Goal: Task Accomplishment & Management: Use online tool/utility

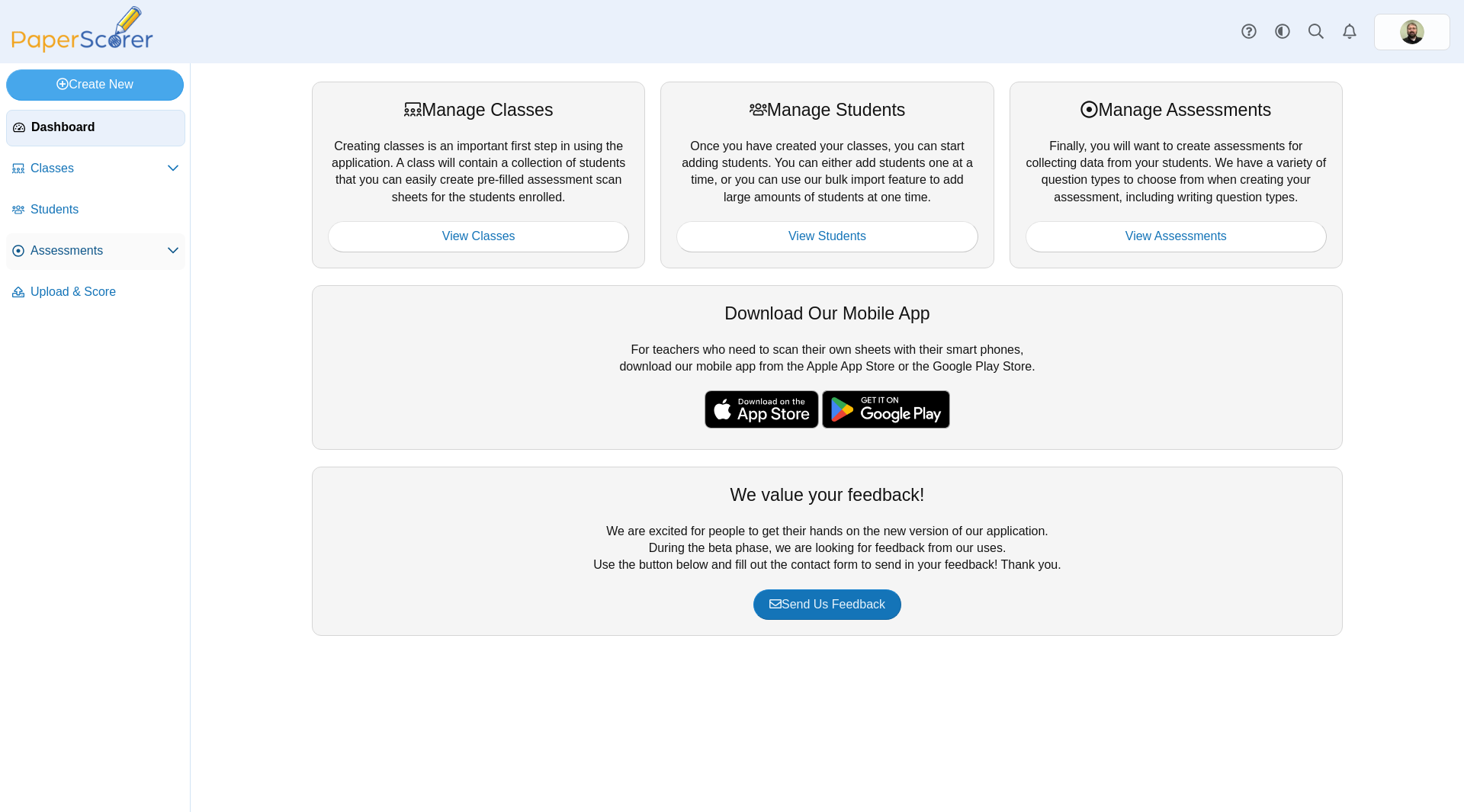
click at [55, 251] on span "Assessments" at bounding box center [99, 250] width 137 height 16
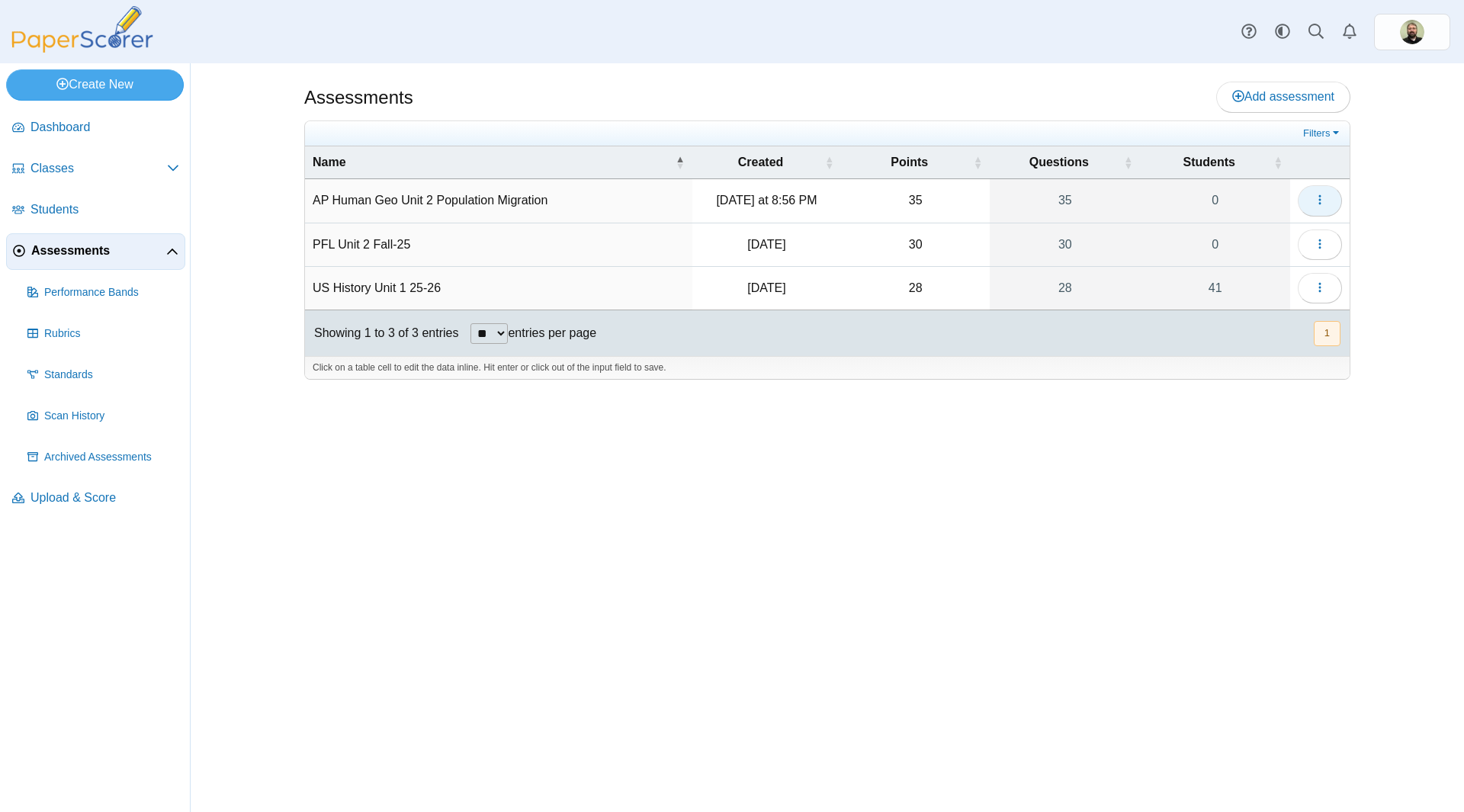
click at [1315, 199] on icon "button" at bounding box center [1320, 200] width 13 height 13
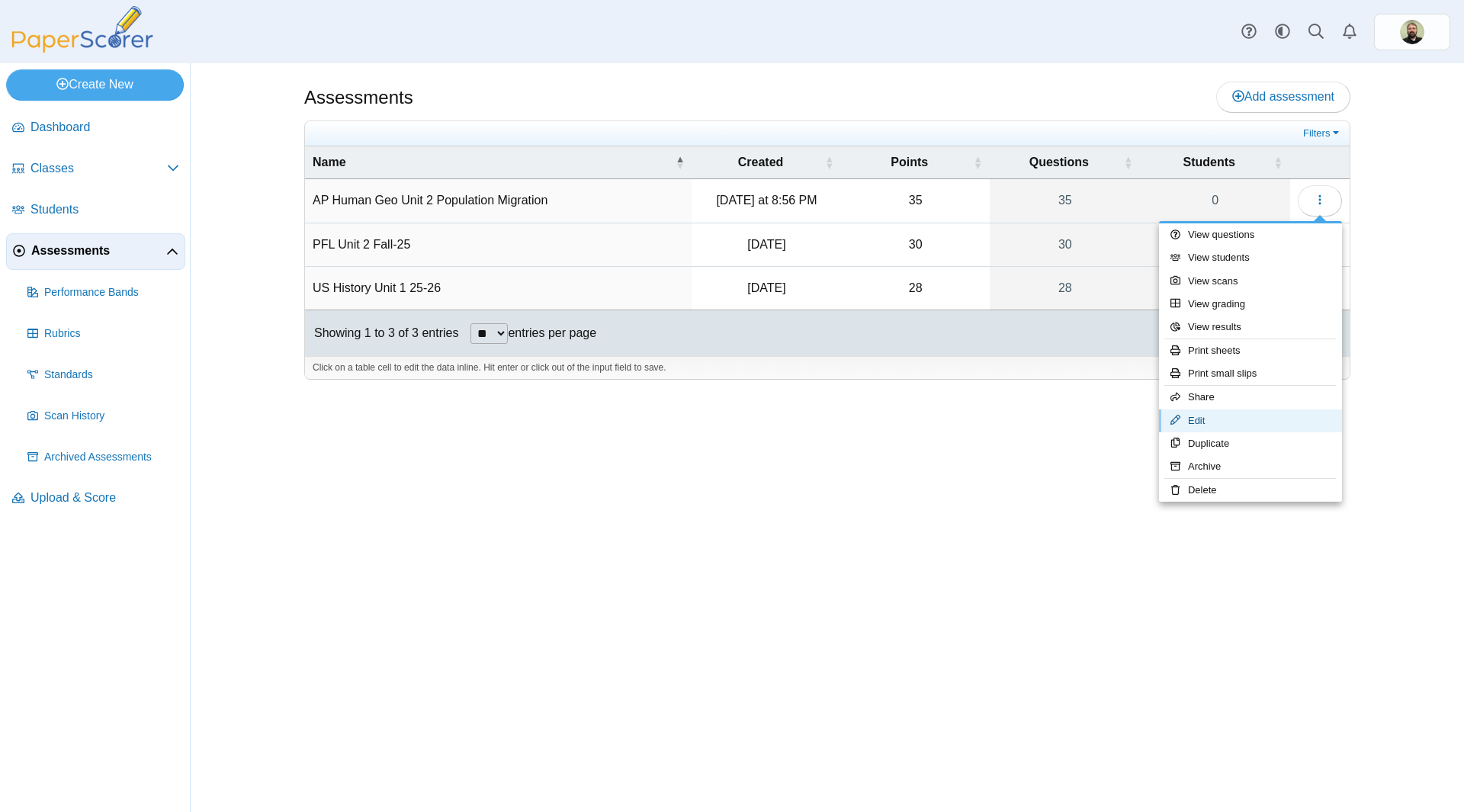
click at [1199, 420] on link "Edit" at bounding box center [1251, 421] width 183 height 23
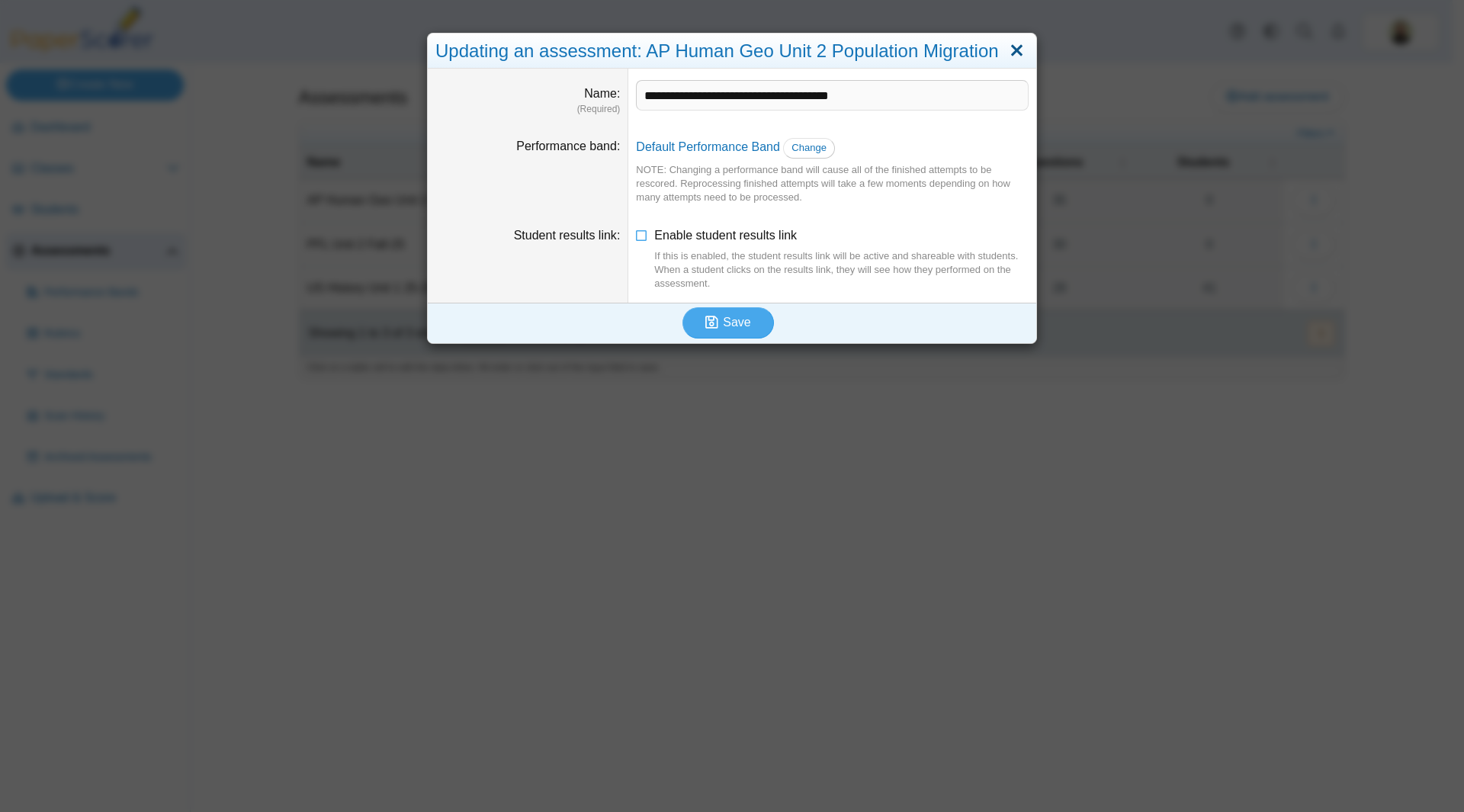
click at [1011, 49] on link "Close" at bounding box center [1017, 51] width 24 height 26
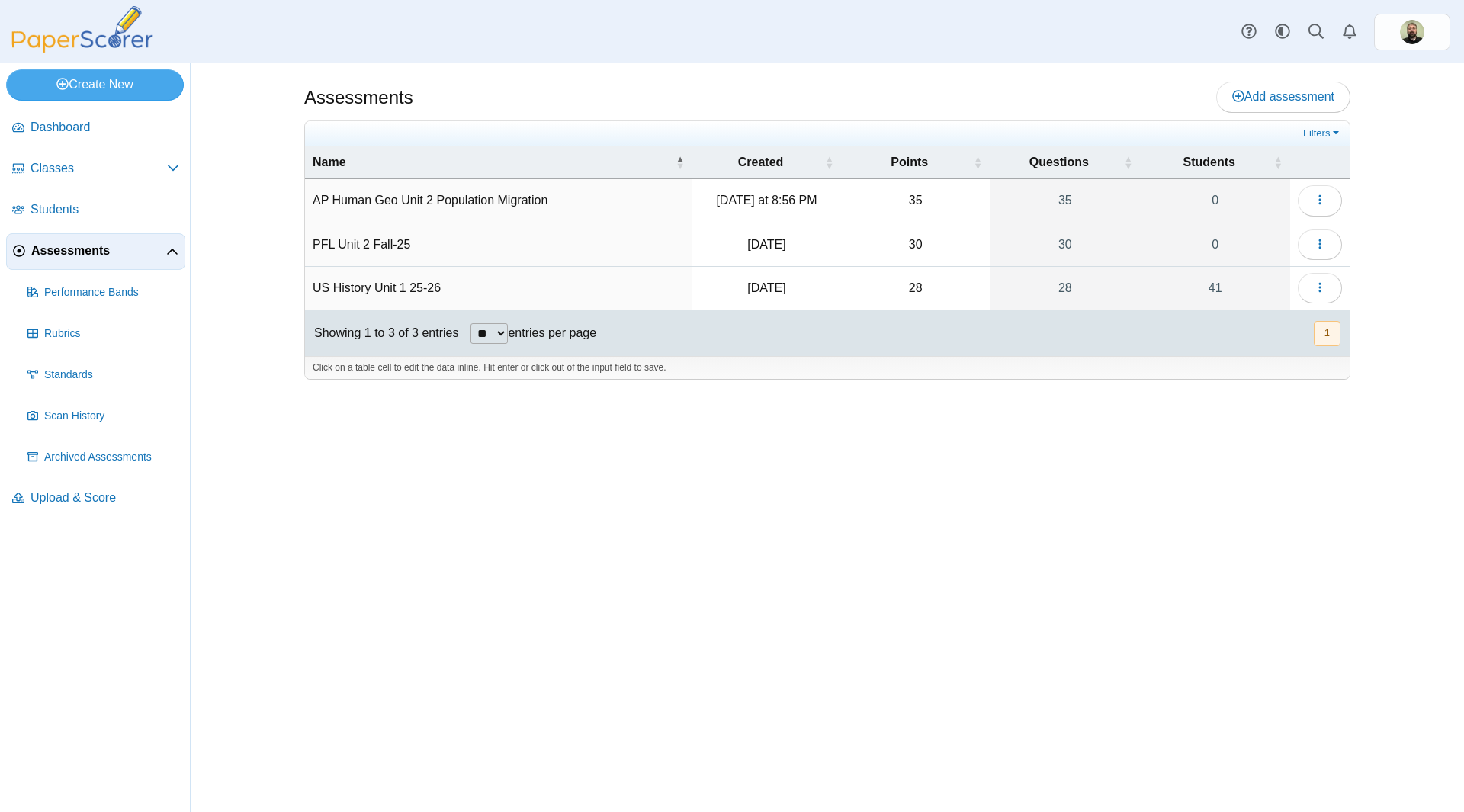
click at [388, 203] on td "AP Human Geo Unit 2 Population Migration" at bounding box center [499, 201] width 388 height 43
click at [1319, 203] on use "button" at bounding box center [1319, 200] width 2 height 10
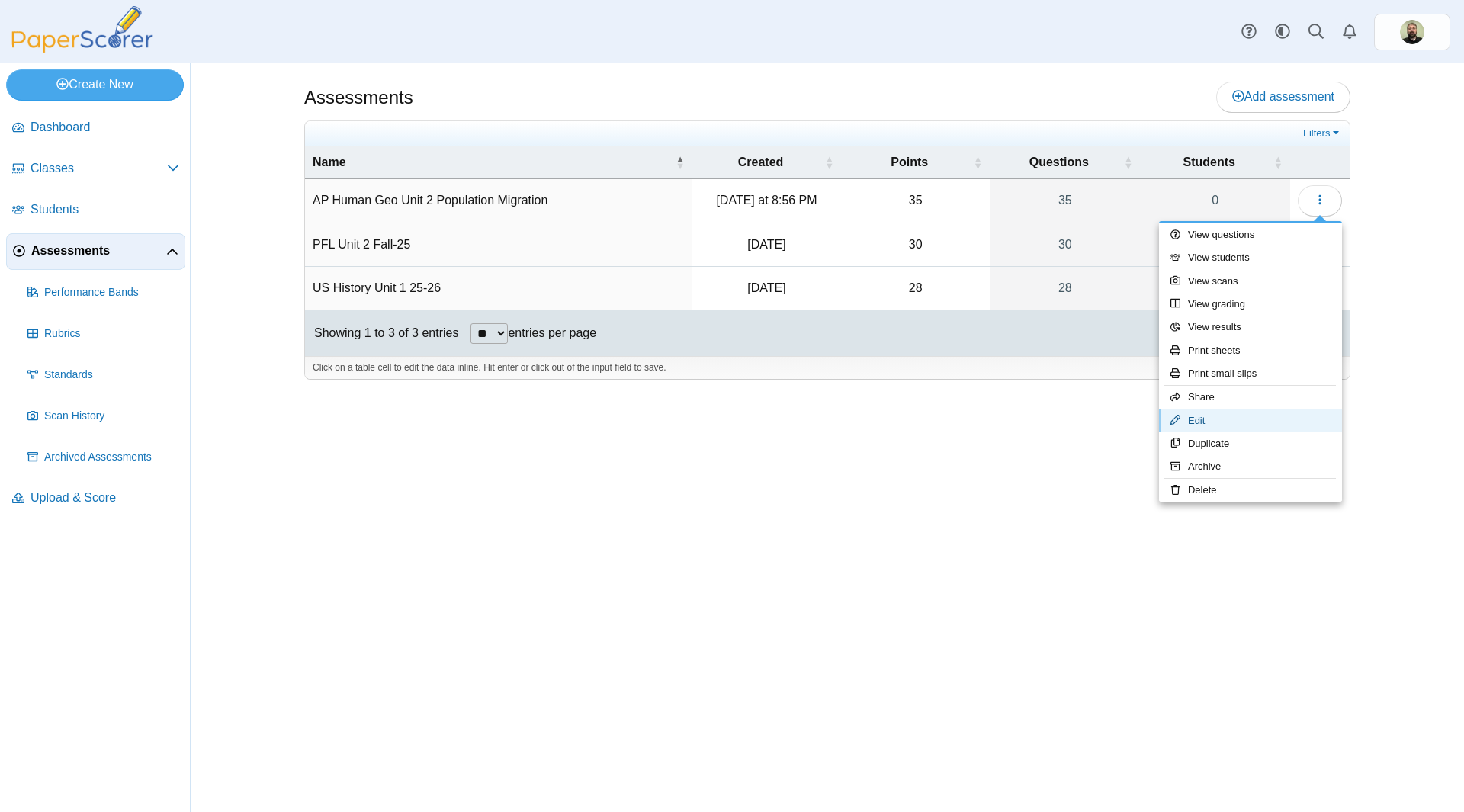
click at [1200, 418] on link "Edit" at bounding box center [1251, 421] width 183 height 23
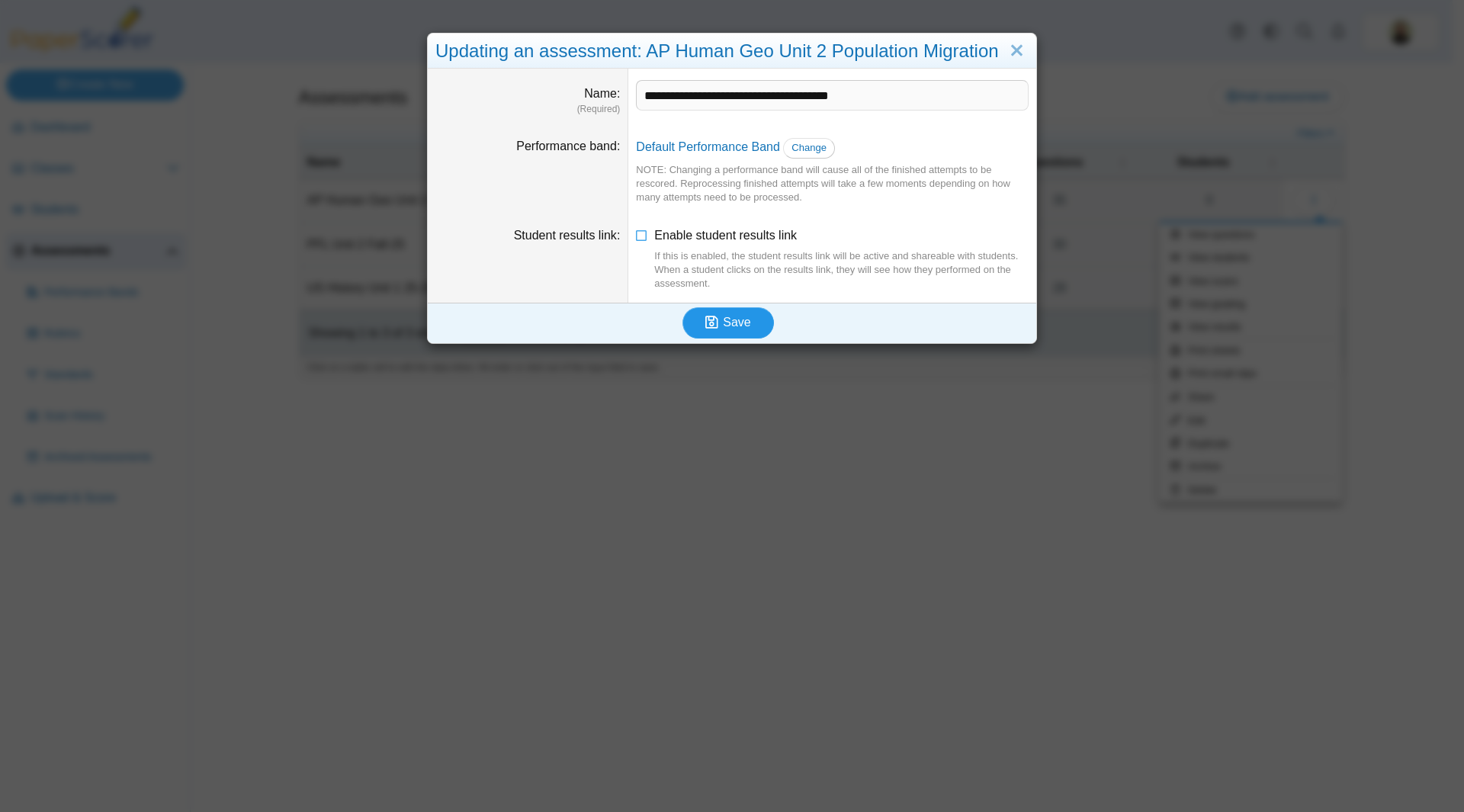
click at [742, 316] on span "Save" at bounding box center [737, 321] width 27 height 13
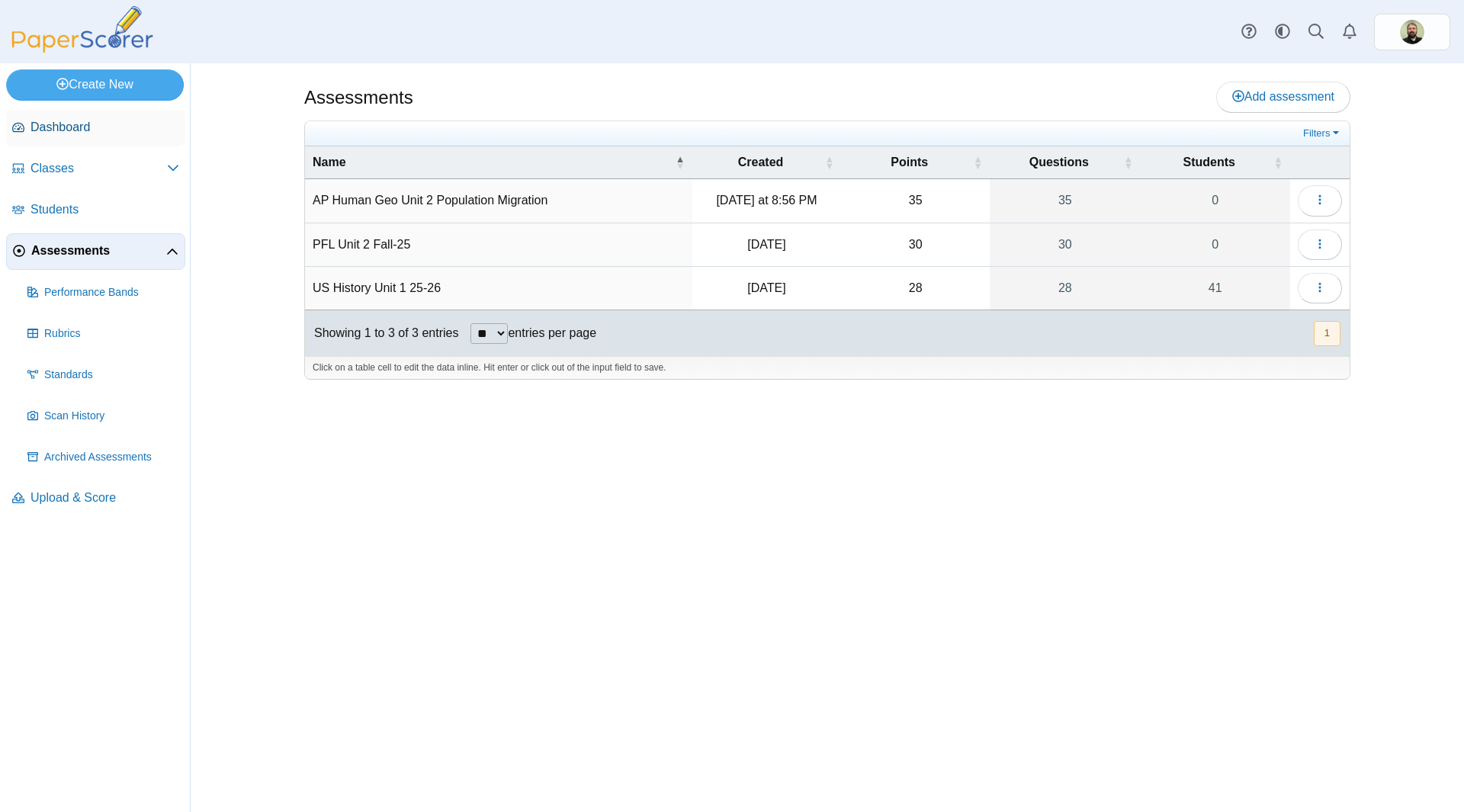
click at [57, 125] on span "Dashboard" at bounding box center [105, 126] width 149 height 16
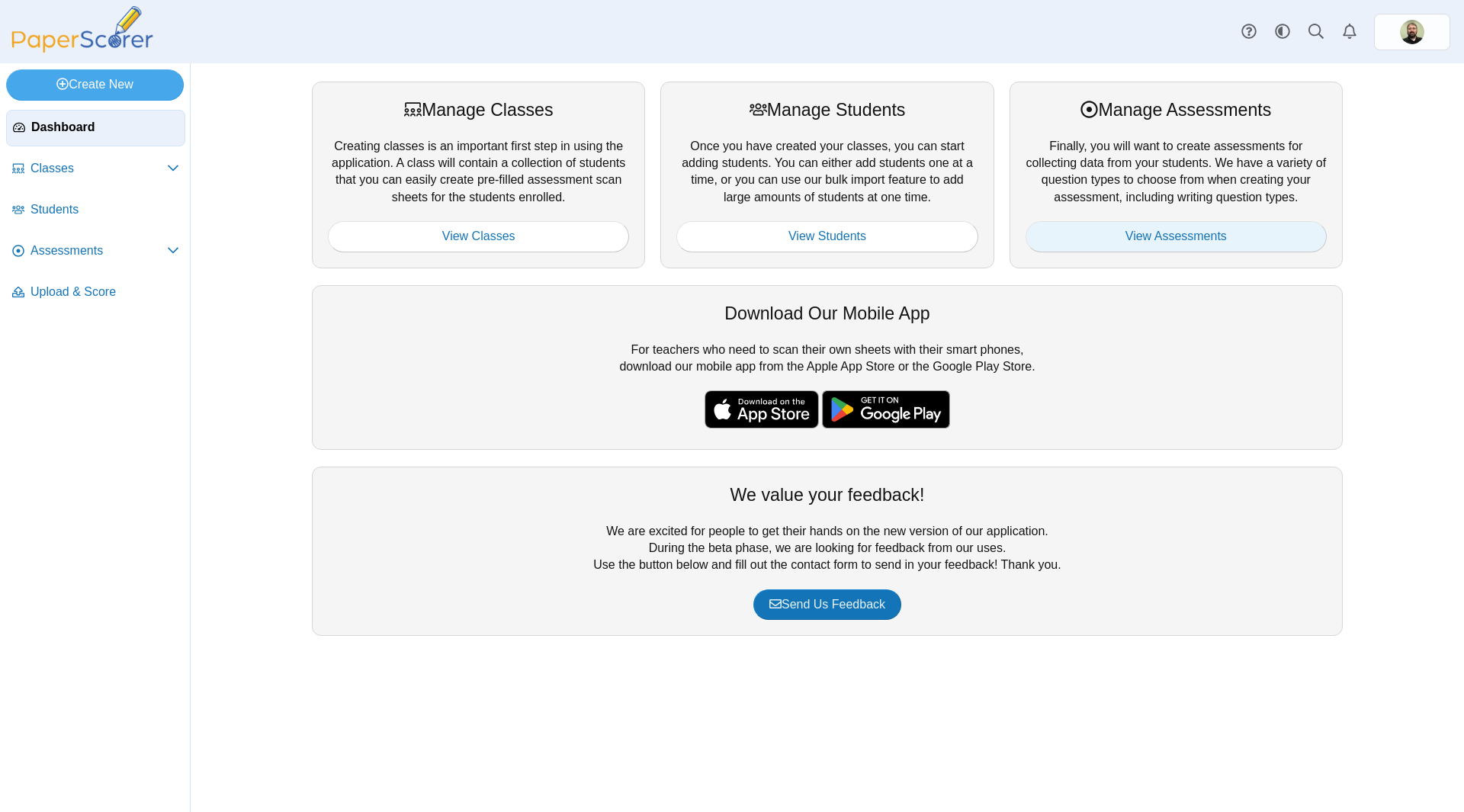
click at [1191, 234] on link "View Assessments" at bounding box center [1177, 236] width 301 height 31
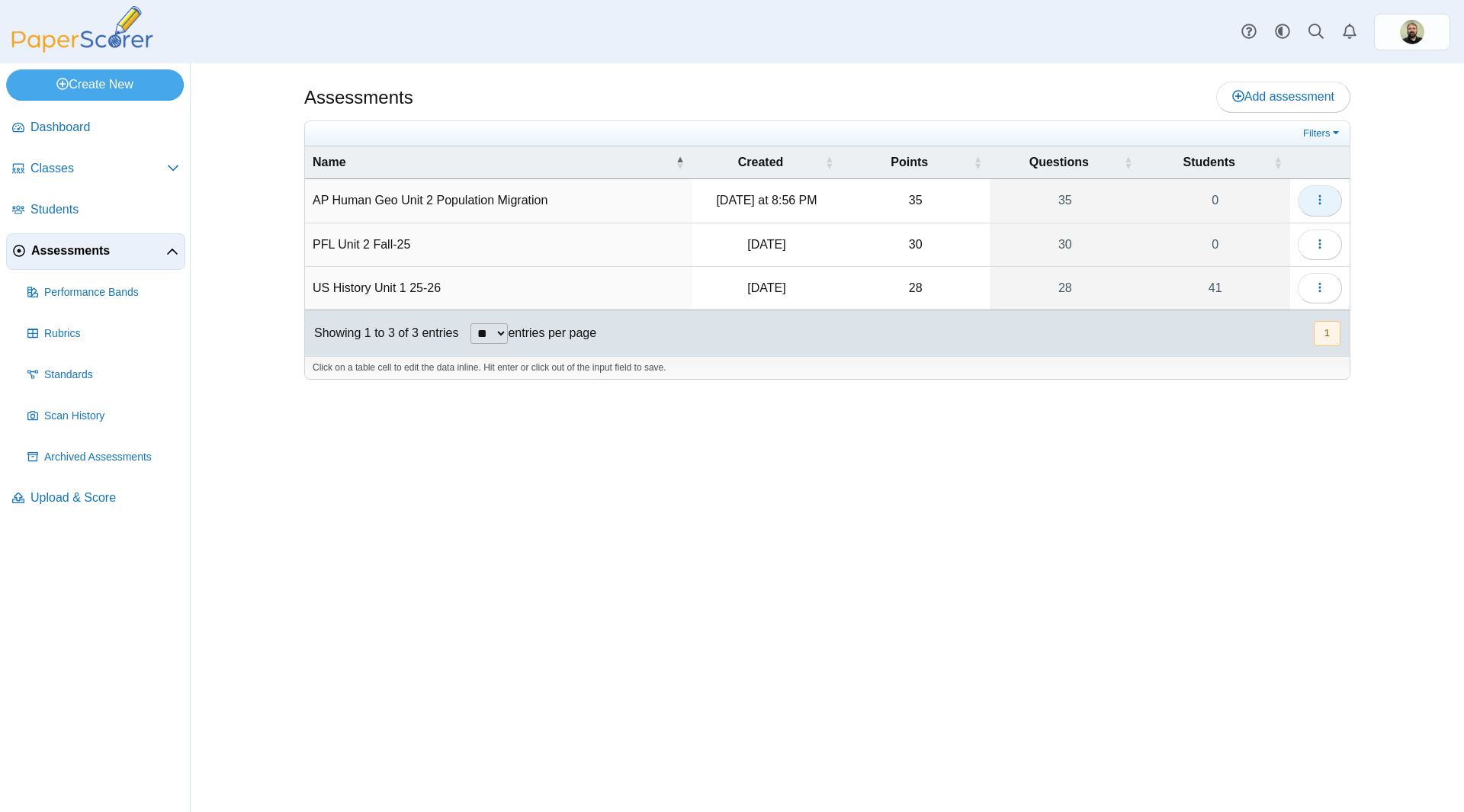
click at [1319, 199] on icon "button" at bounding box center [1320, 200] width 13 height 13
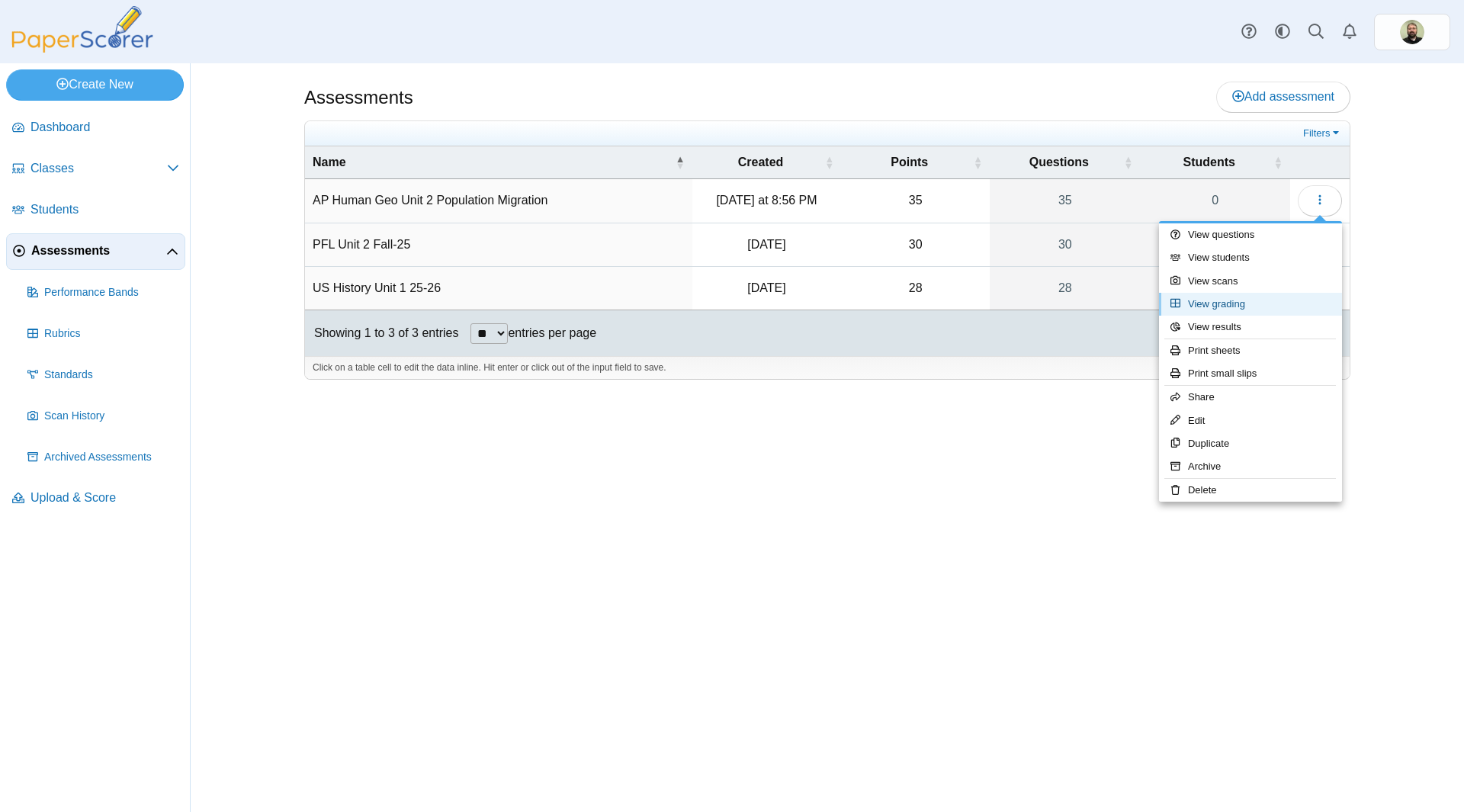
click at [1206, 298] on link "View grading" at bounding box center [1251, 305] width 183 height 23
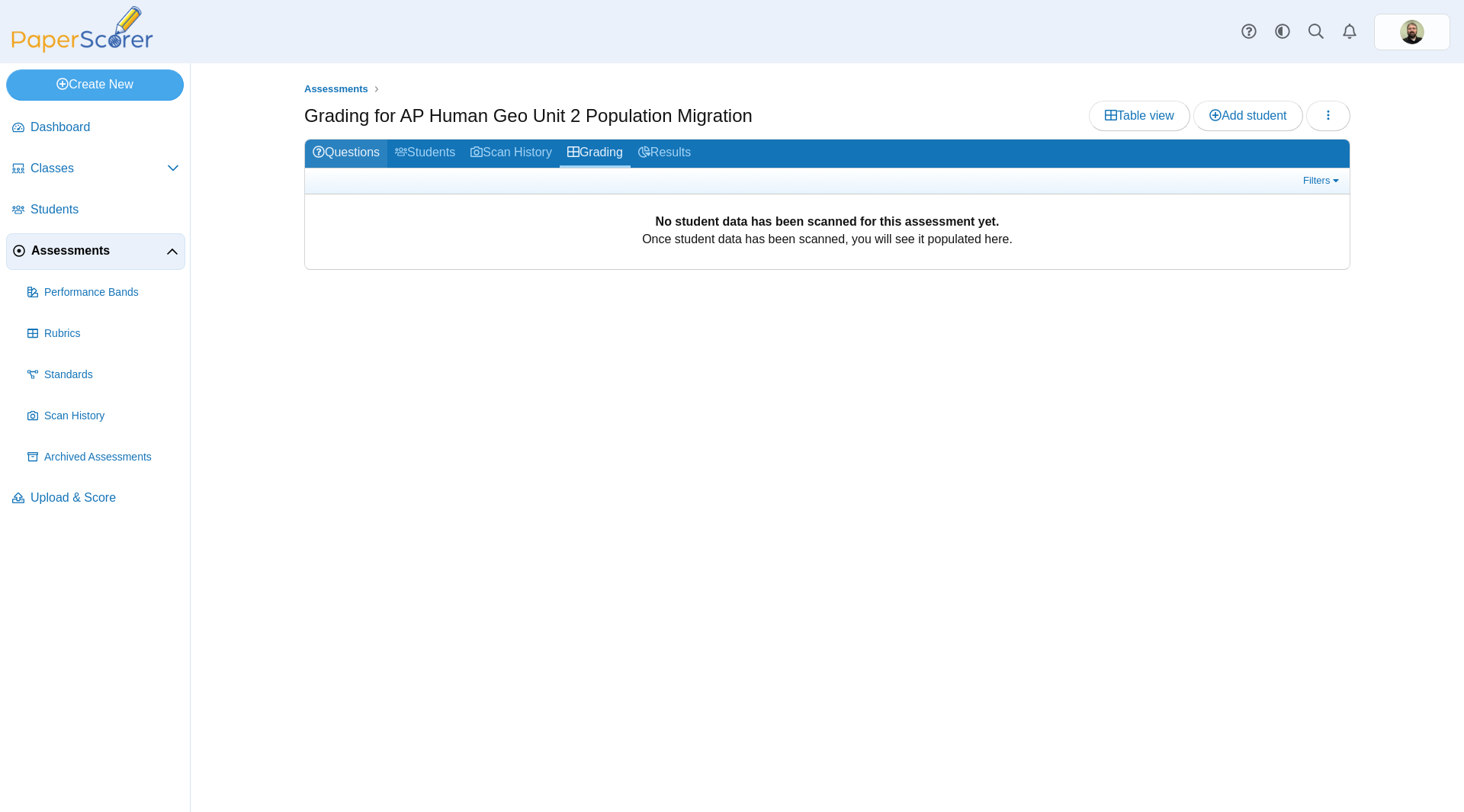
click at [347, 152] on link "Questions" at bounding box center [345, 153] width 82 height 28
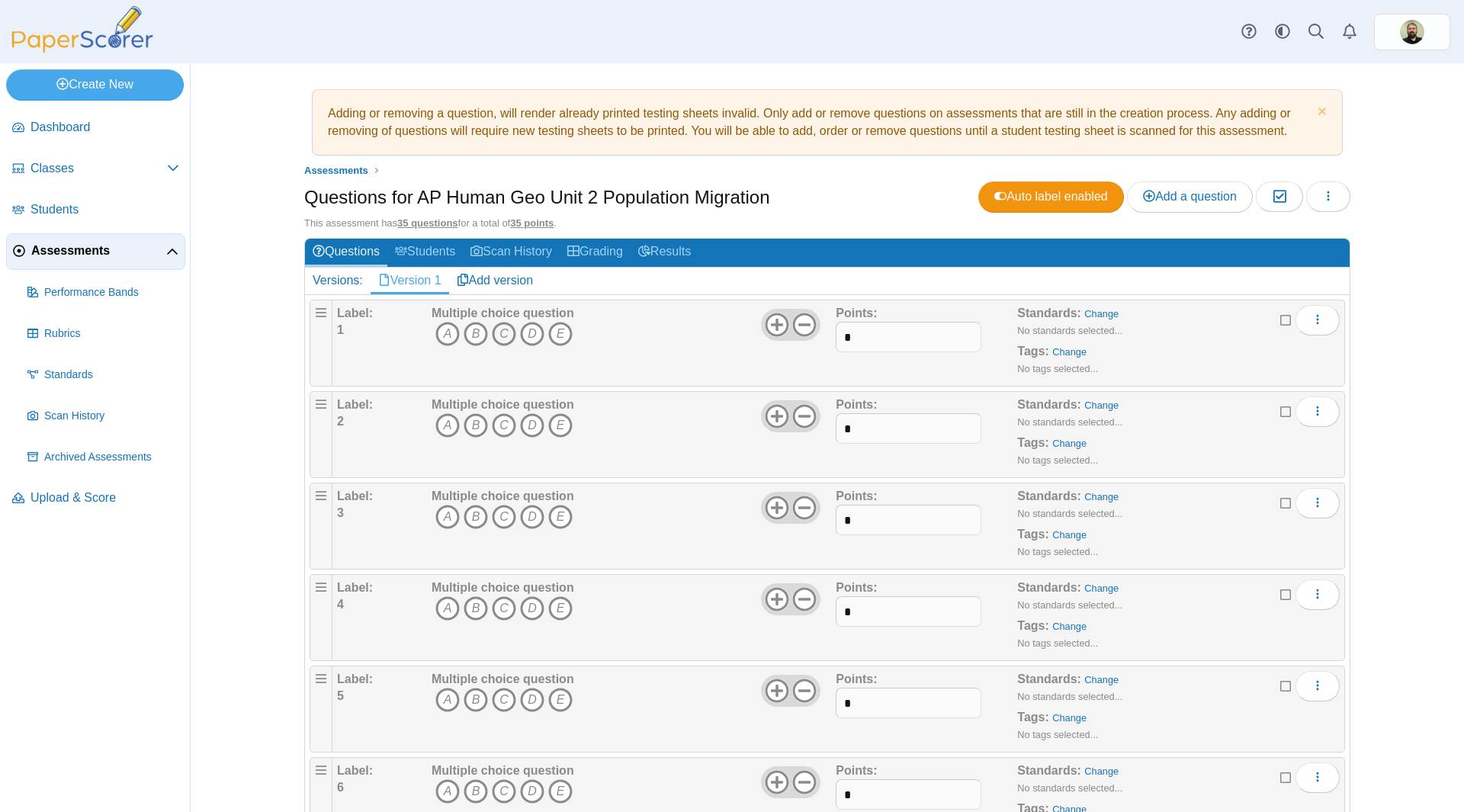
click at [497, 334] on icon "C" at bounding box center [503, 334] width 24 height 24
click at [556, 428] on icon "E" at bounding box center [560, 425] width 24 height 24
click at [524, 517] on icon "D" at bounding box center [531, 517] width 24 height 24
click at [445, 607] on icon "A" at bounding box center [447, 608] width 24 height 24
click at [498, 700] on icon "C" at bounding box center [503, 699] width 24 height 24
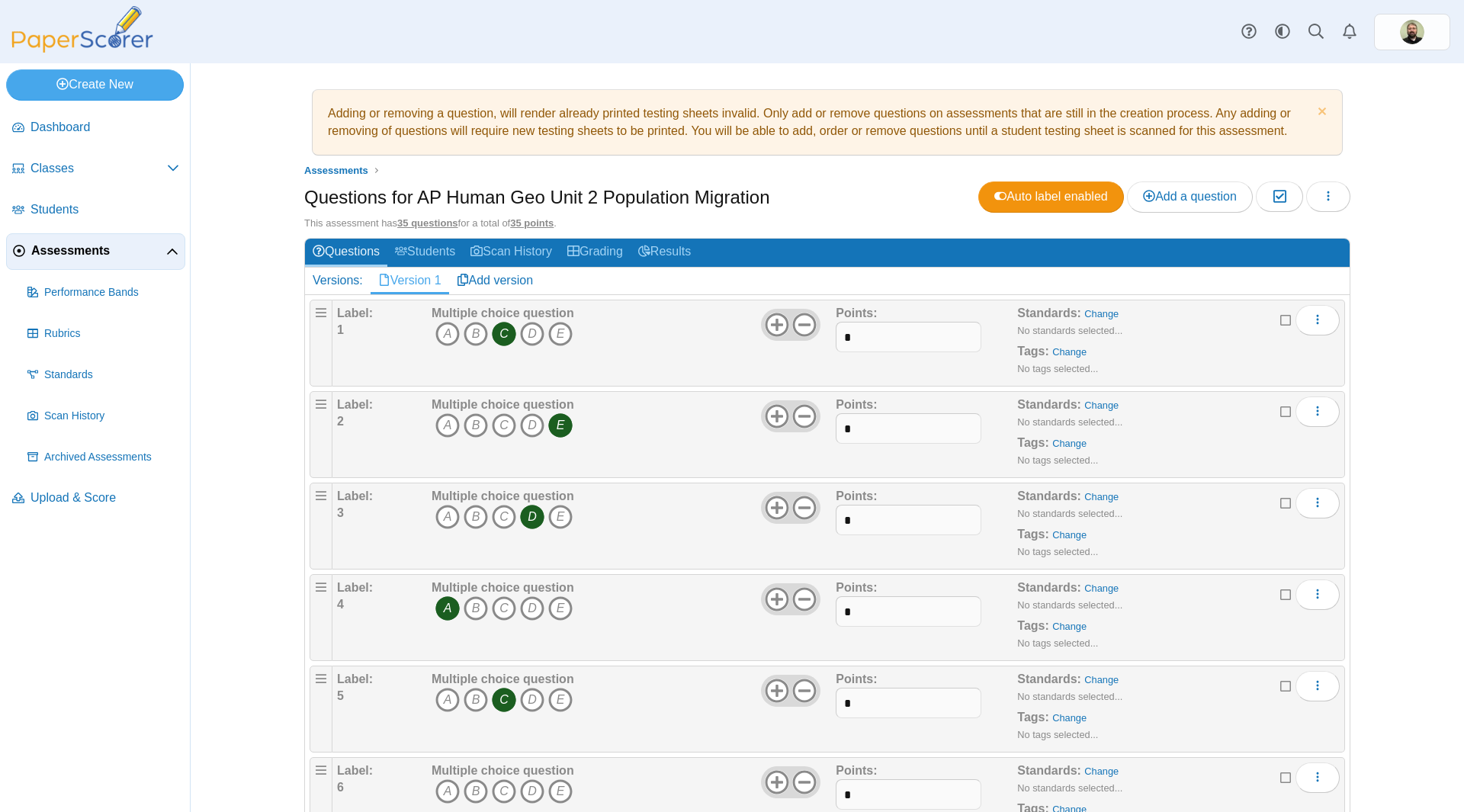
scroll to position [305, 0]
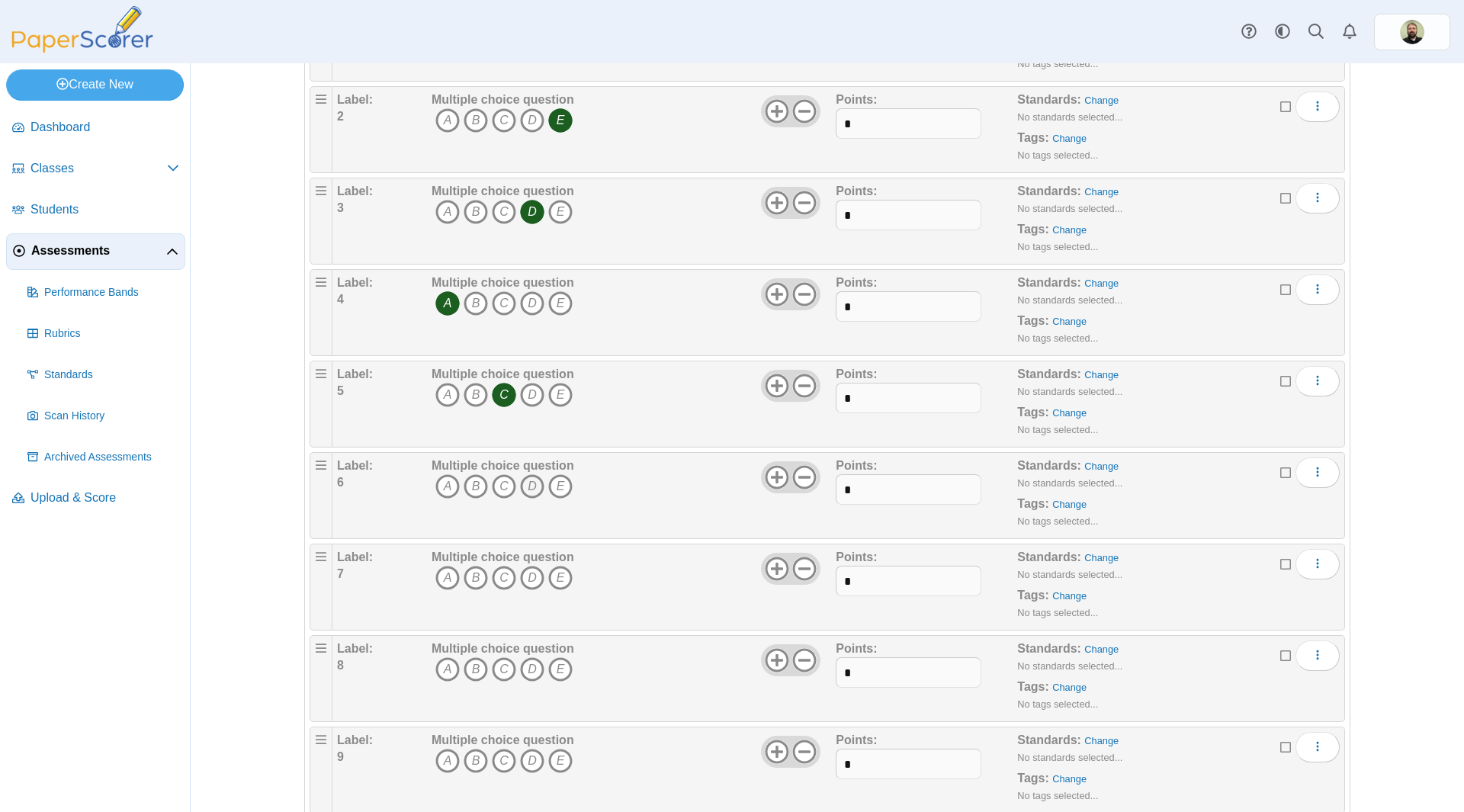
click at [527, 488] on icon "D" at bounding box center [531, 486] width 24 height 24
click at [556, 581] on icon "E" at bounding box center [560, 578] width 24 height 24
click at [469, 672] on icon "B" at bounding box center [475, 669] width 24 height 24
click at [522, 760] on icon "D" at bounding box center [531, 761] width 24 height 24
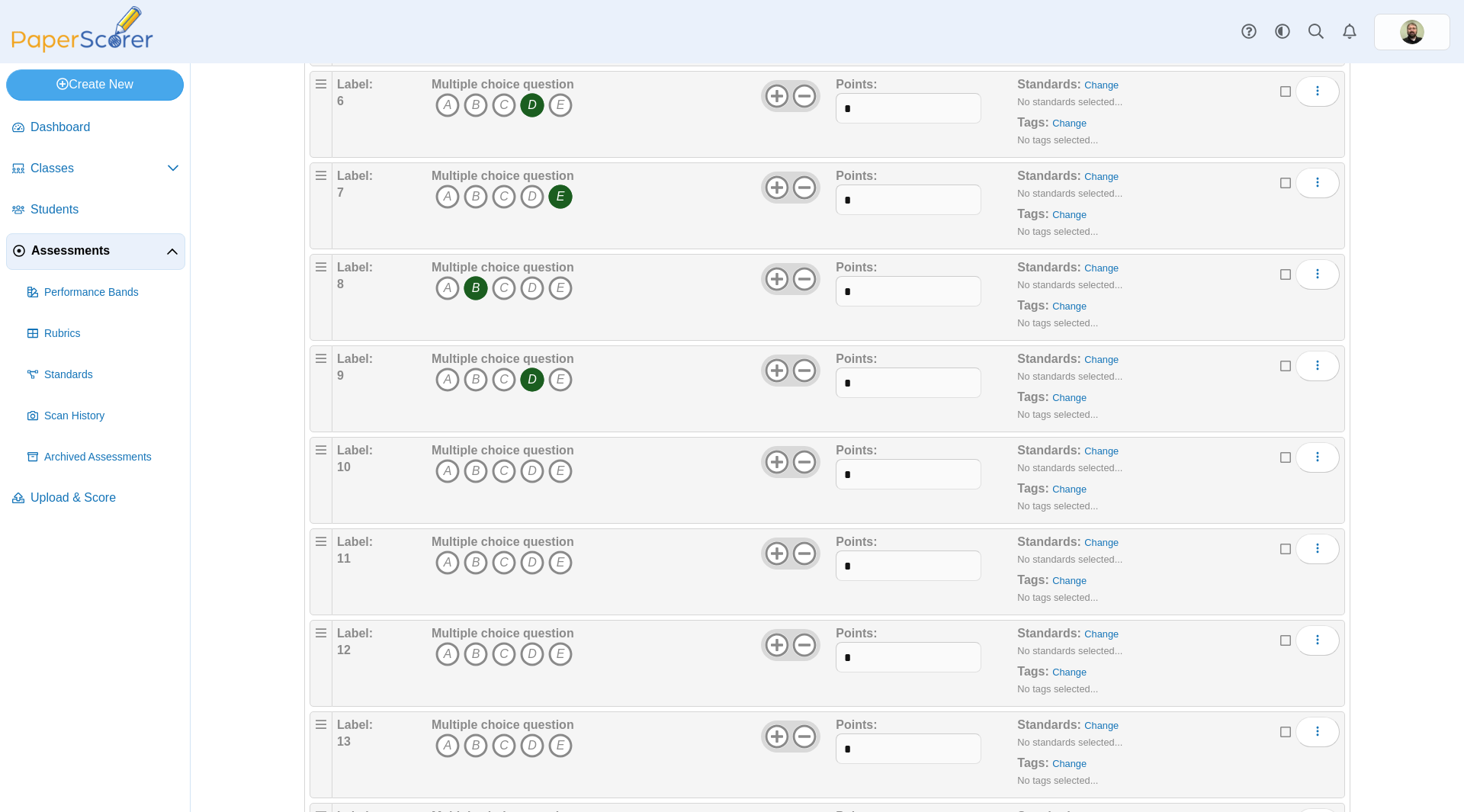
scroll to position [763, 0]
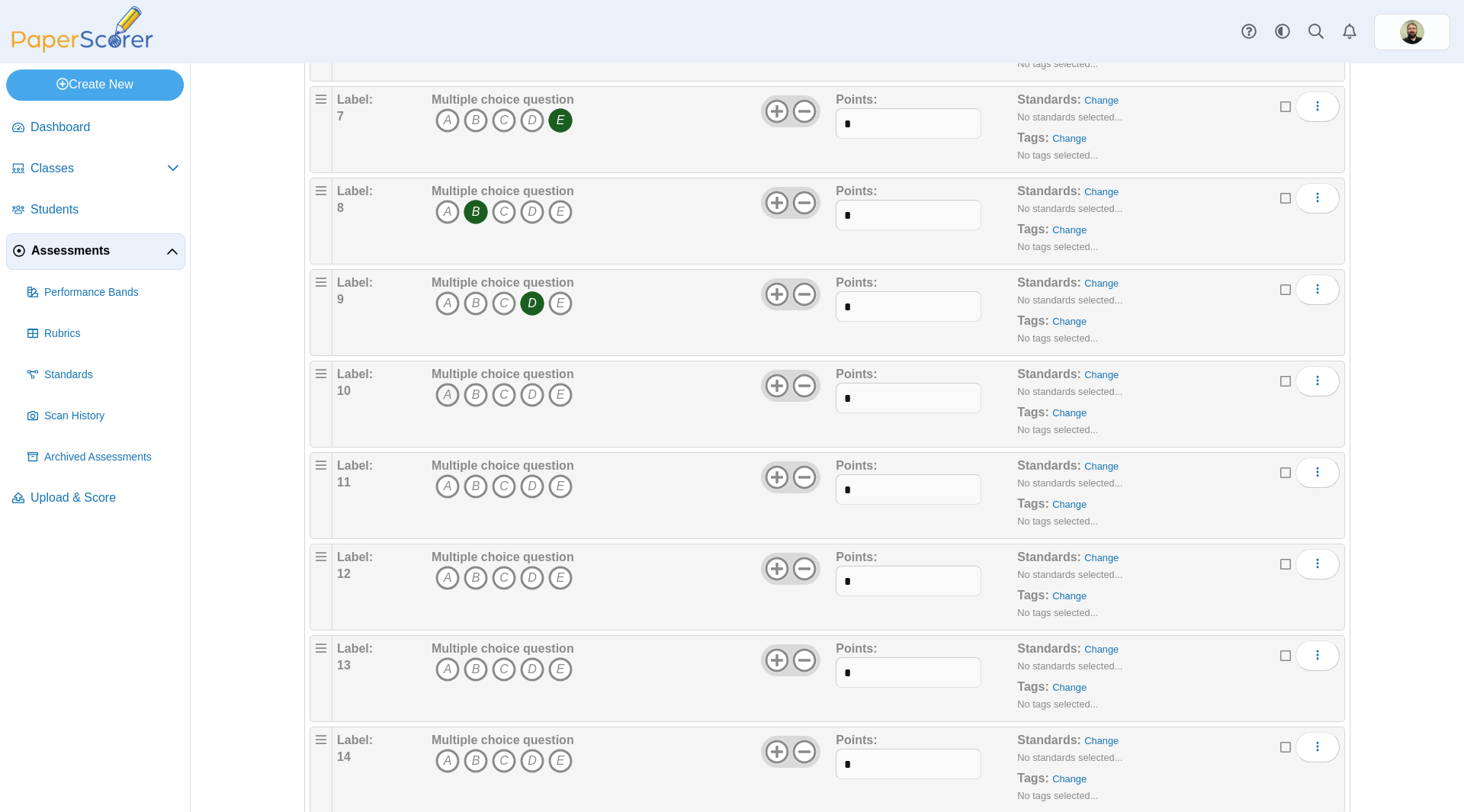
click at [443, 393] on icon "A" at bounding box center [447, 394] width 24 height 24
click at [498, 488] on icon "C" at bounding box center [503, 486] width 24 height 24
click at [468, 582] on icon "B" at bounding box center [475, 578] width 24 height 24
click at [442, 669] on icon "A" at bounding box center [447, 669] width 24 height 24
click at [440, 763] on icon "A" at bounding box center [447, 761] width 24 height 24
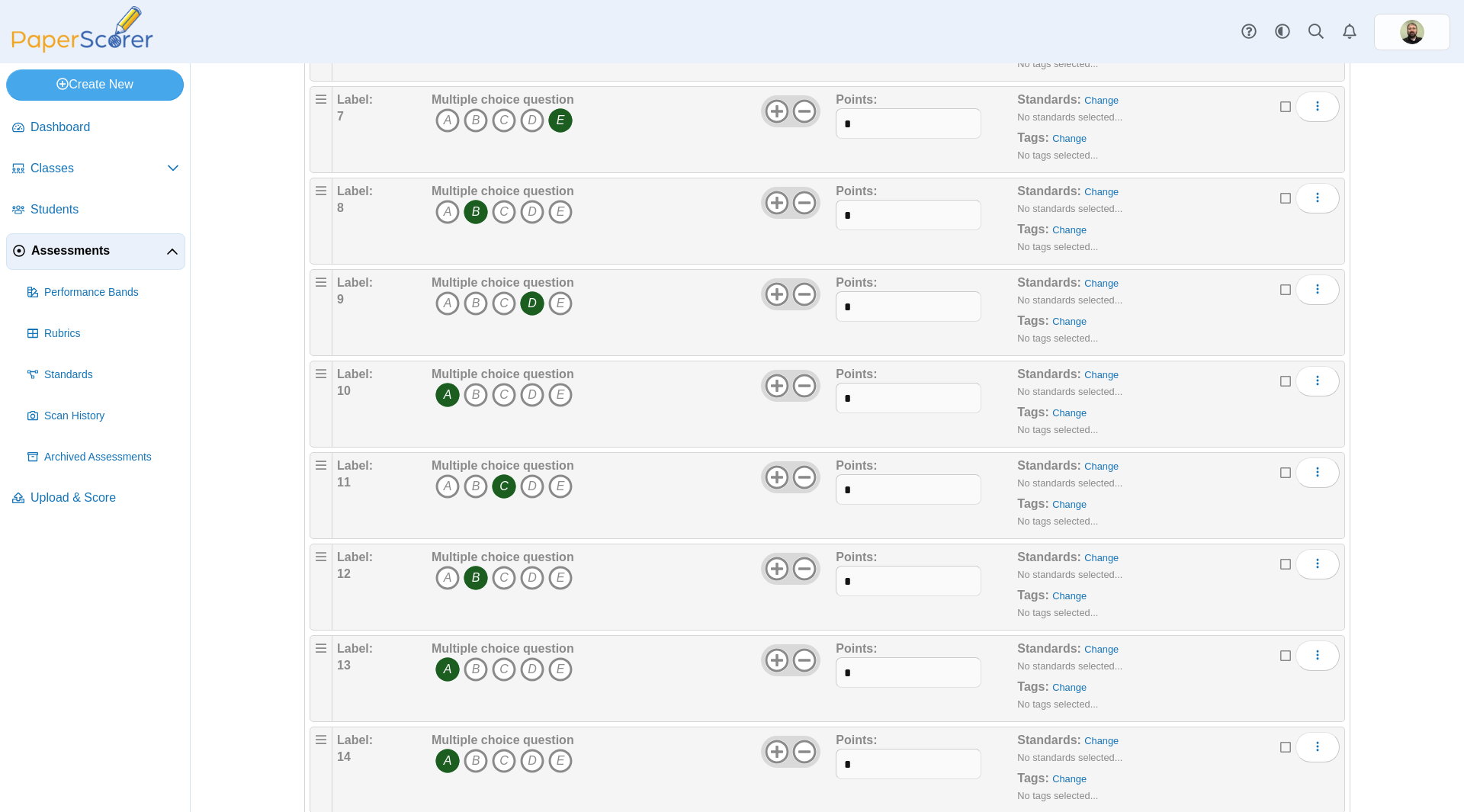
scroll to position [1068, 0]
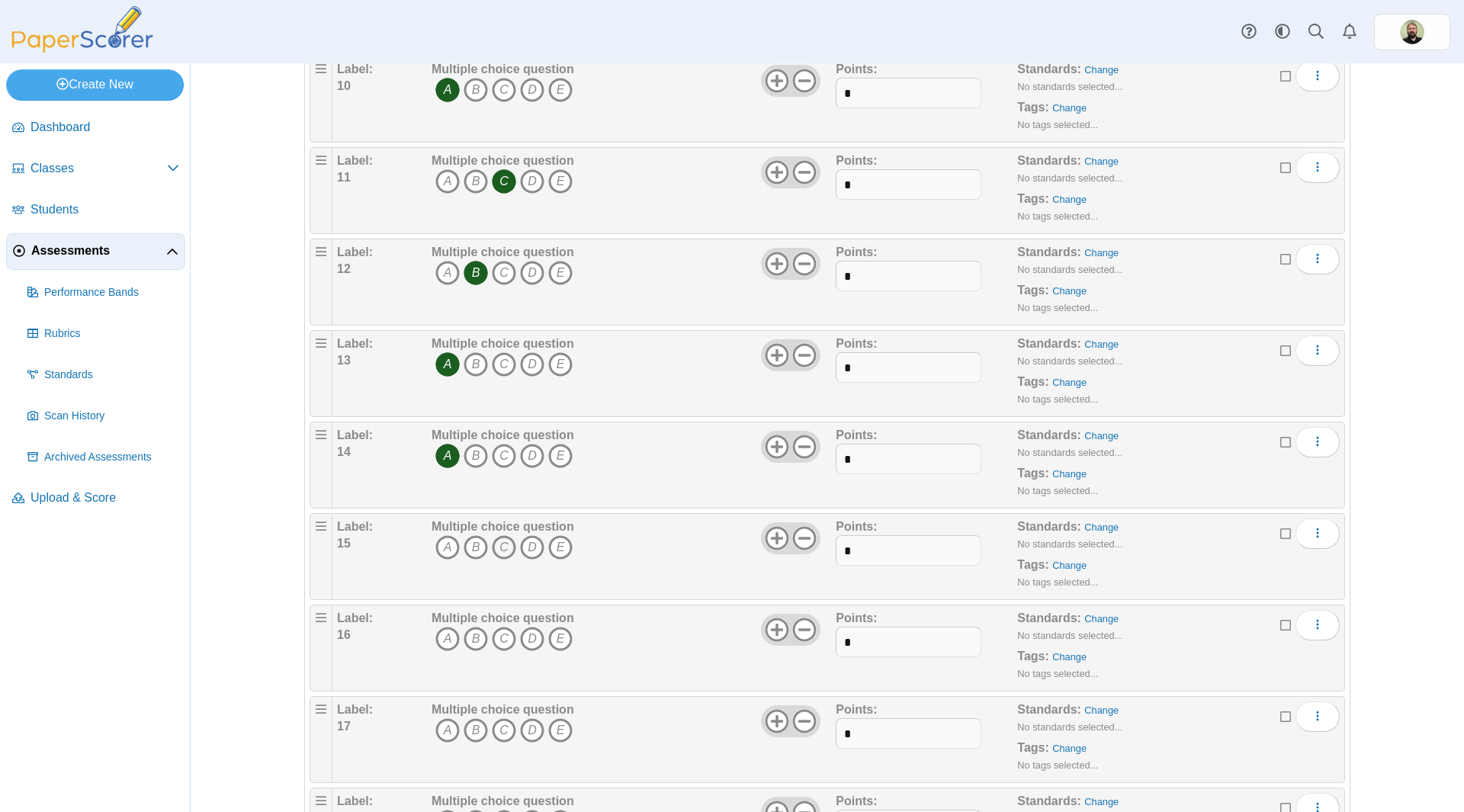
click at [502, 542] on icon "C" at bounding box center [503, 547] width 24 height 24
click at [502, 639] on icon "C" at bounding box center [503, 638] width 24 height 24
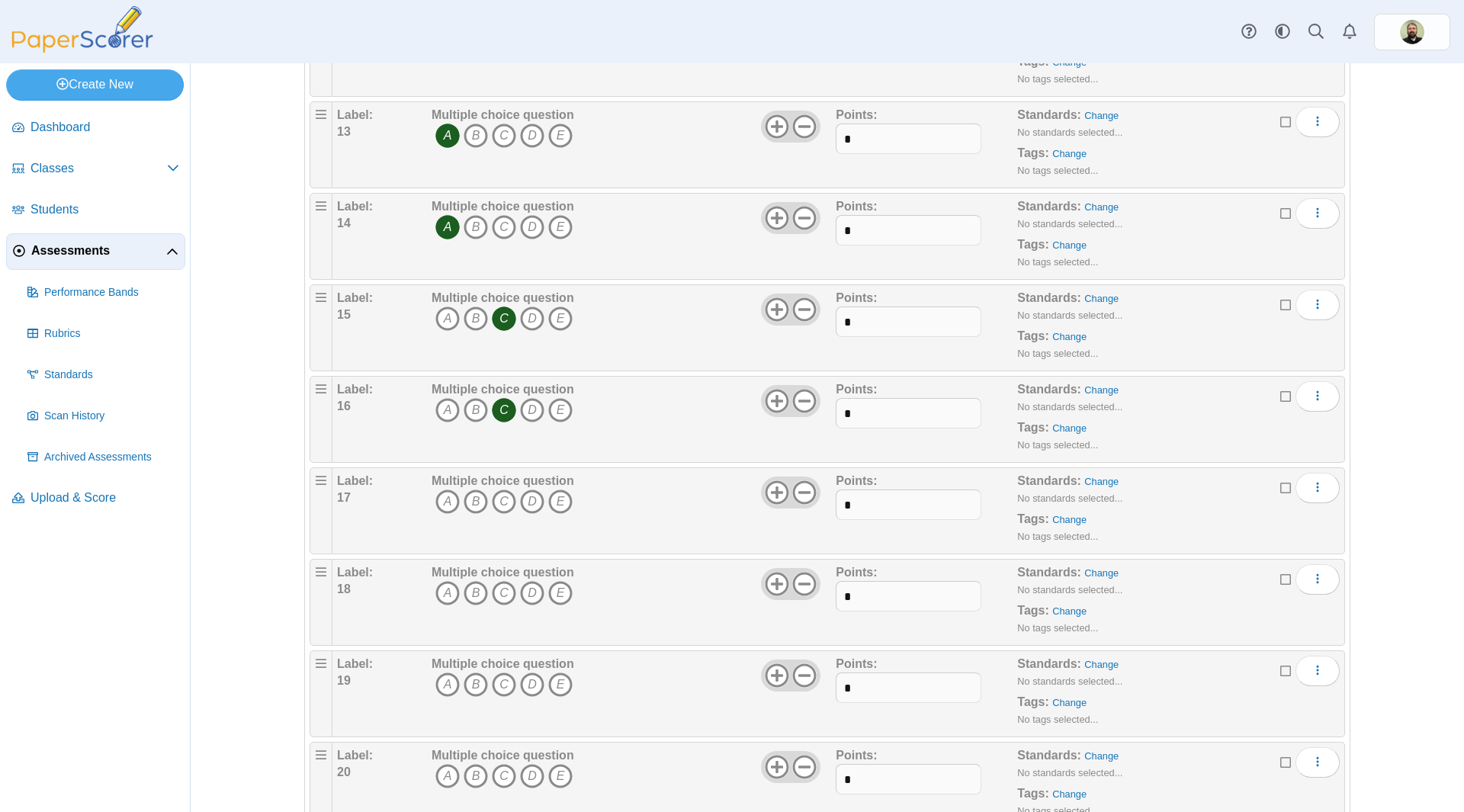
scroll to position [1372, 0]
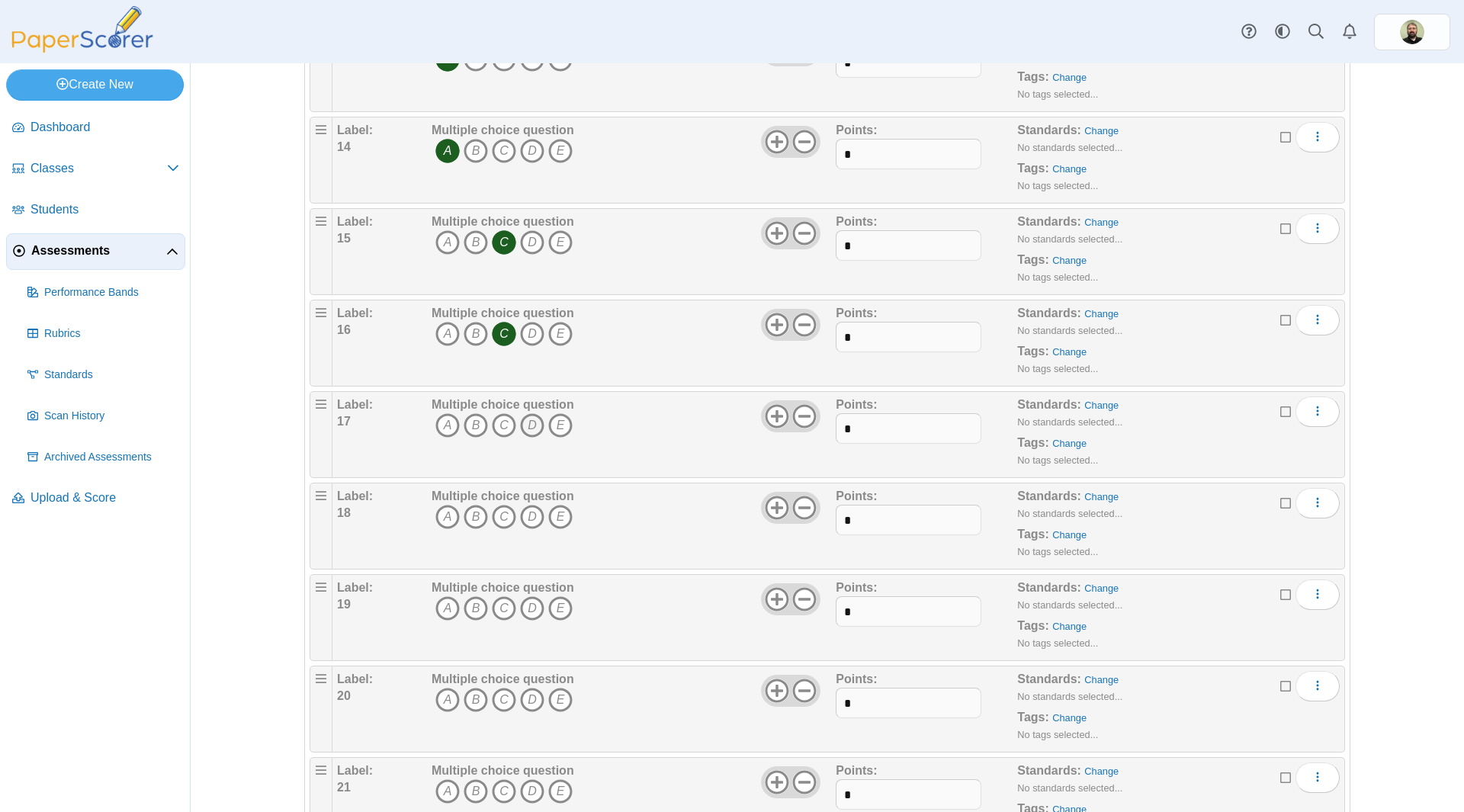
click at [532, 426] on icon "D" at bounding box center [531, 425] width 24 height 24
click at [524, 515] on icon "D" at bounding box center [531, 517] width 24 height 24
click at [437, 609] on icon "A" at bounding box center [447, 608] width 24 height 24
click at [553, 696] on icon "E" at bounding box center [560, 699] width 24 height 24
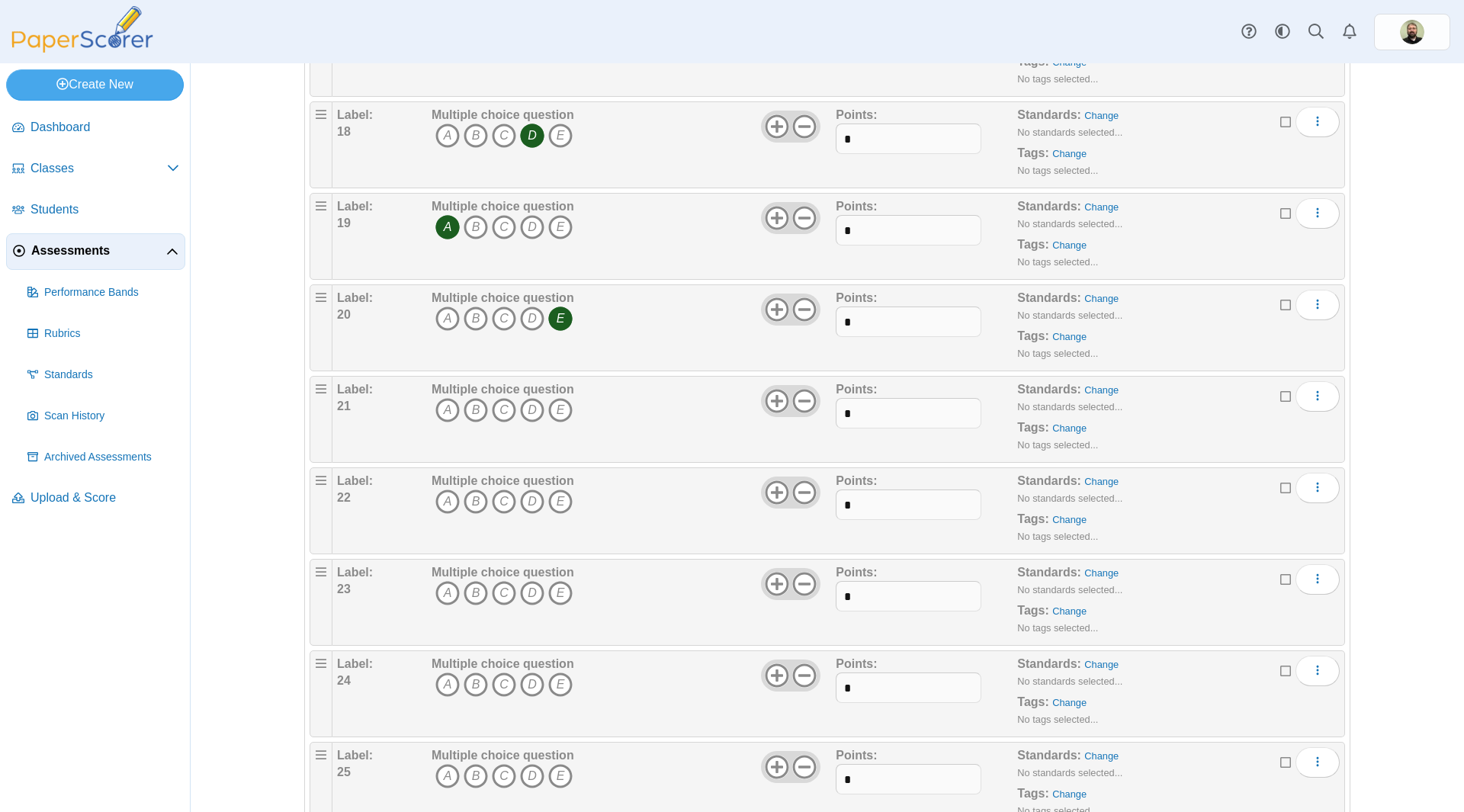
scroll to position [1830, 0]
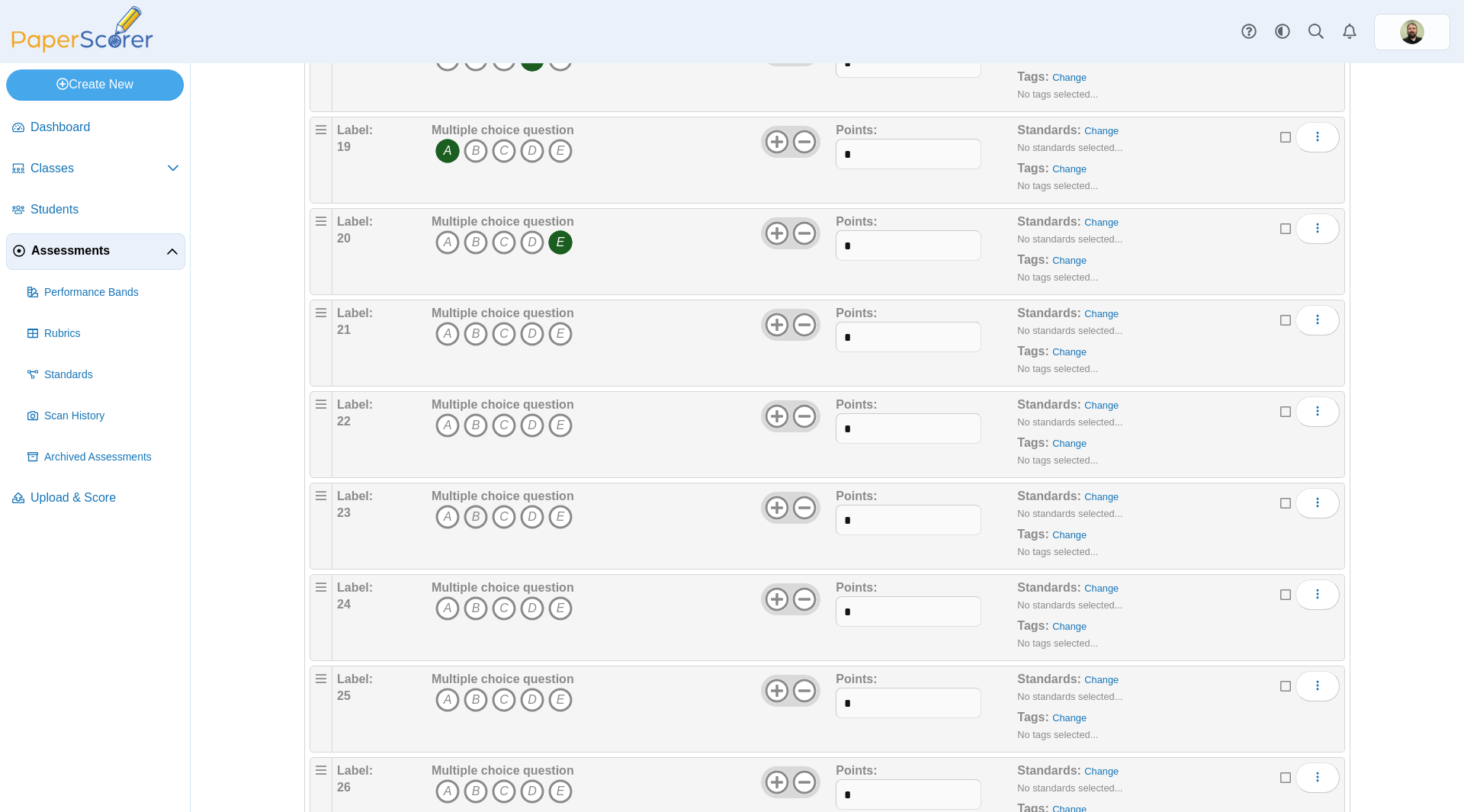
click at [466, 519] on icon "B" at bounding box center [475, 517] width 24 height 24
click at [470, 327] on icon "B" at bounding box center [475, 334] width 24 height 24
click at [470, 421] on icon "B" at bounding box center [475, 425] width 24 height 24
click at [468, 512] on icon "B" at bounding box center [475, 517] width 24 height 24
click at [498, 516] on icon "C" at bounding box center [503, 517] width 24 height 24
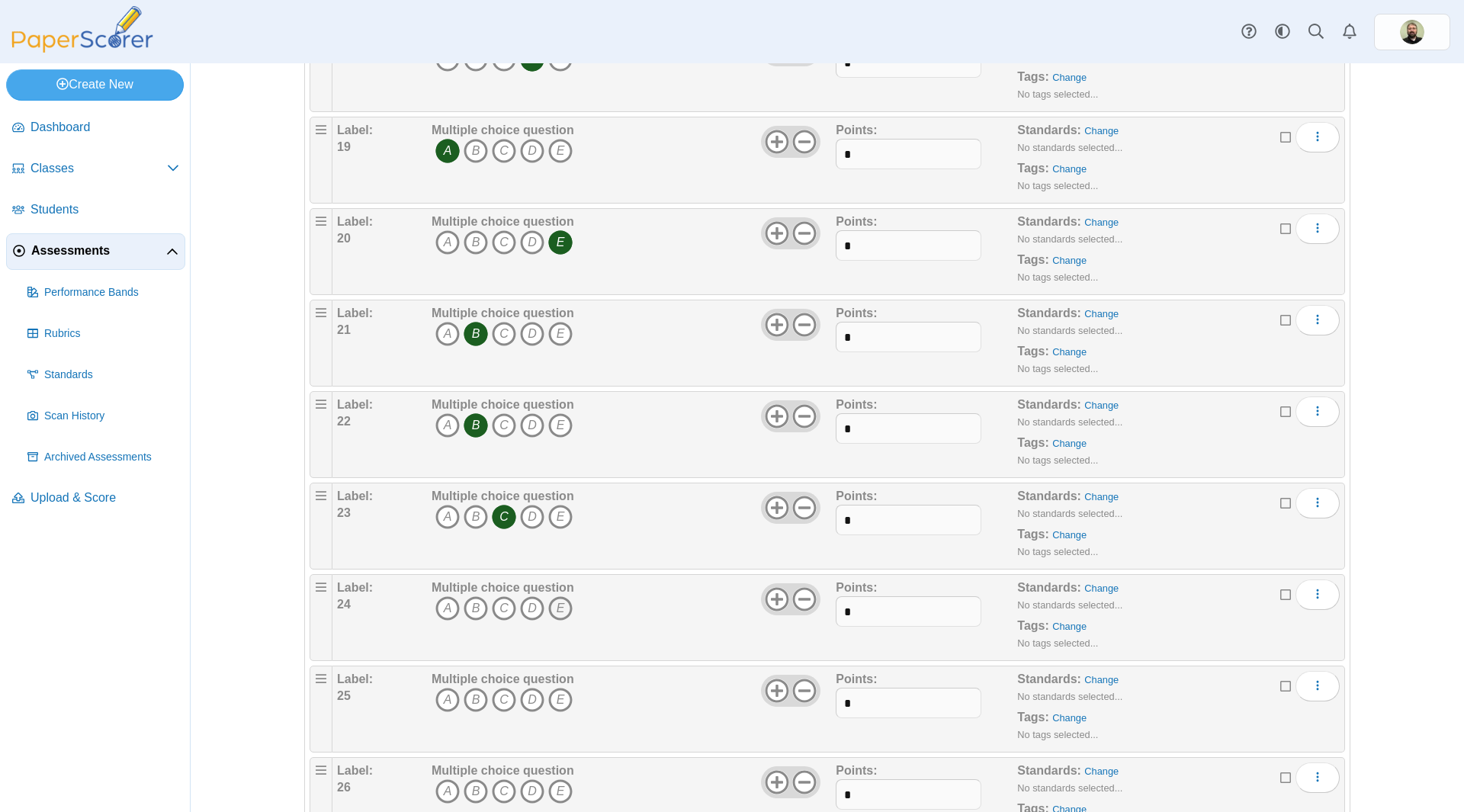
click at [553, 607] on icon "E" at bounding box center [560, 608] width 24 height 24
click at [525, 698] on icon "D" at bounding box center [531, 699] width 24 height 24
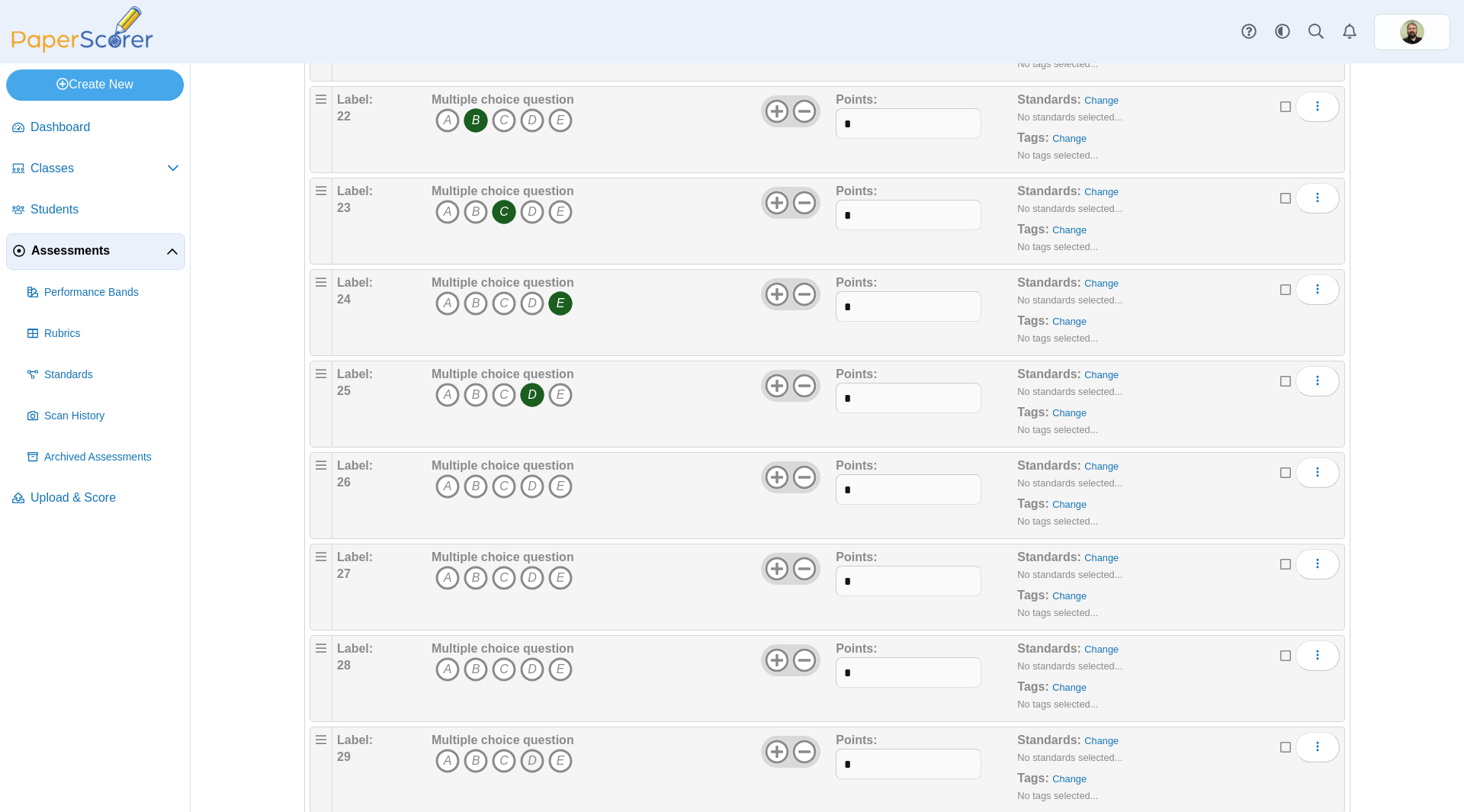
scroll to position [2211, 0]
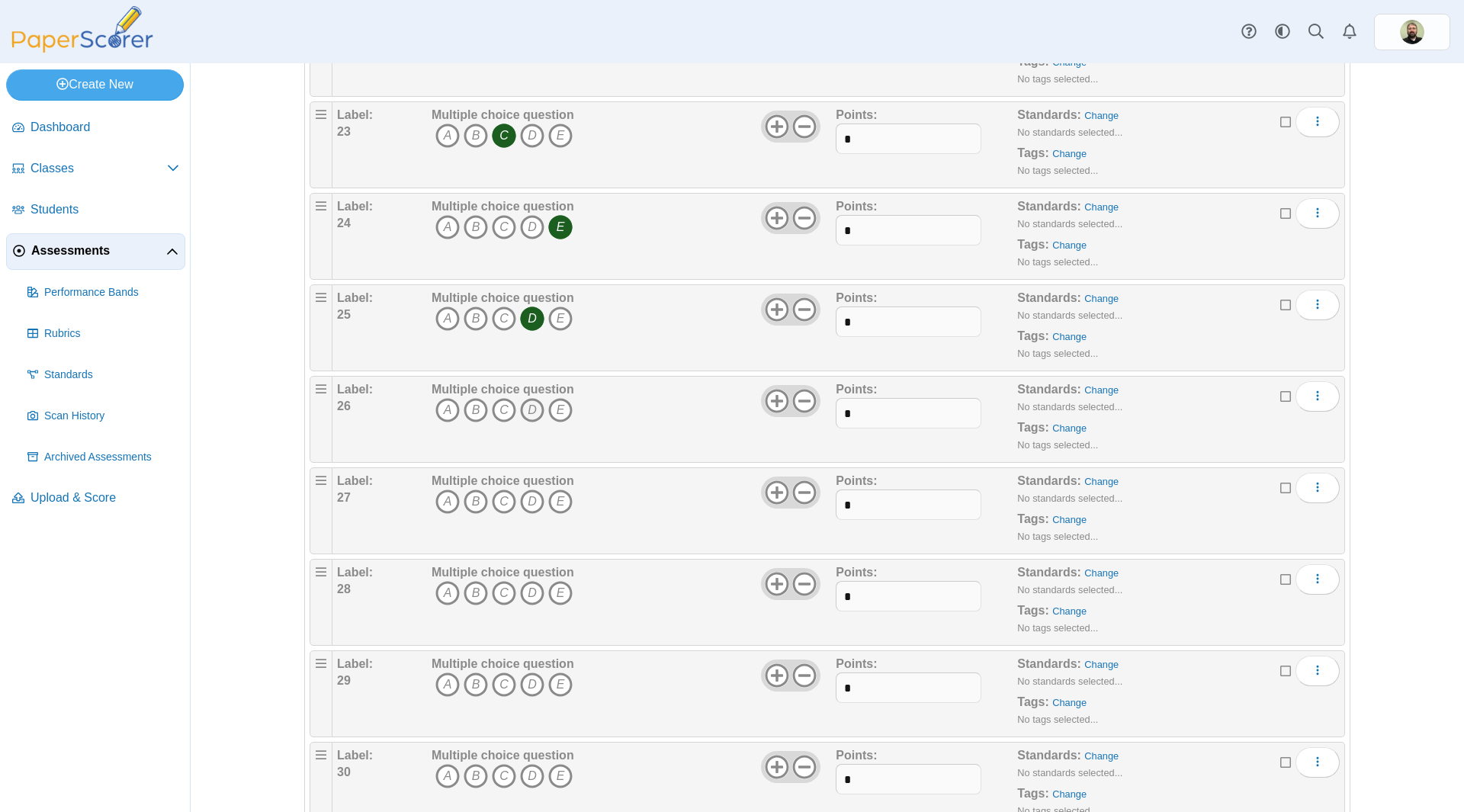
click at [526, 412] on icon "D" at bounding box center [531, 410] width 24 height 24
click at [498, 499] on icon "C" at bounding box center [503, 501] width 24 height 24
click at [443, 585] on icon "A" at bounding box center [447, 593] width 24 height 24
click at [498, 688] on icon "C" at bounding box center [503, 685] width 24 height 24
click at [526, 774] on icon "D" at bounding box center [531, 775] width 24 height 24
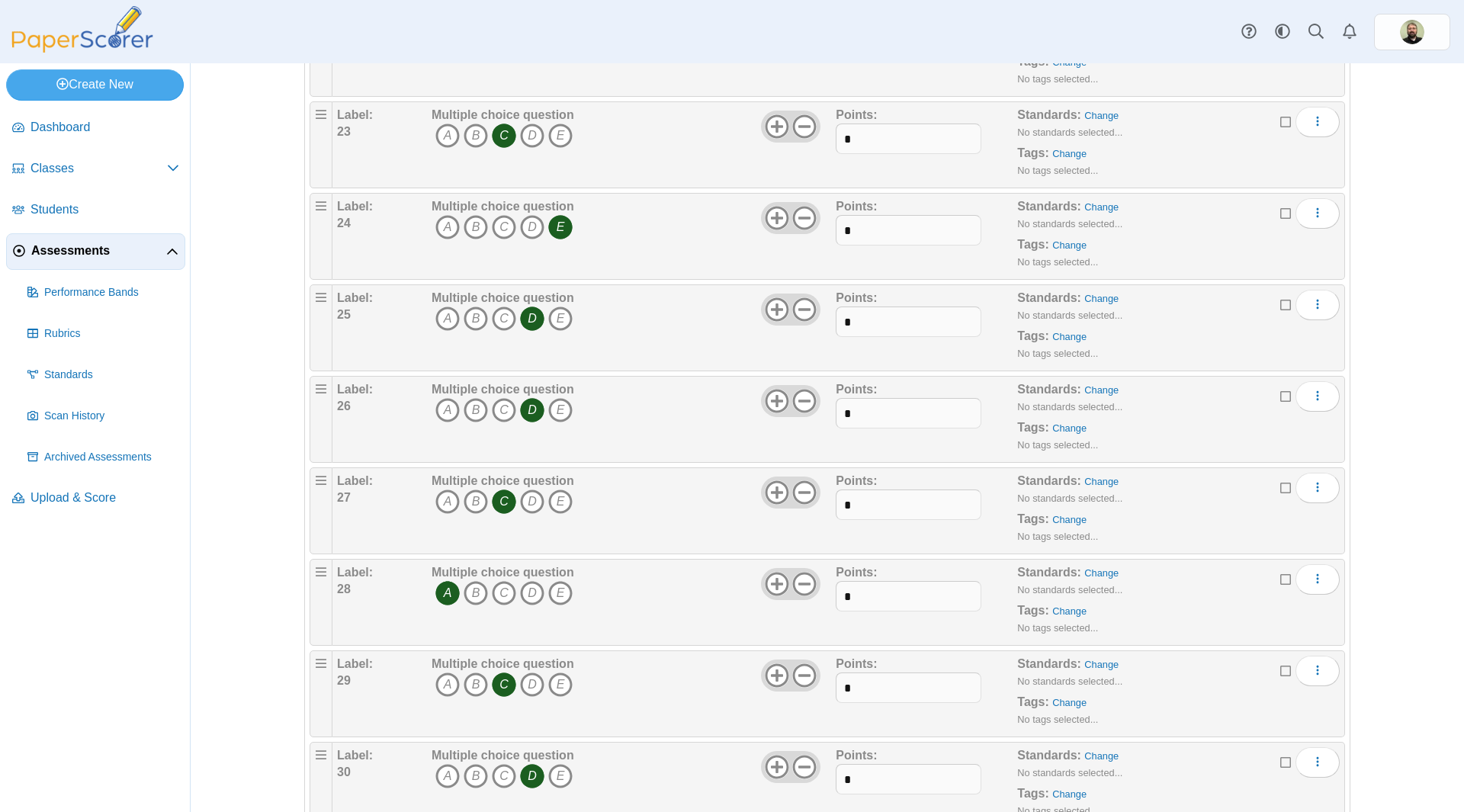
scroll to position [2669, 0]
click at [528, 410] on icon "D" at bounding box center [531, 410] width 24 height 24
click at [500, 504] on icon "C" at bounding box center [503, 501] width 24 height 24
click at [527, 594] on icon "D" at bounding box center [531, 593] width 24 height 24
click at [498, 684] on icon "C" at bounding box center [503, 685] width 24 height 24
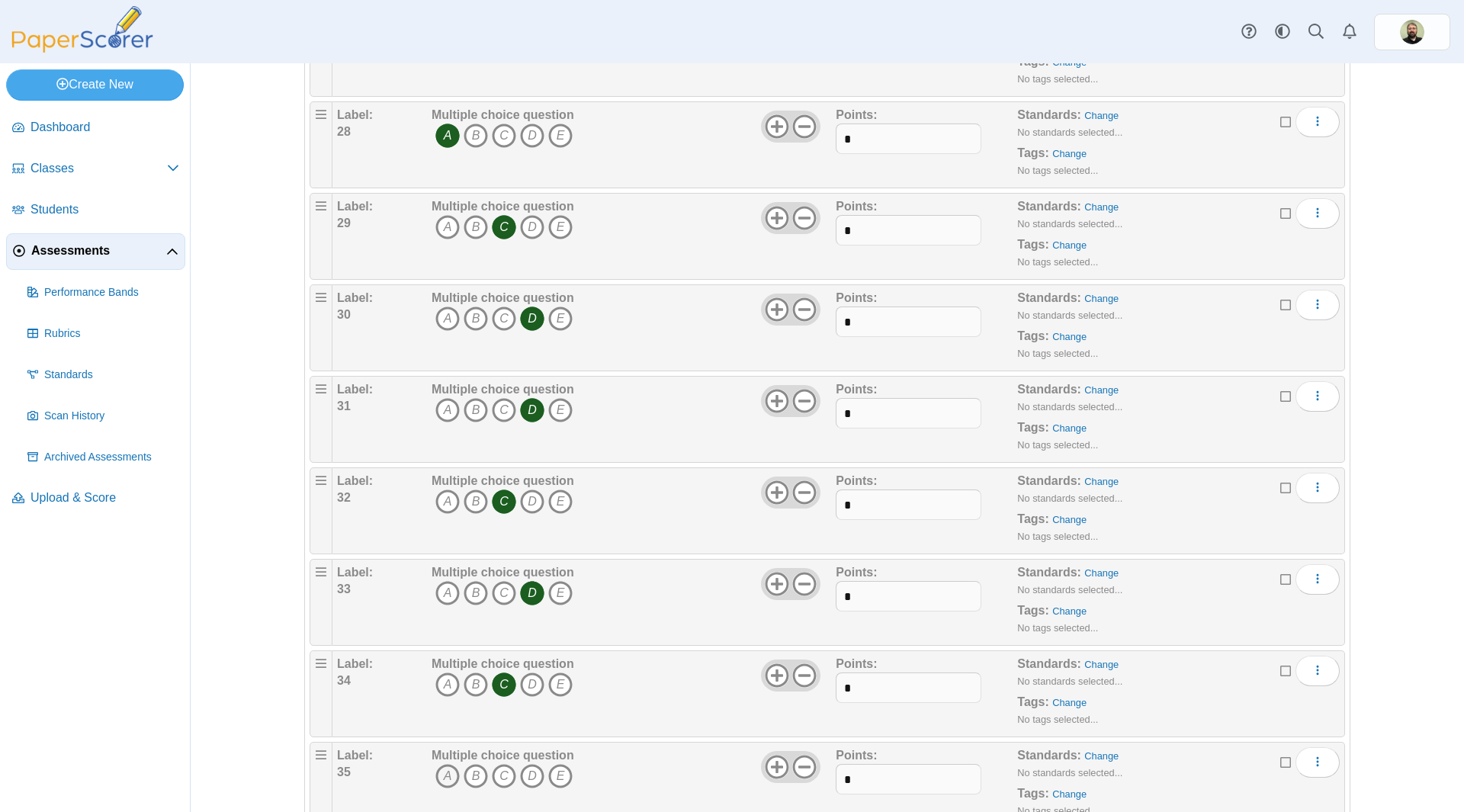
click at [440, 775] on icon "A" at bounding box center [447, 775] width 24 height 24
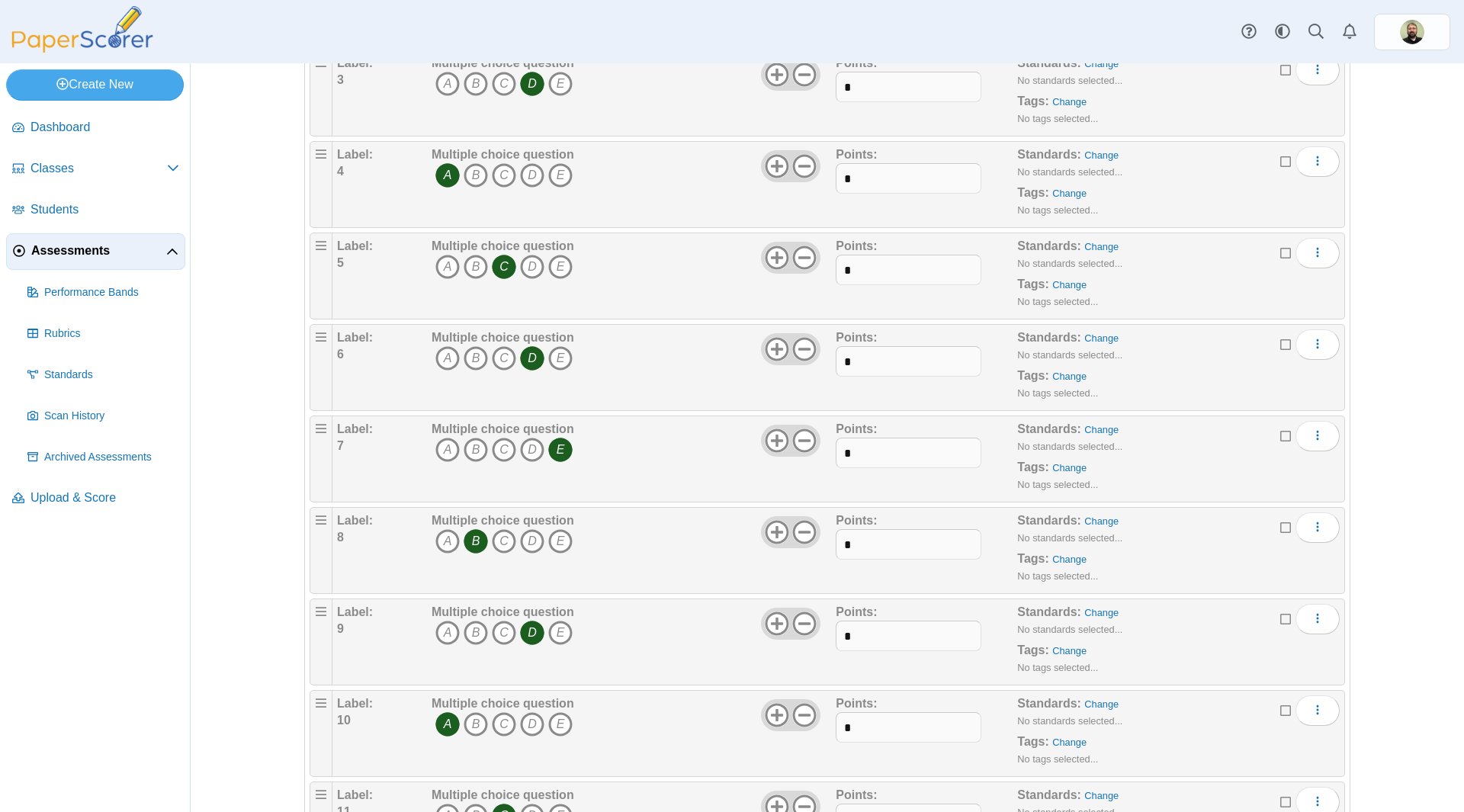
scroll to position [0, 0]
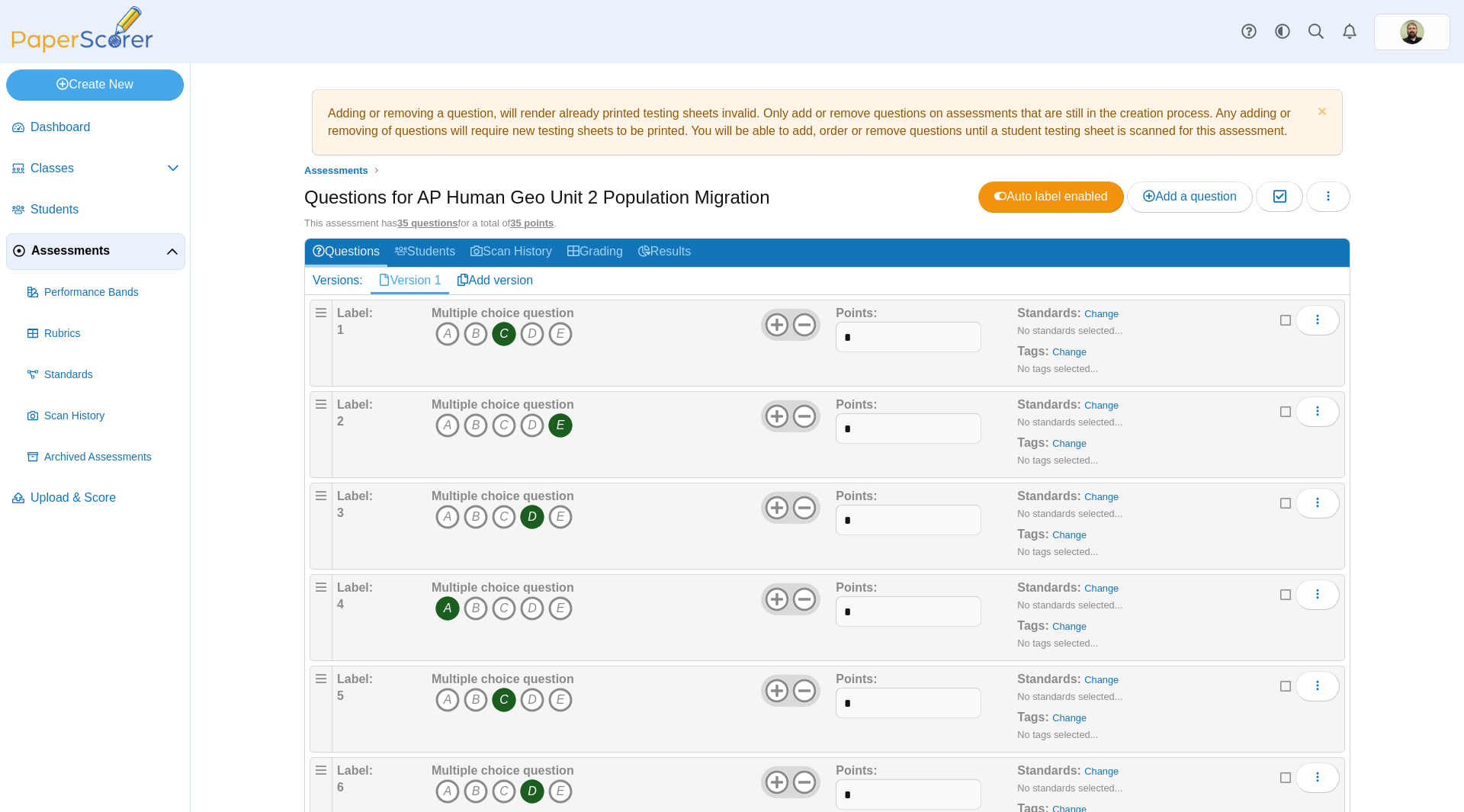
click at [233, 316] on div "Adding or removing a question, will render already printed testing sheets inval…" at bounding box center [827, 438] width 1274 height 749
click at [35, 166] on span "Classes" at bounding box center [99, 168] width 137 height 16
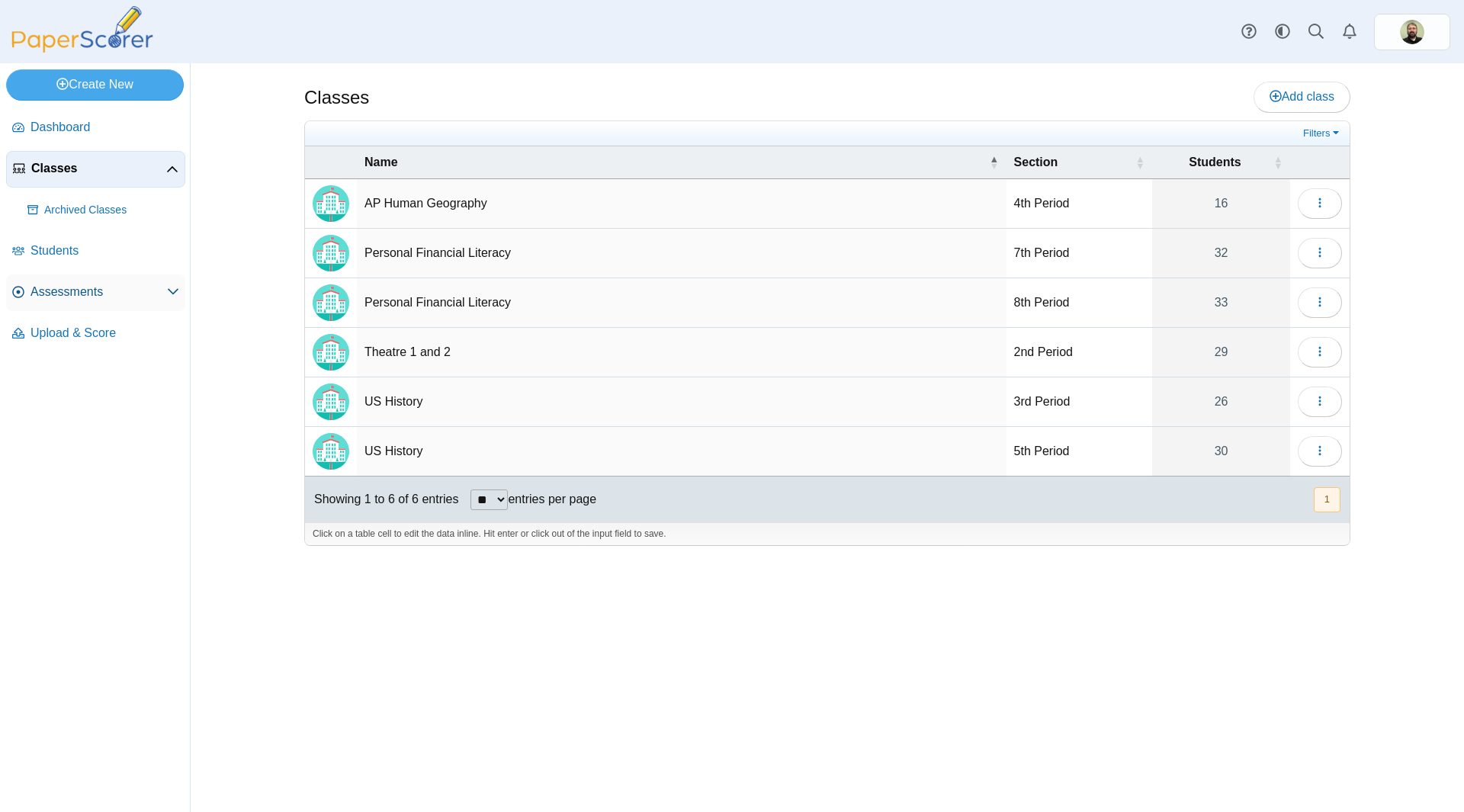
click at [71, 288] on span "Assessments" at bounding box center [99, 291] width 137 height 16
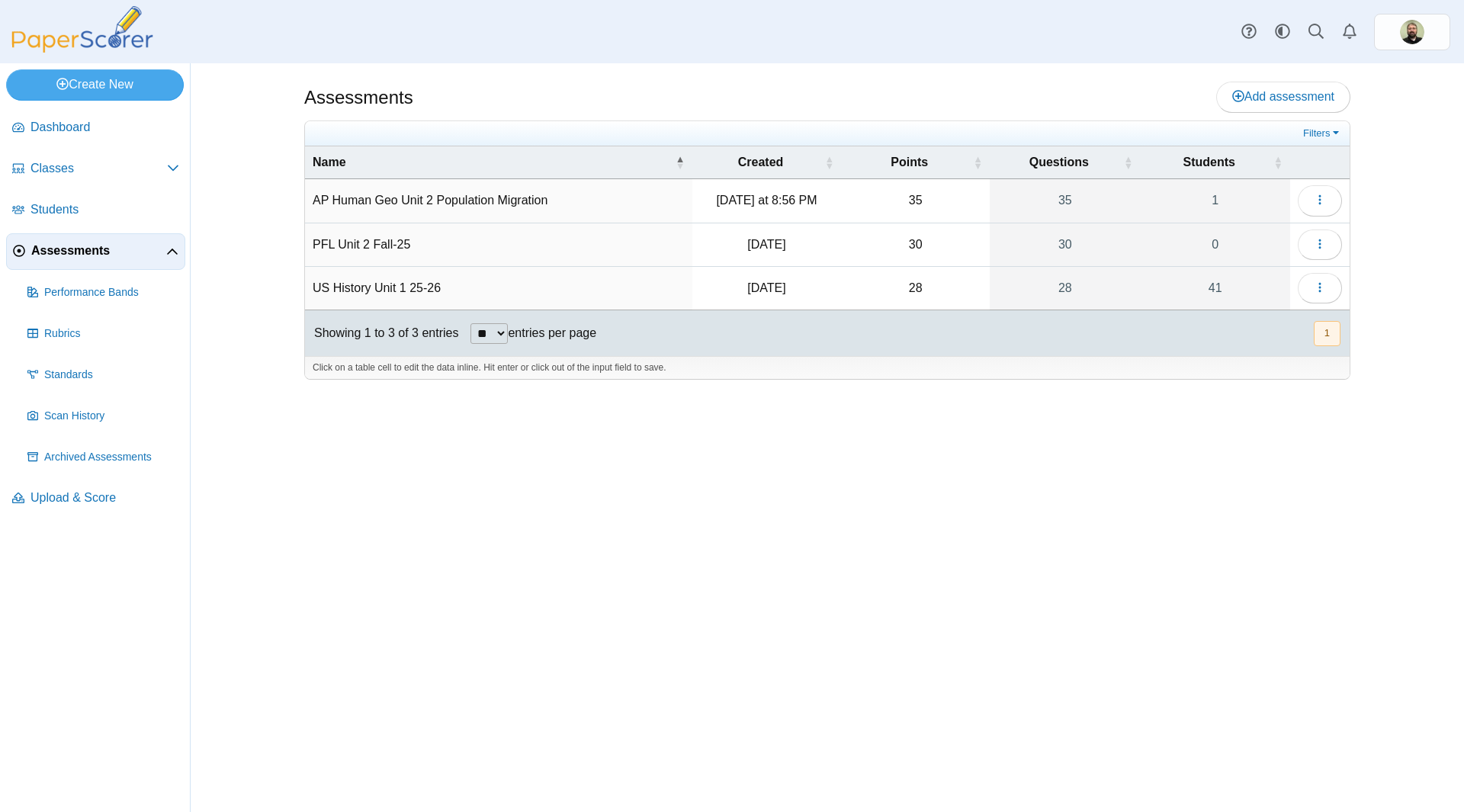
click at [381, 242] on td "PFL Unit 2 Fall-25" at bounding box center [499, 245] width 388 height 43
click at [1325, 249] on icon "button" at bounding box center [1320, 244] width 13 height 13
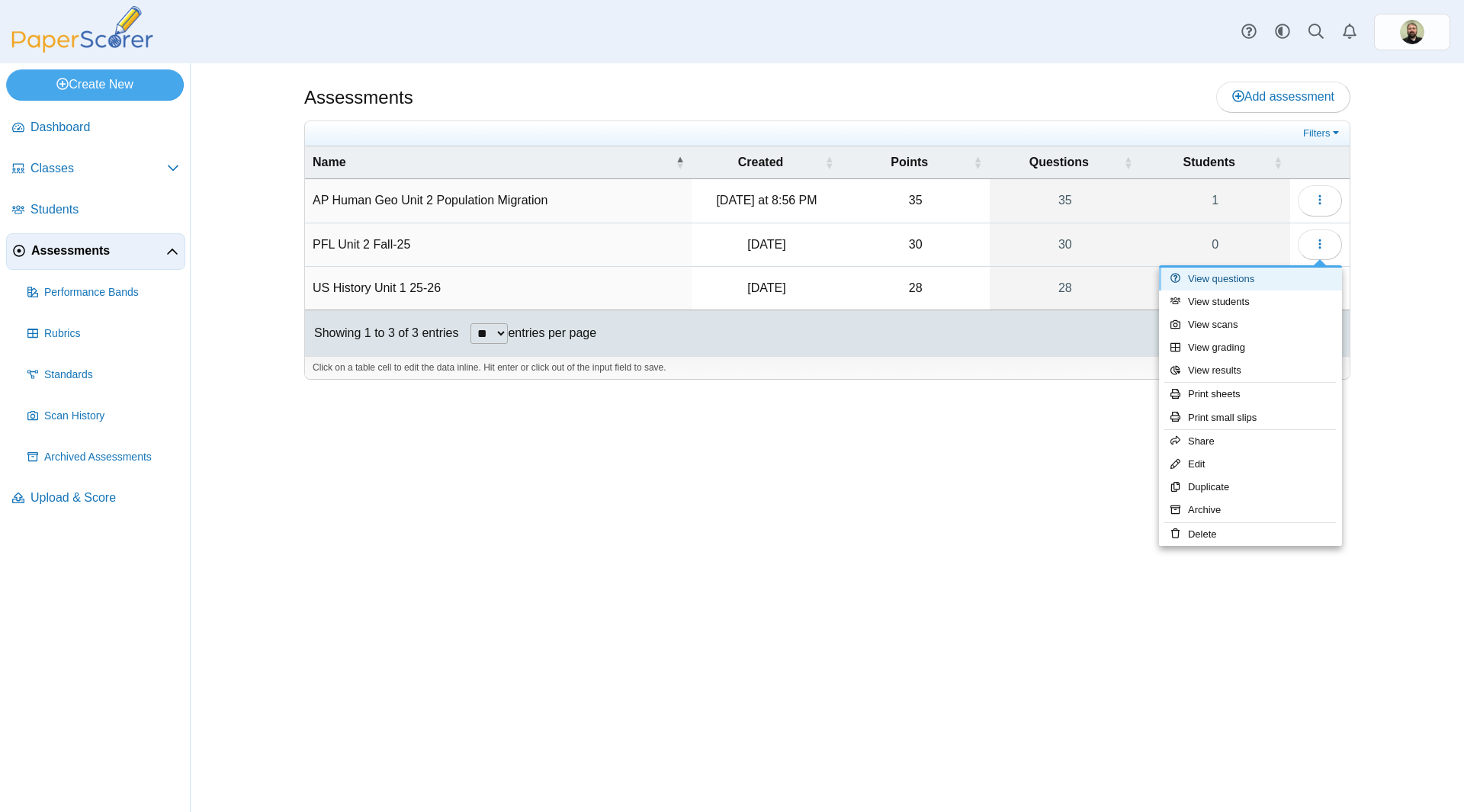
click at [1205, 280] on link "View questions" at bounding box center [1251, 280] width 183 height 23
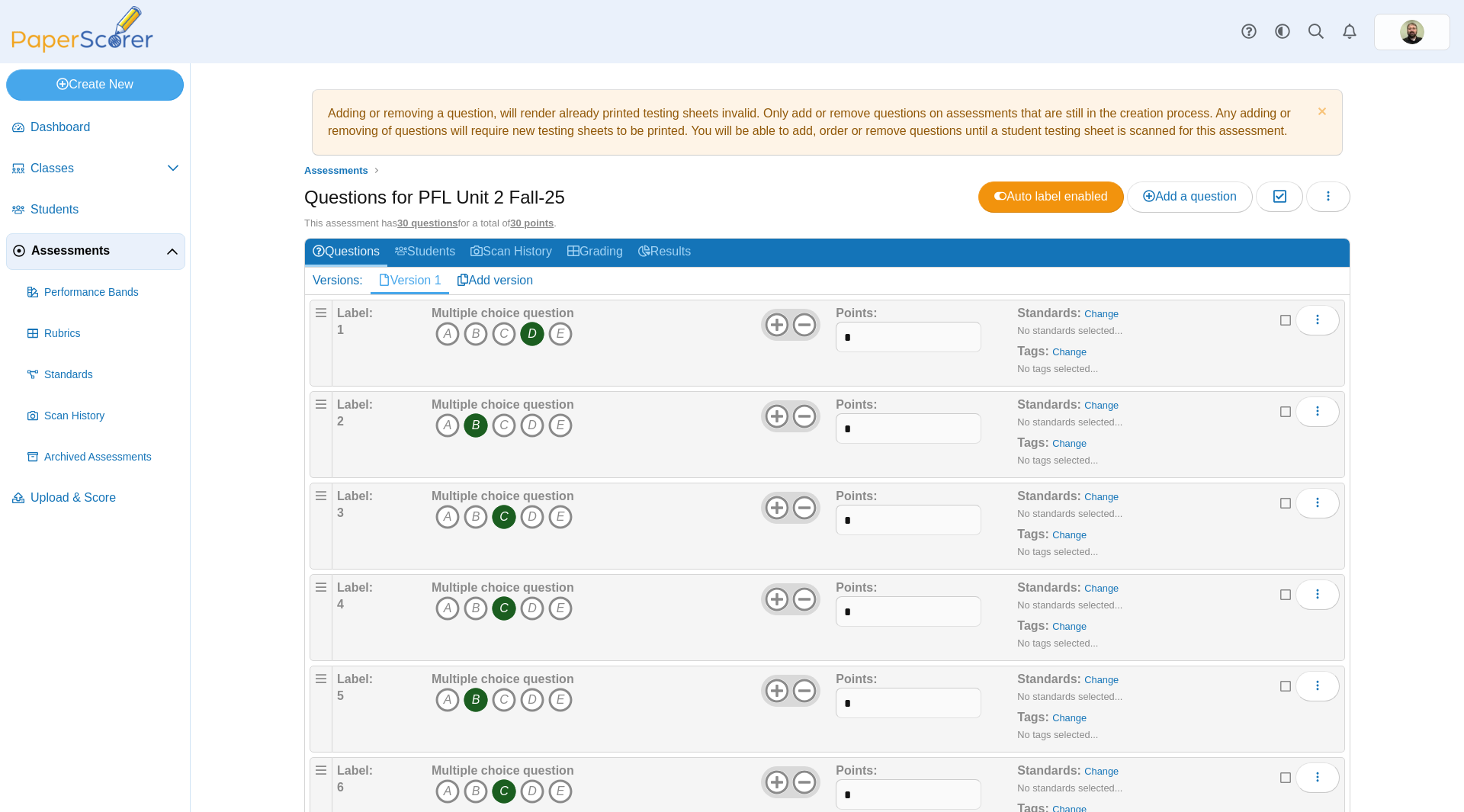
click at [1376, 127] on div "Adding or removing a question, will render already printed testing sheets inval…" at bounding box center [827, 438] width 1144 height 749
click at [49, 173] on span "Classes" at bounding box center [99, 168] width 137 height 16
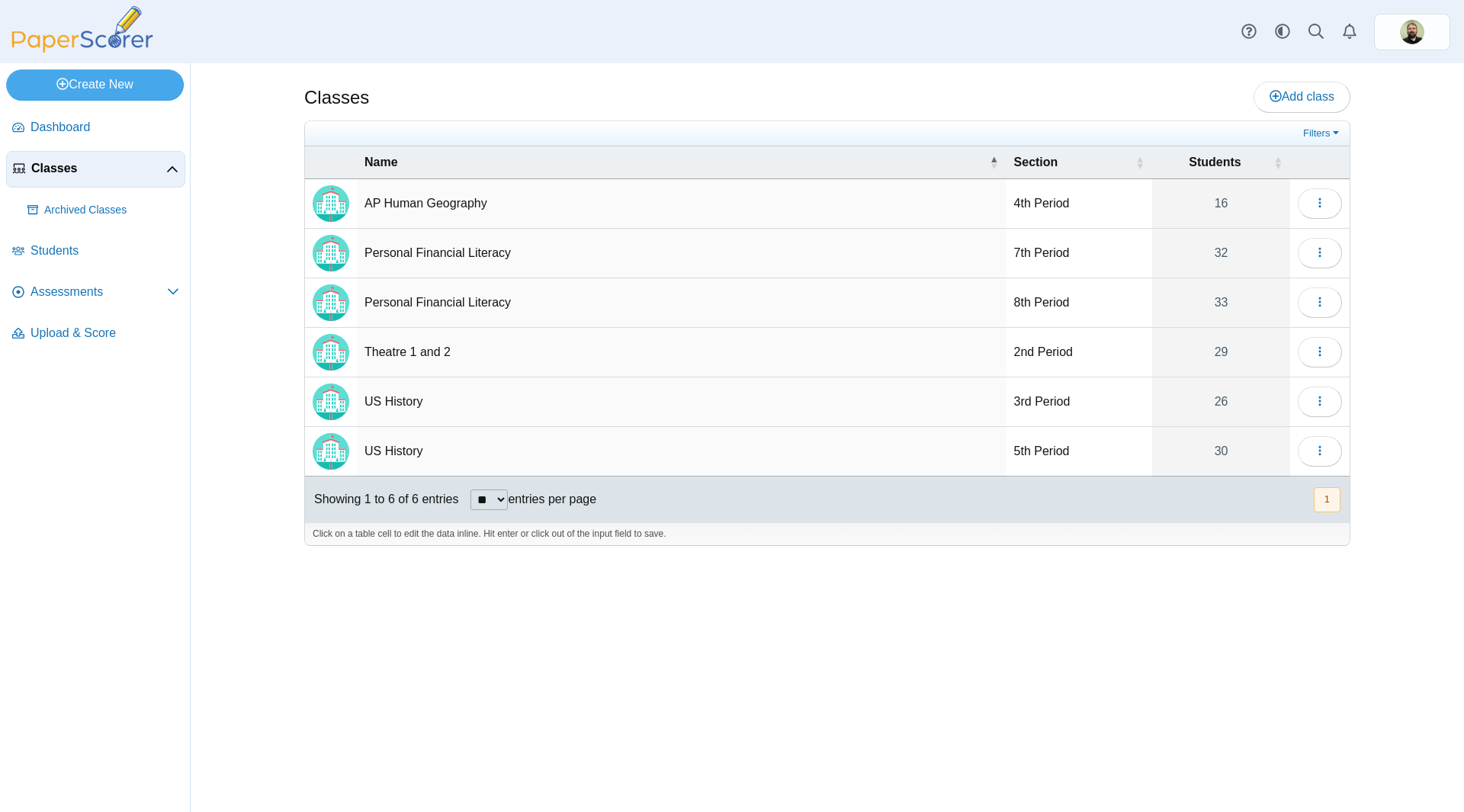
click at [798, 206] on td "AP Human Geography" at bounding box center [682, 203] width 650 height 49
click at [1318, 206] on icon "button" at bounding box center [1320, 203] width 13 height 13
click at [1209, 243] on link "View students" at bounding box center [1251, 238] width 183 height 23
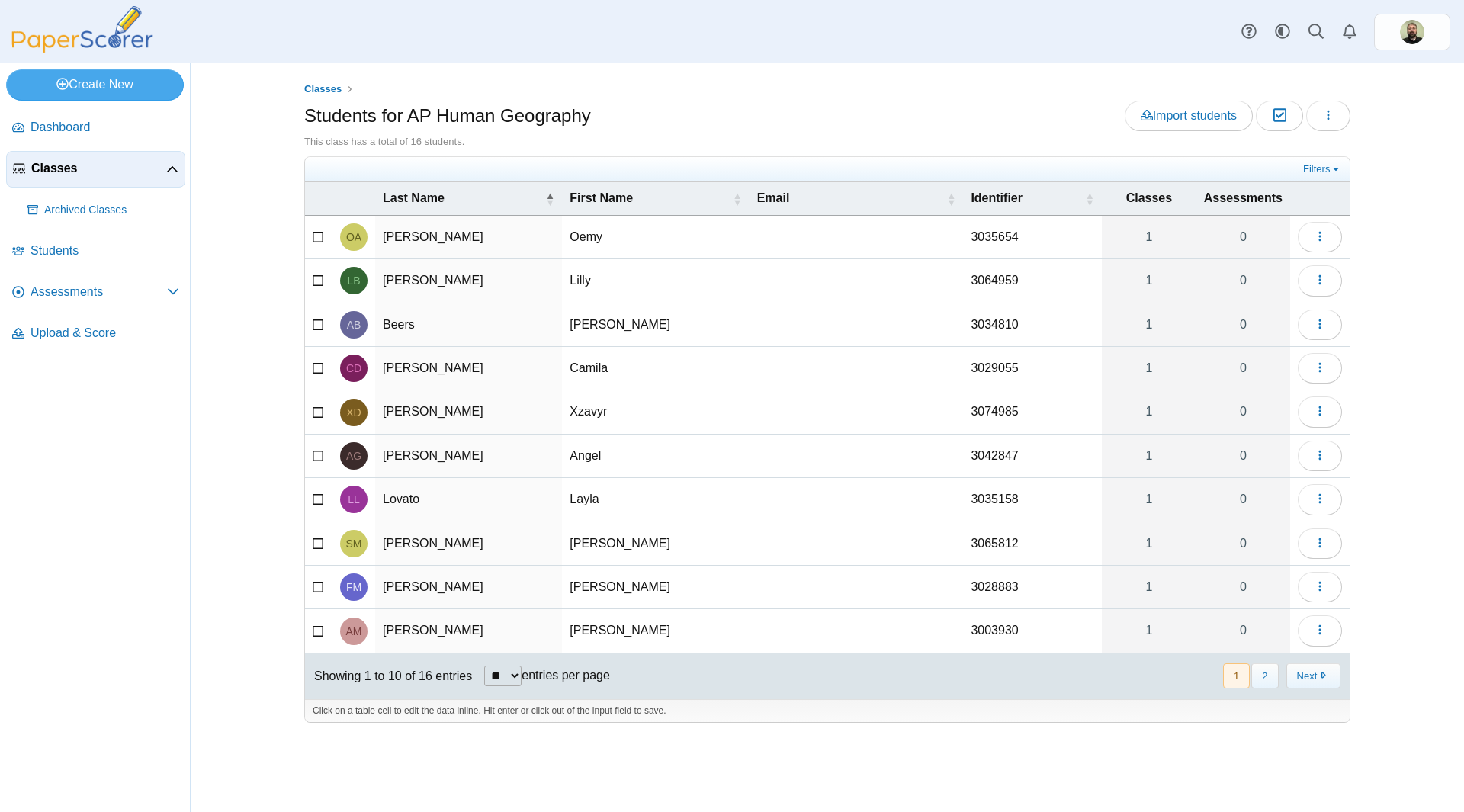
click at [516, 670] on select "** ** ** ***" at bounding box center [502, 675] width 38 height 20
select select "**"
click at [484, 665] on select "** ** ** ***" at bounding box center [502, 675] width 38 height 20
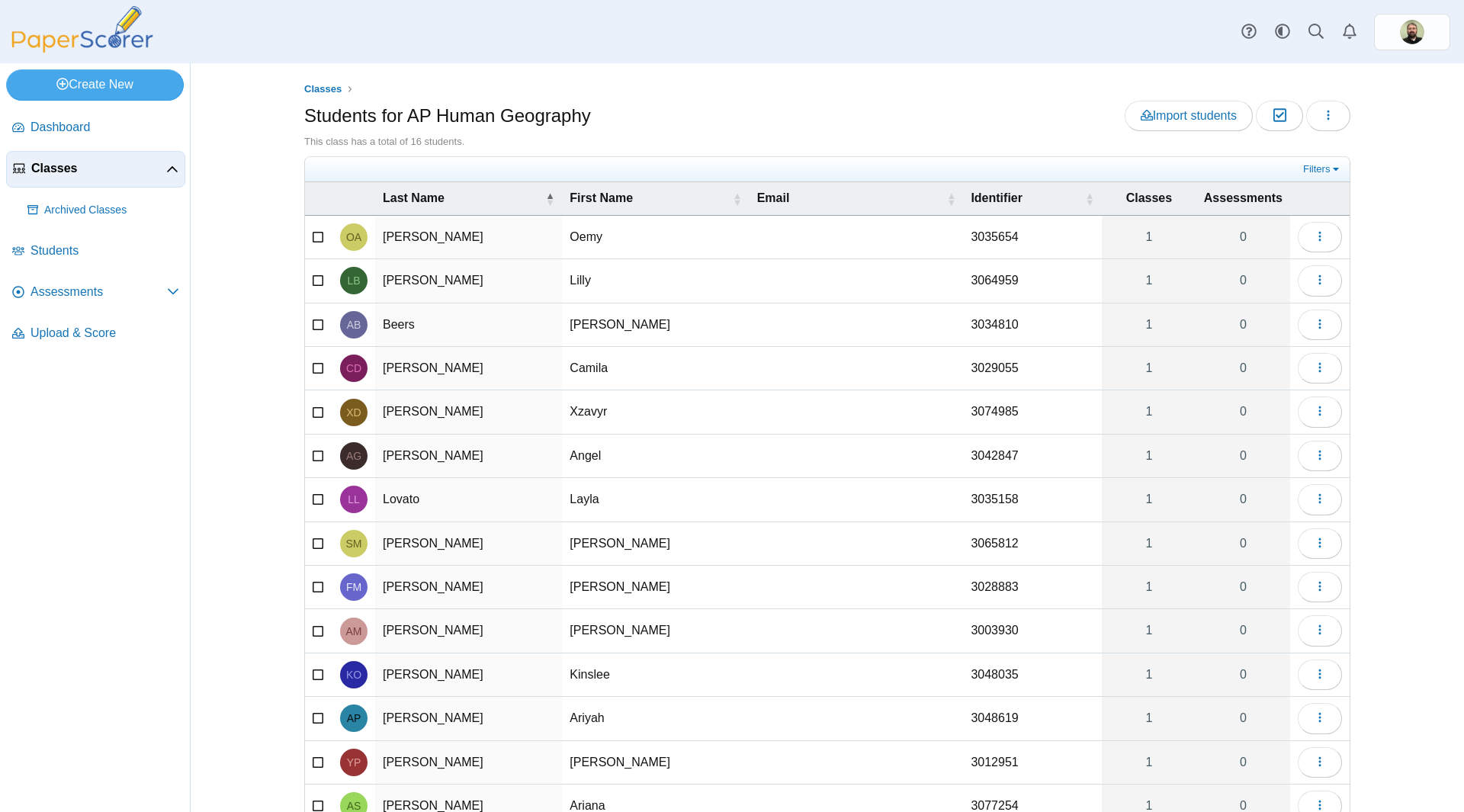
scroll to position [188, 0]
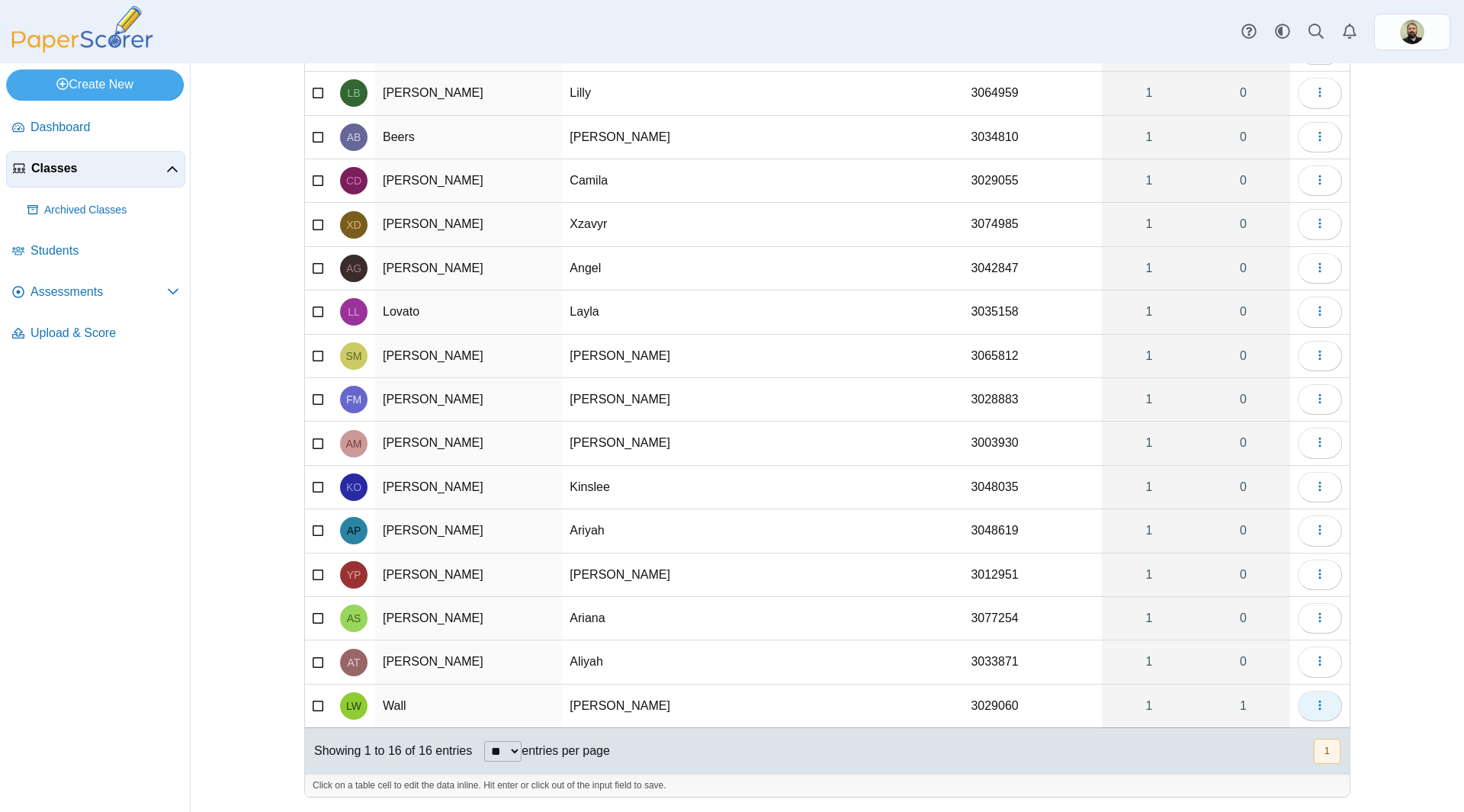
click at [1333, 702] on button "button" at bounding box center [1320, 706] width 44 height 31
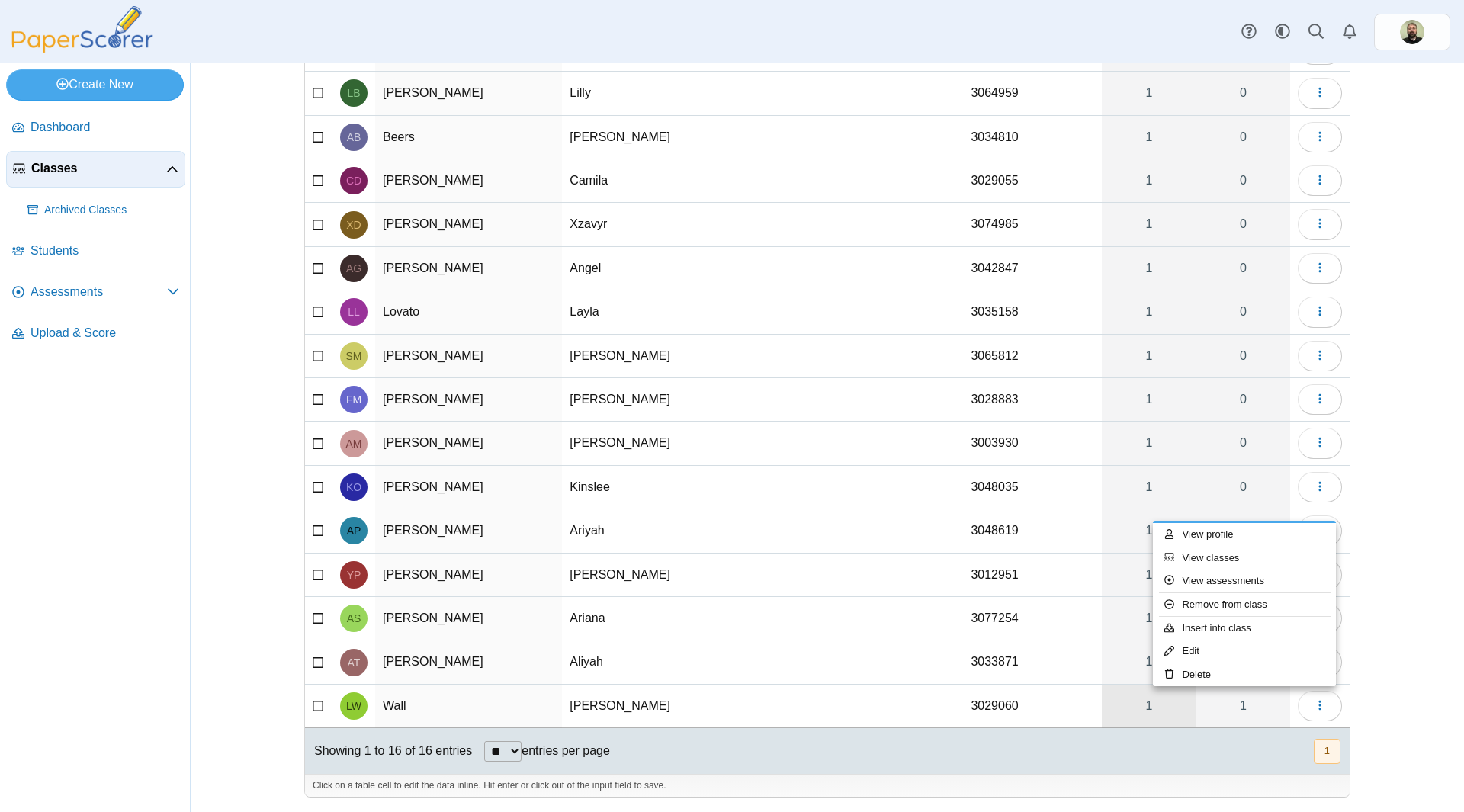
click at [1153, 712] on link "1" at bounding box center [1150, 706] width 95 height 42
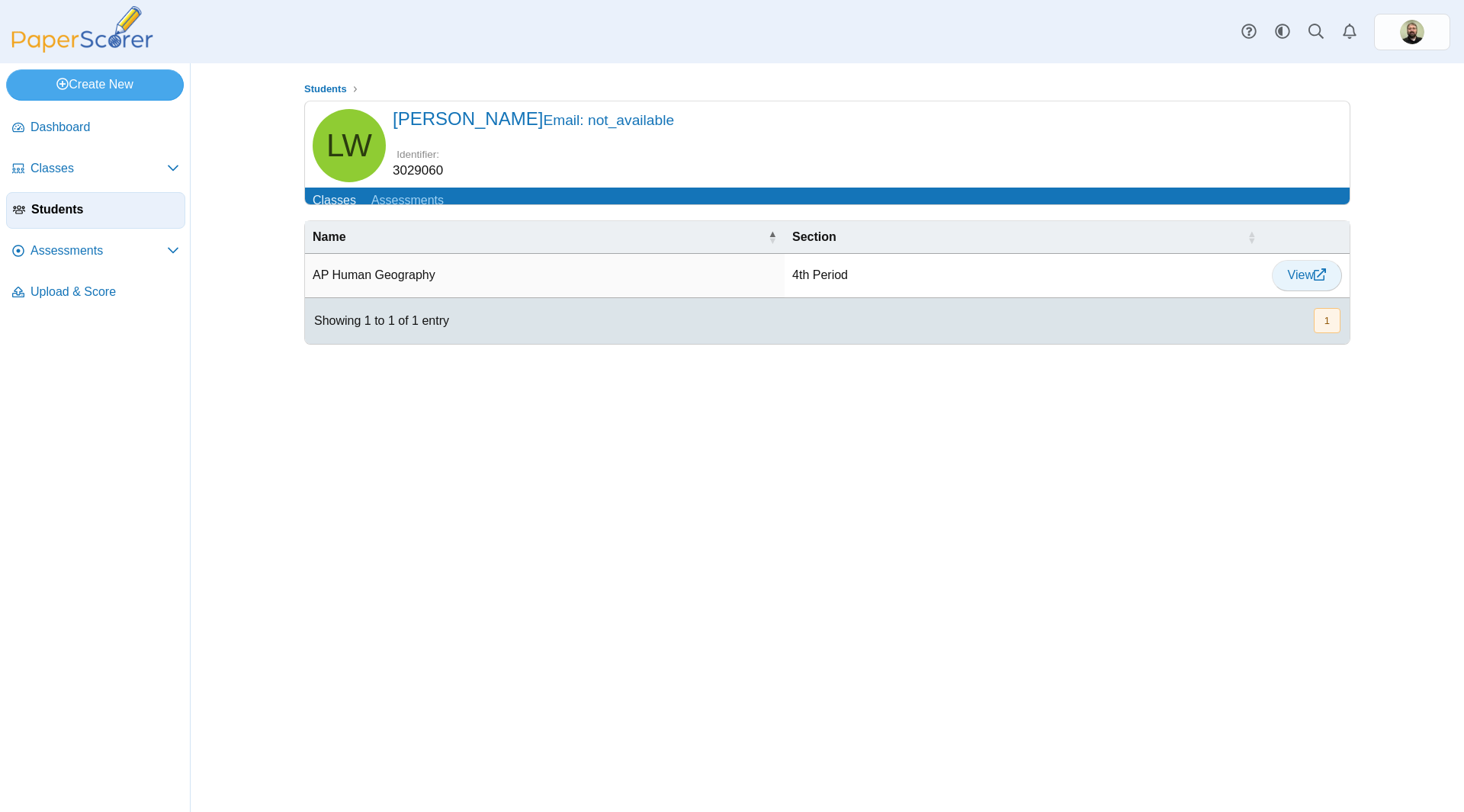
click at [1288, 290] on link "View" at bounding box center [1307, 276] width 70 height 31
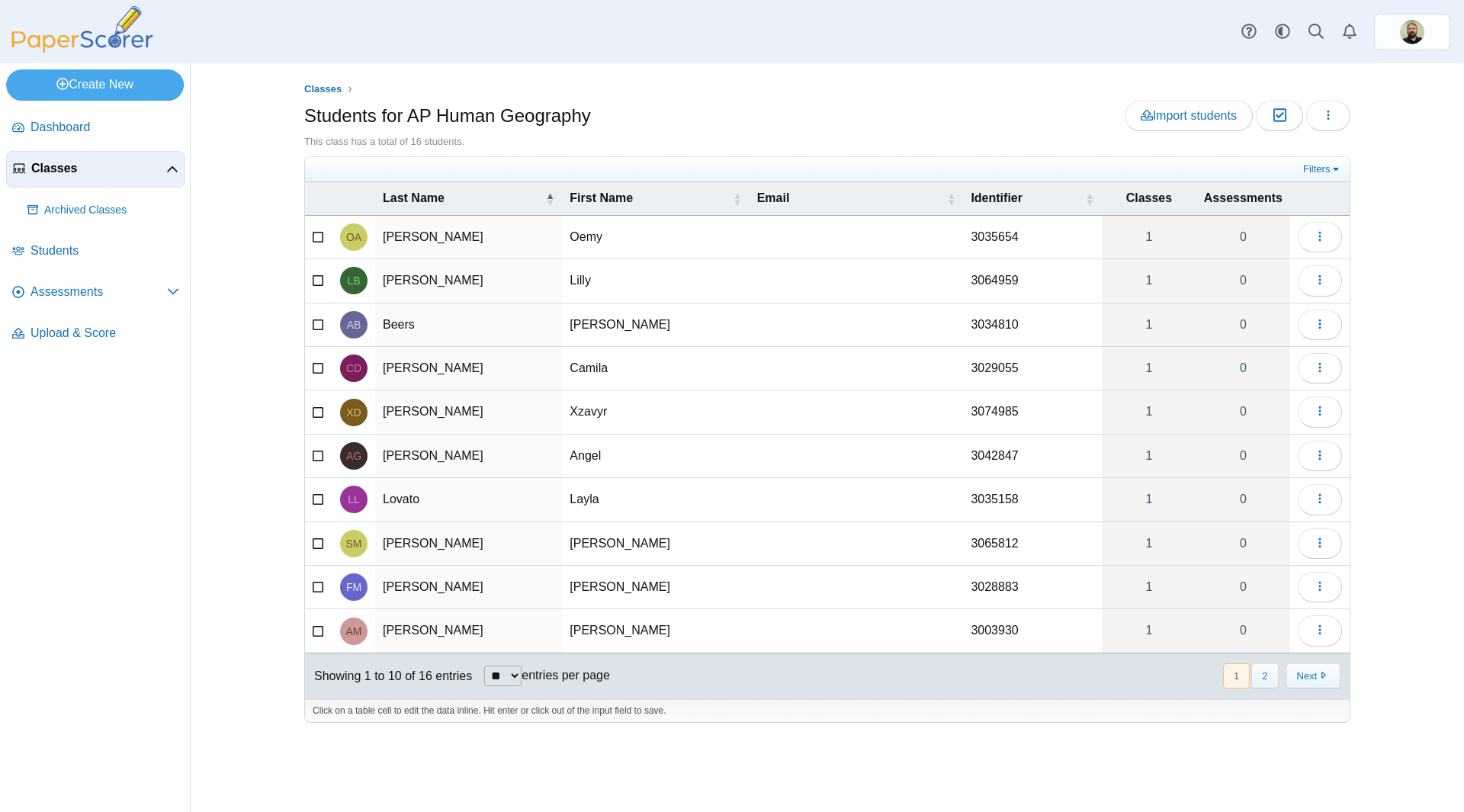
click at [512, 673] on select "** ** ** ***" at bounding box center [502, 675] width 38 height 20
select select "**"
click at [484, 665] on select "** ** ** ***" at bounding box center [502, 675] width 38 height 20
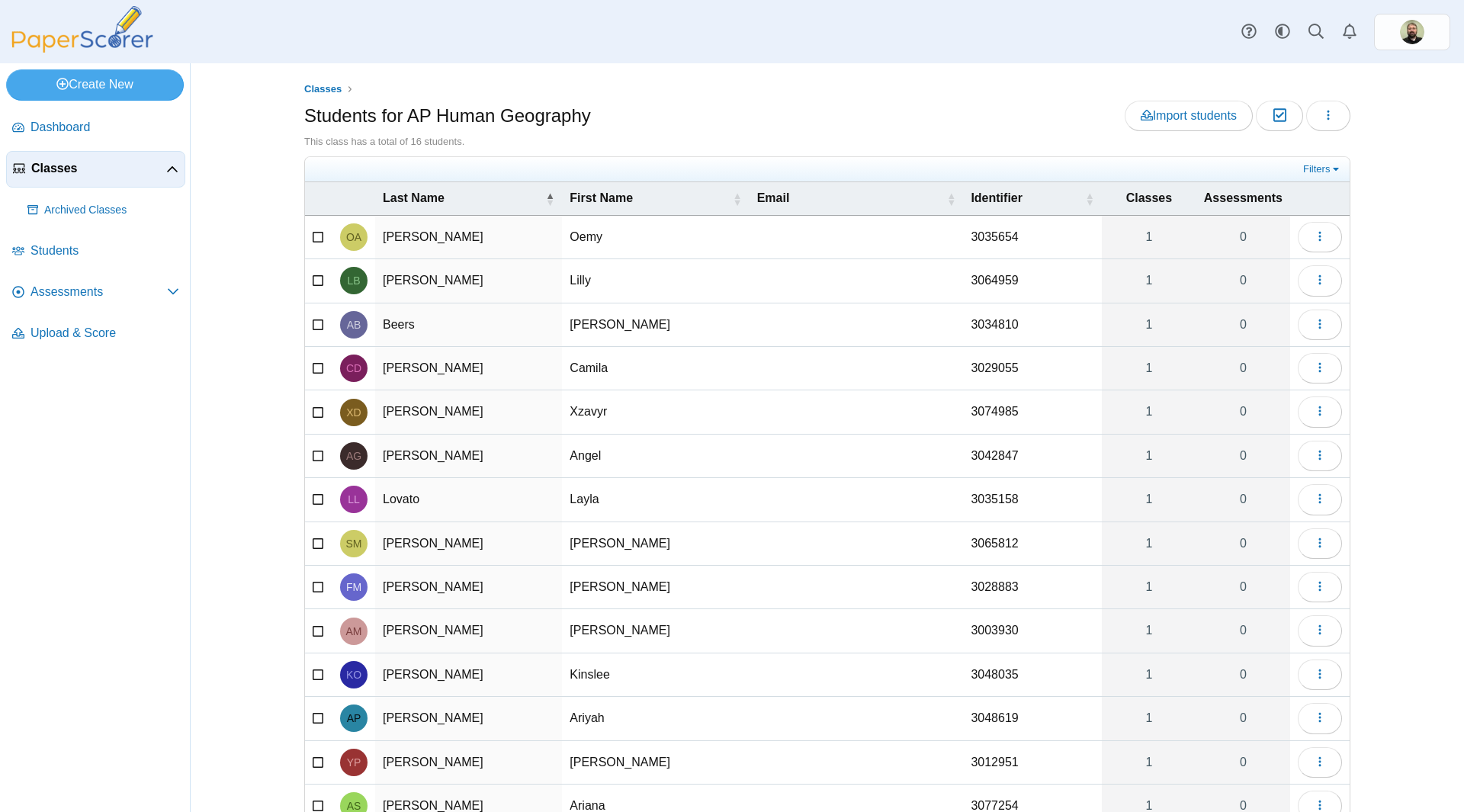
scroll to position [188, 0]
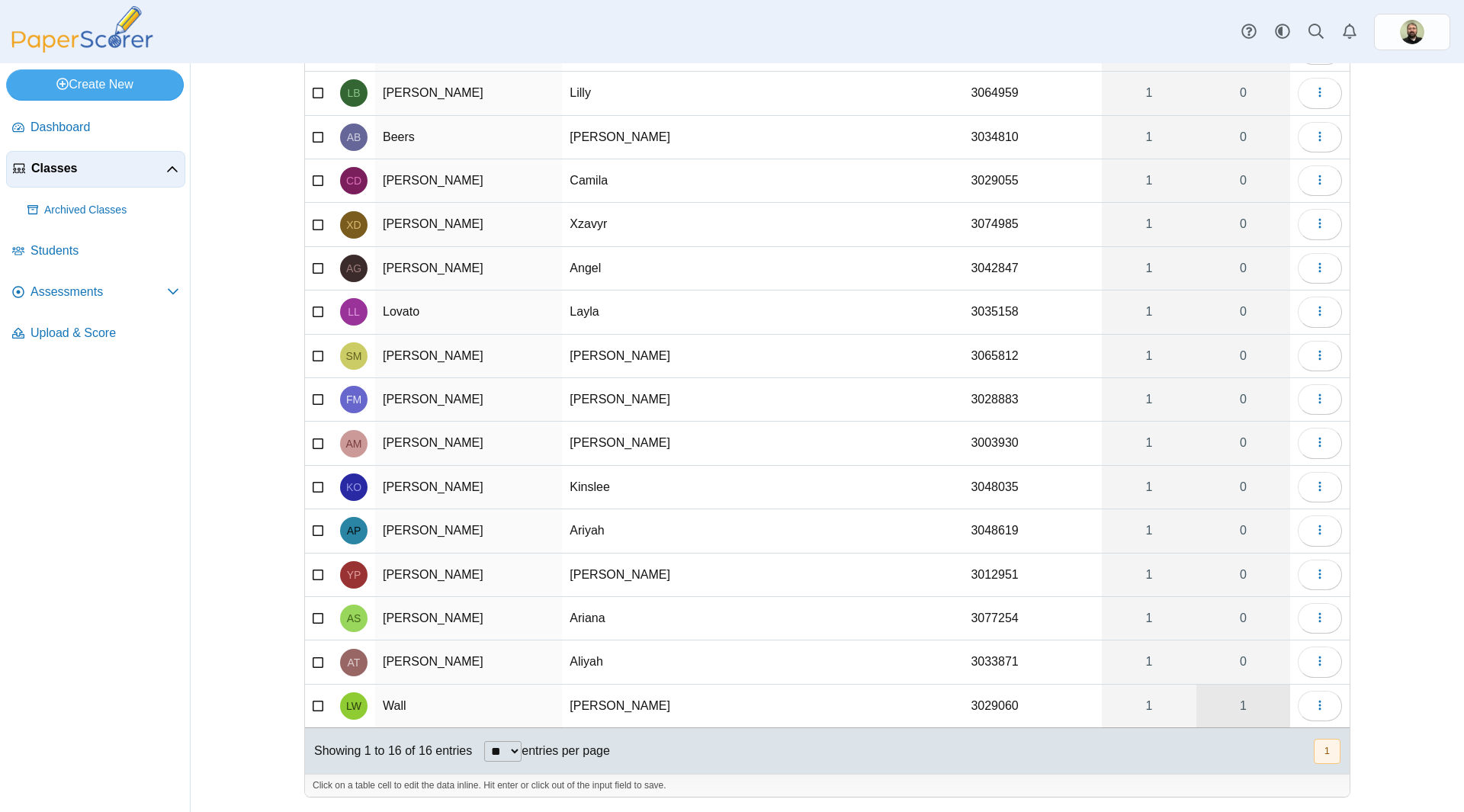
click at [1235, 702] on link "1" at bounding box center [1243, 706] width 94 height 42
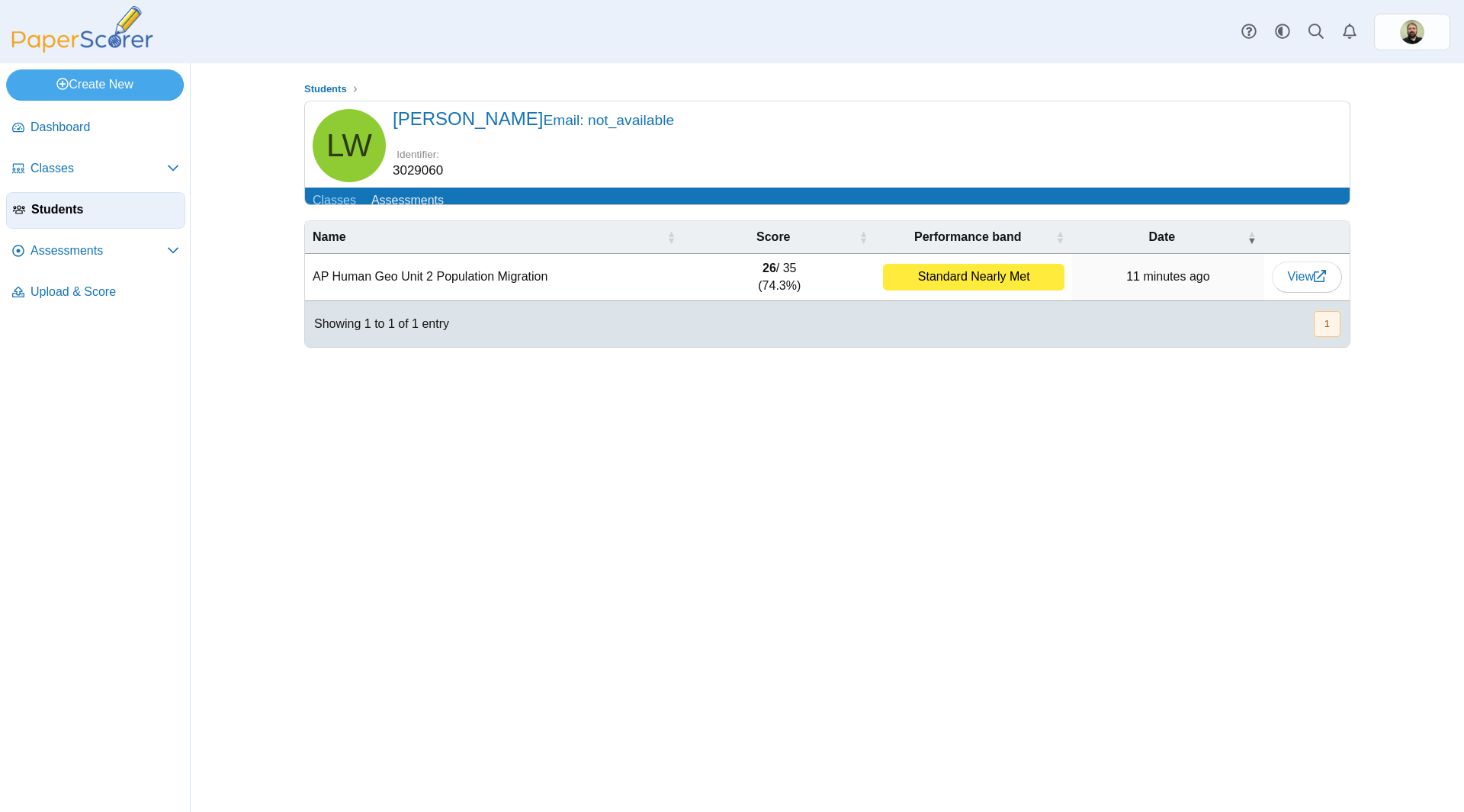
click at [49, 210] on span "Students" at bounding box center [104, 209] width 148 height 16
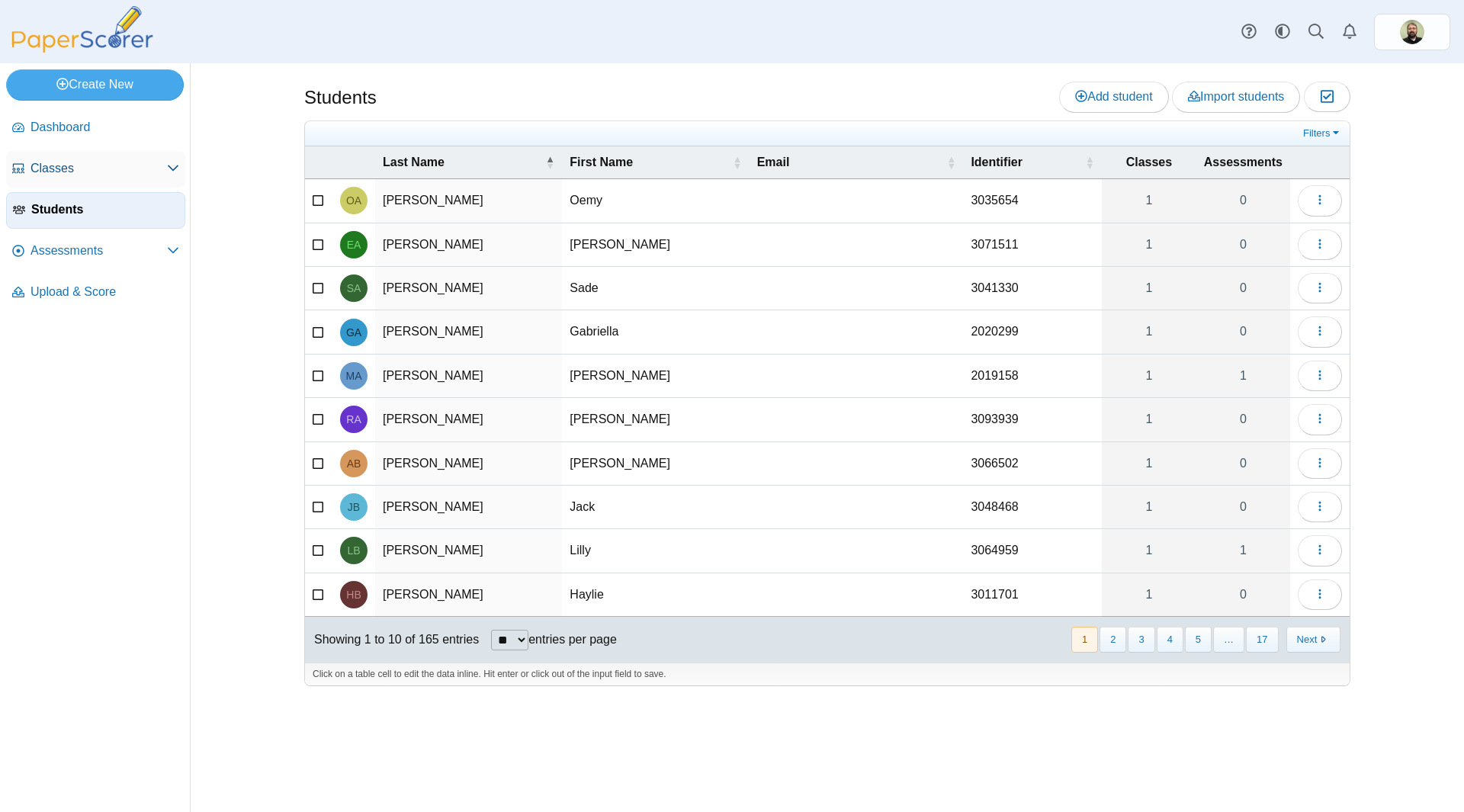
click at [64, 171] on span "Classes" at bounding box center [99, 168] width 137 height 16
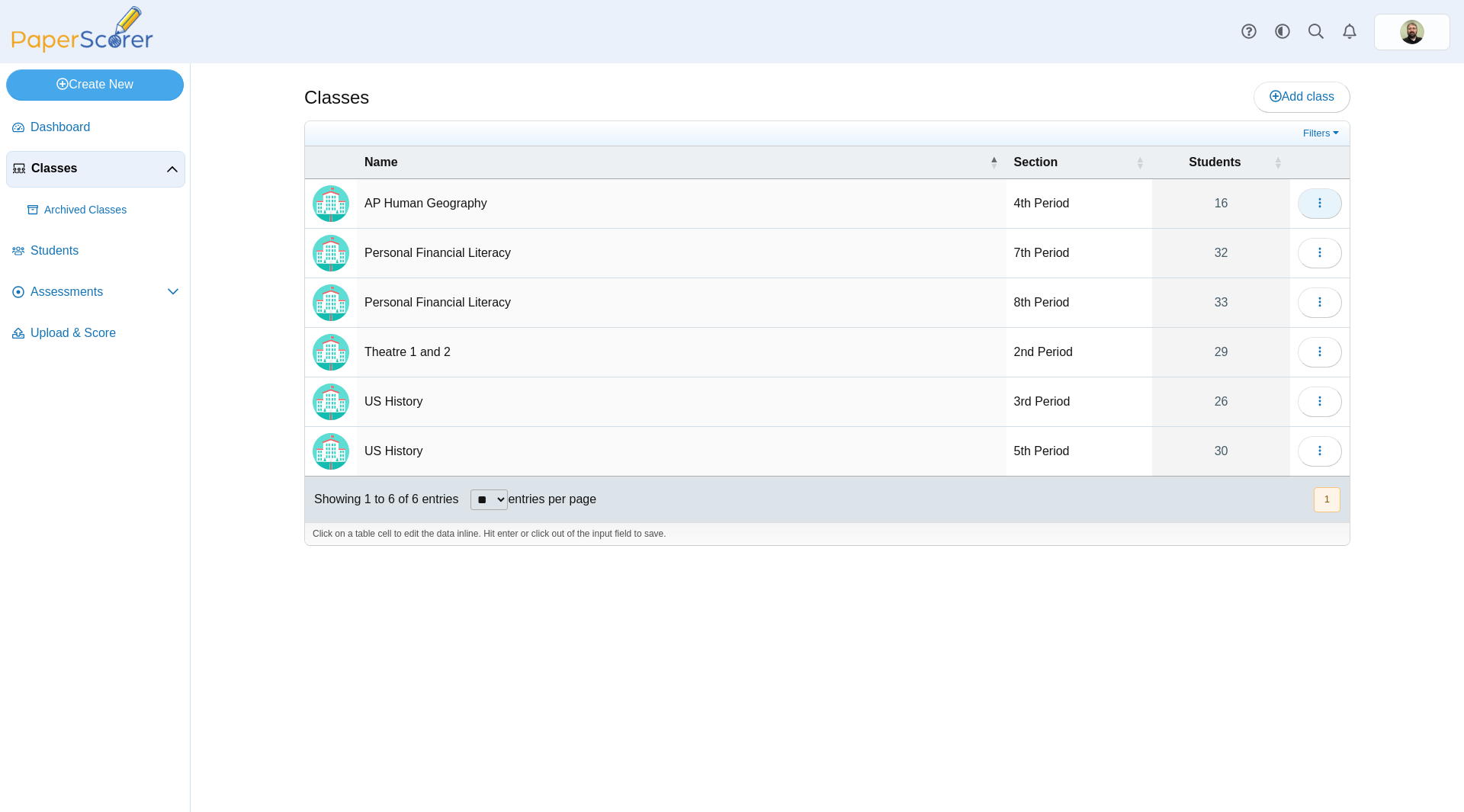
click at [1325, 199] on icon "button" at bounding box center [1320, 203] width 13 height 13
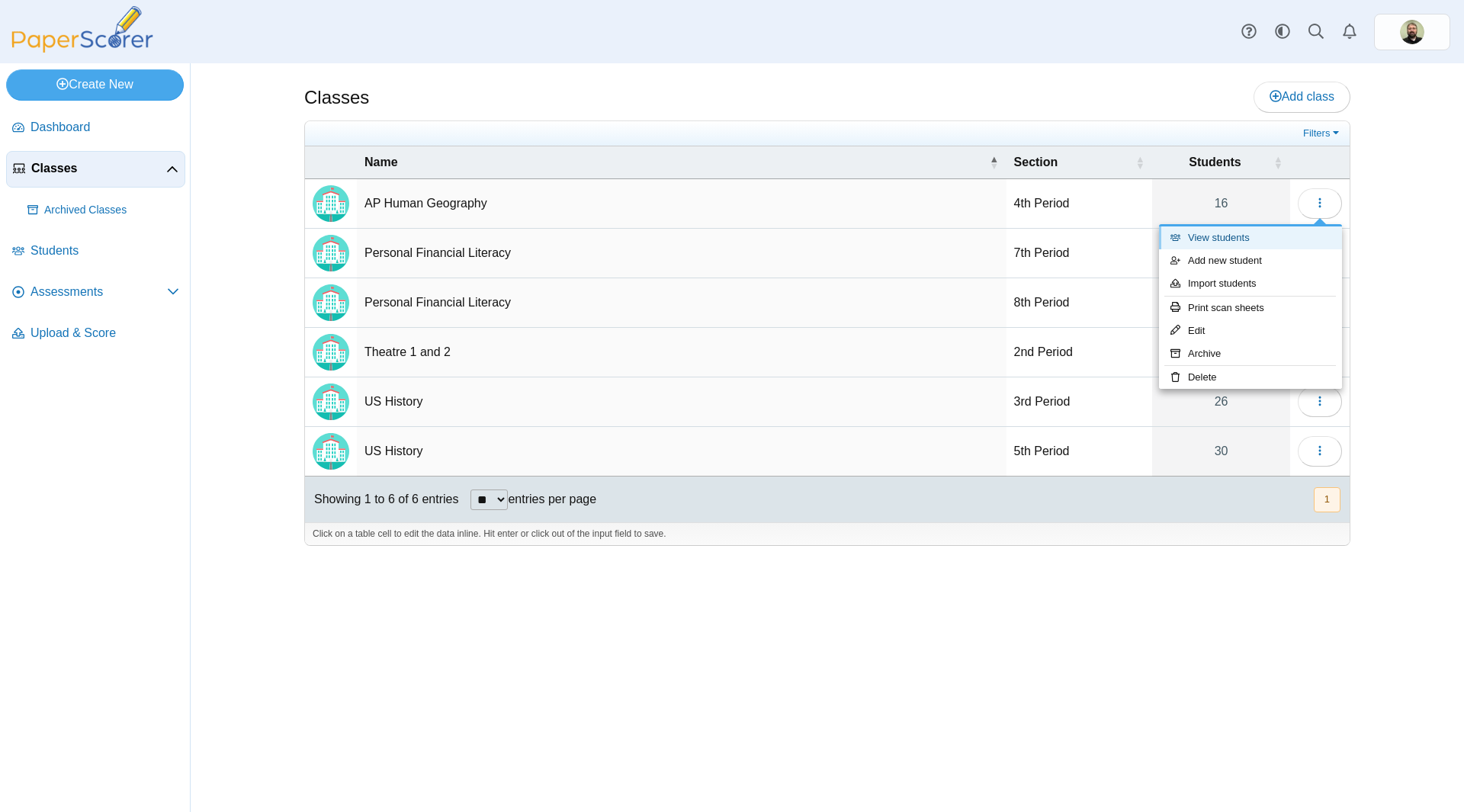
click at [1208, 240] on link "View students" at bounding box center [1251, 238] width 183 height 23
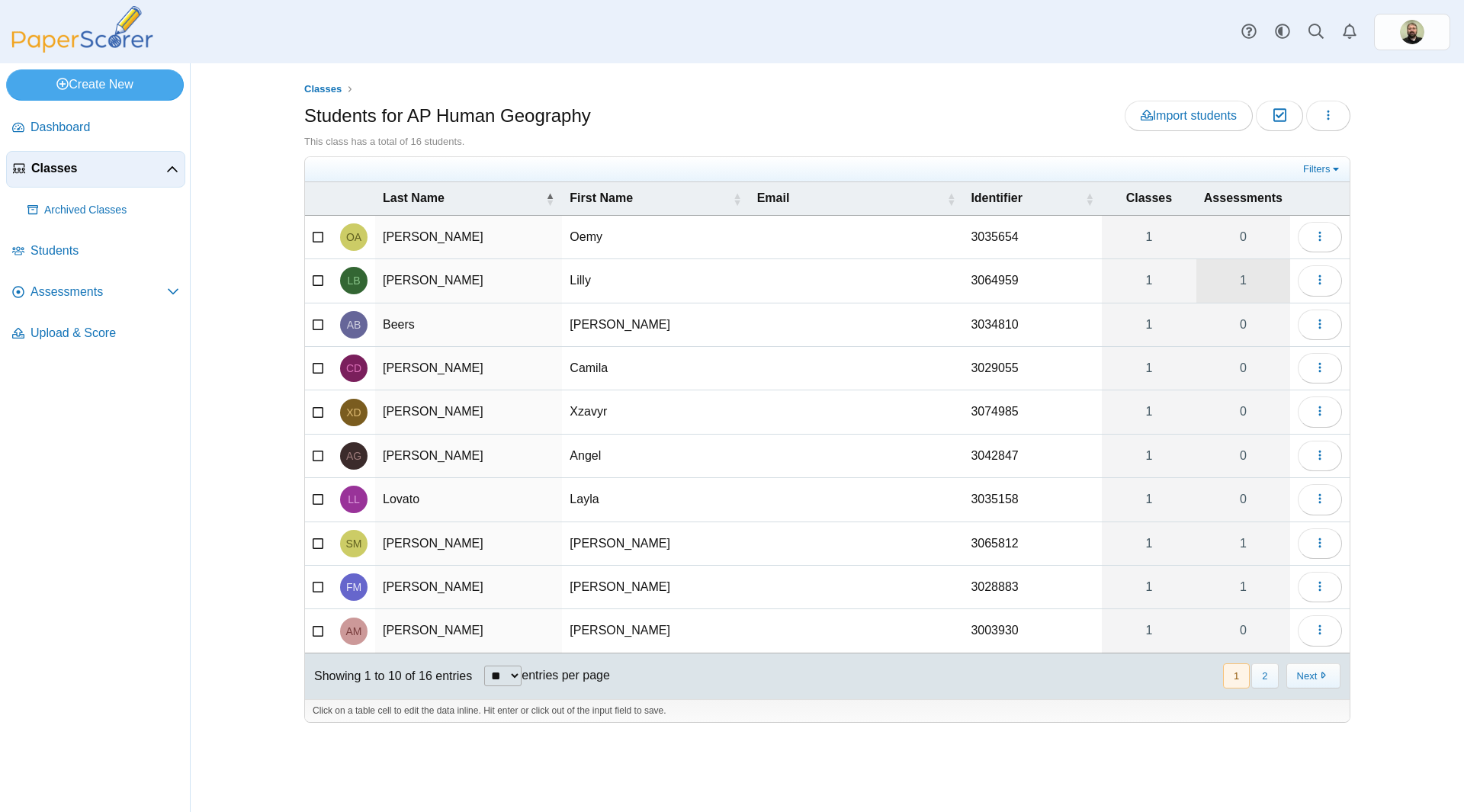
click at [1250, 279] on link "1" at bounding box center [1243, 281] width 94 height 42
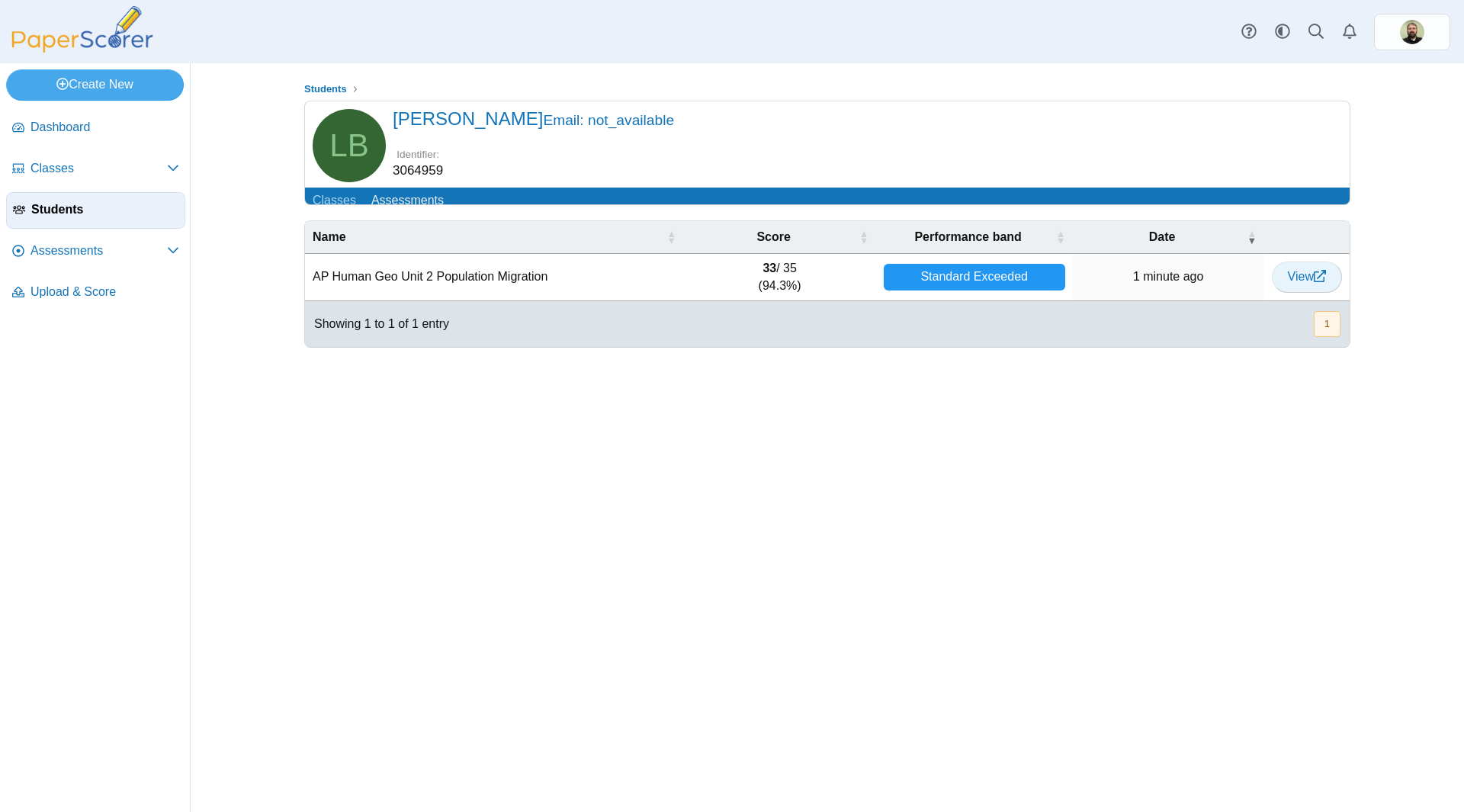
click at [1299, 283] on span "View" at bounding box center [1308, 276] width 39 height 13
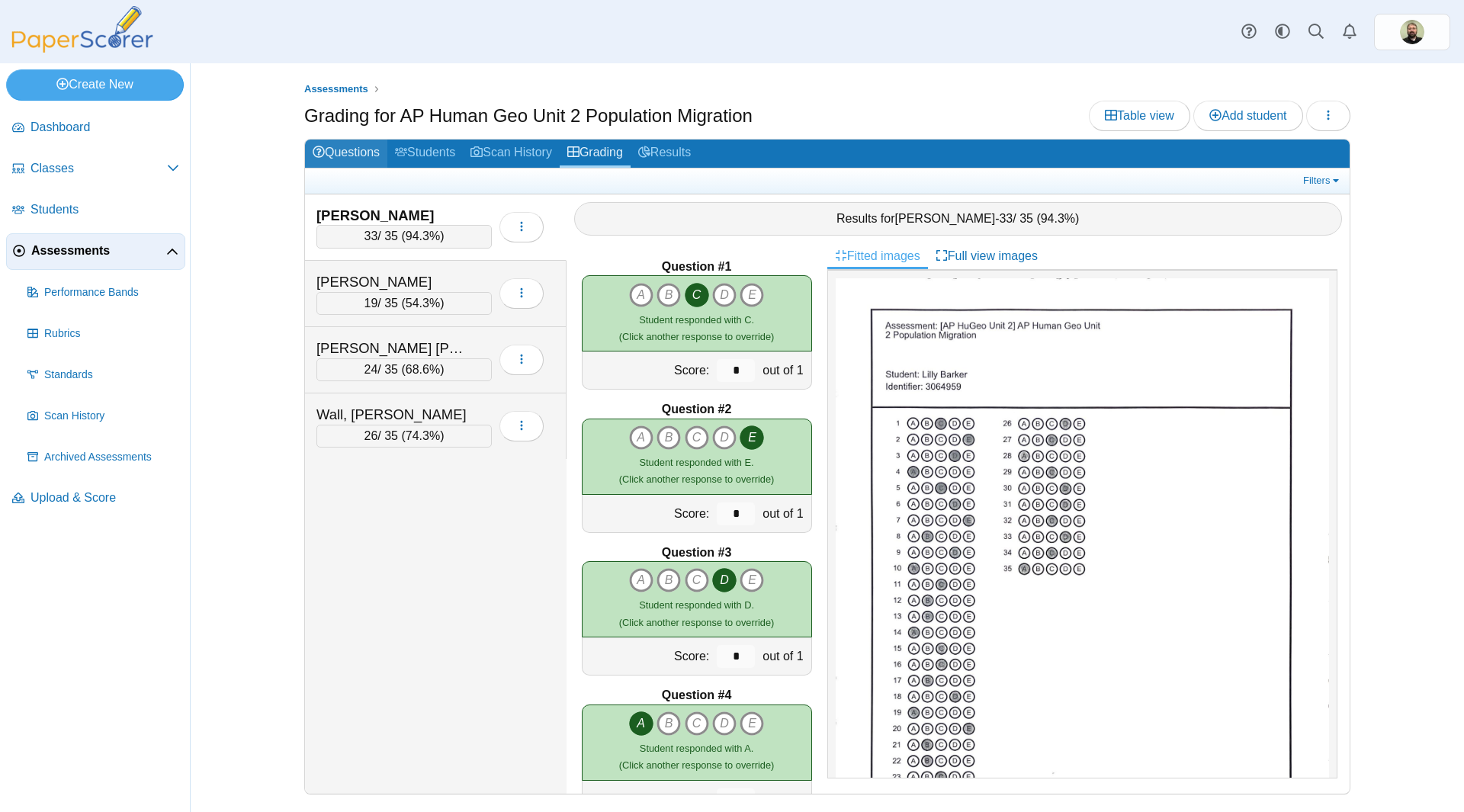
click at [341, 151] on link "Questions" at bounding box center [345, 153] width 82 height 28
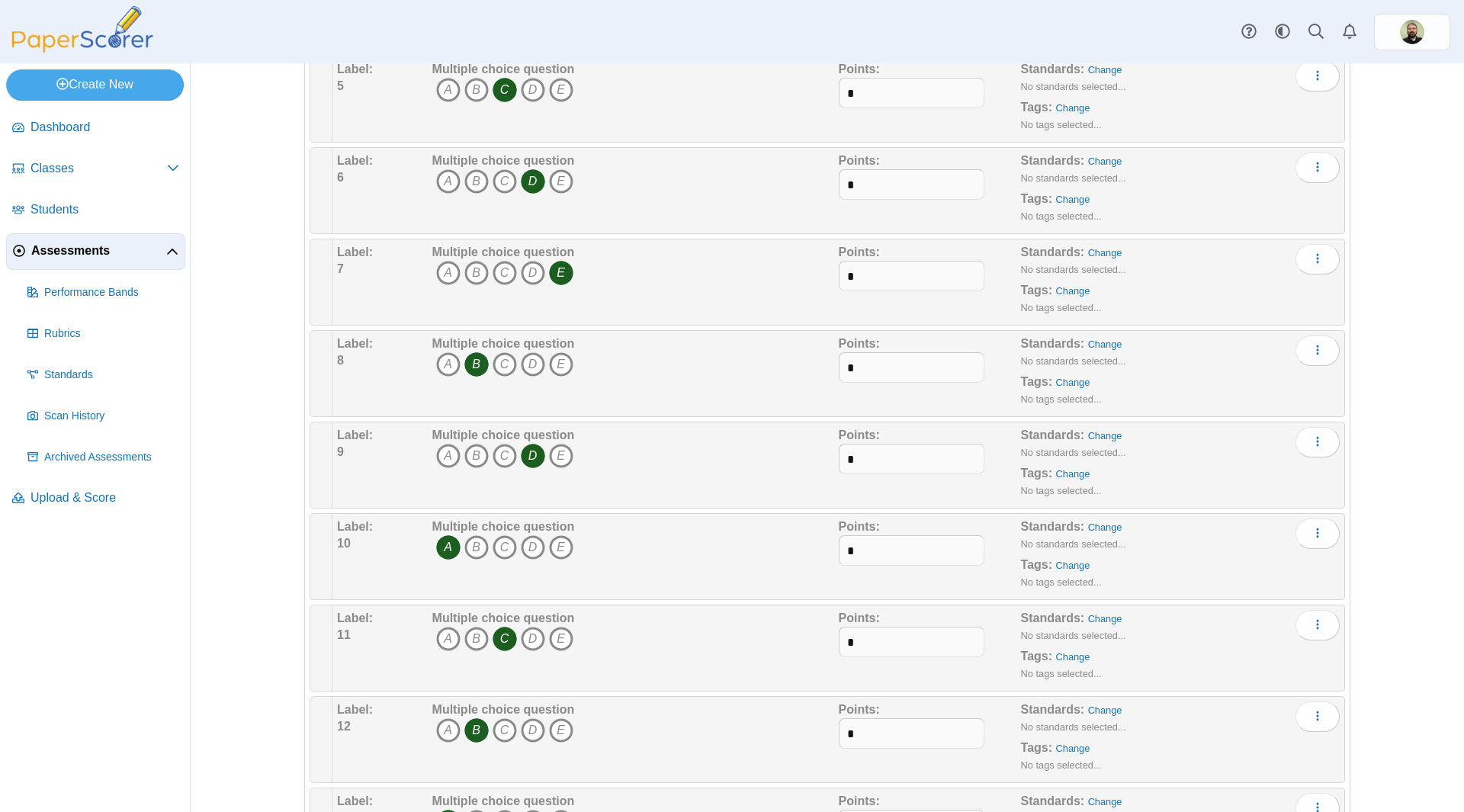
scroll to position [763, 0]
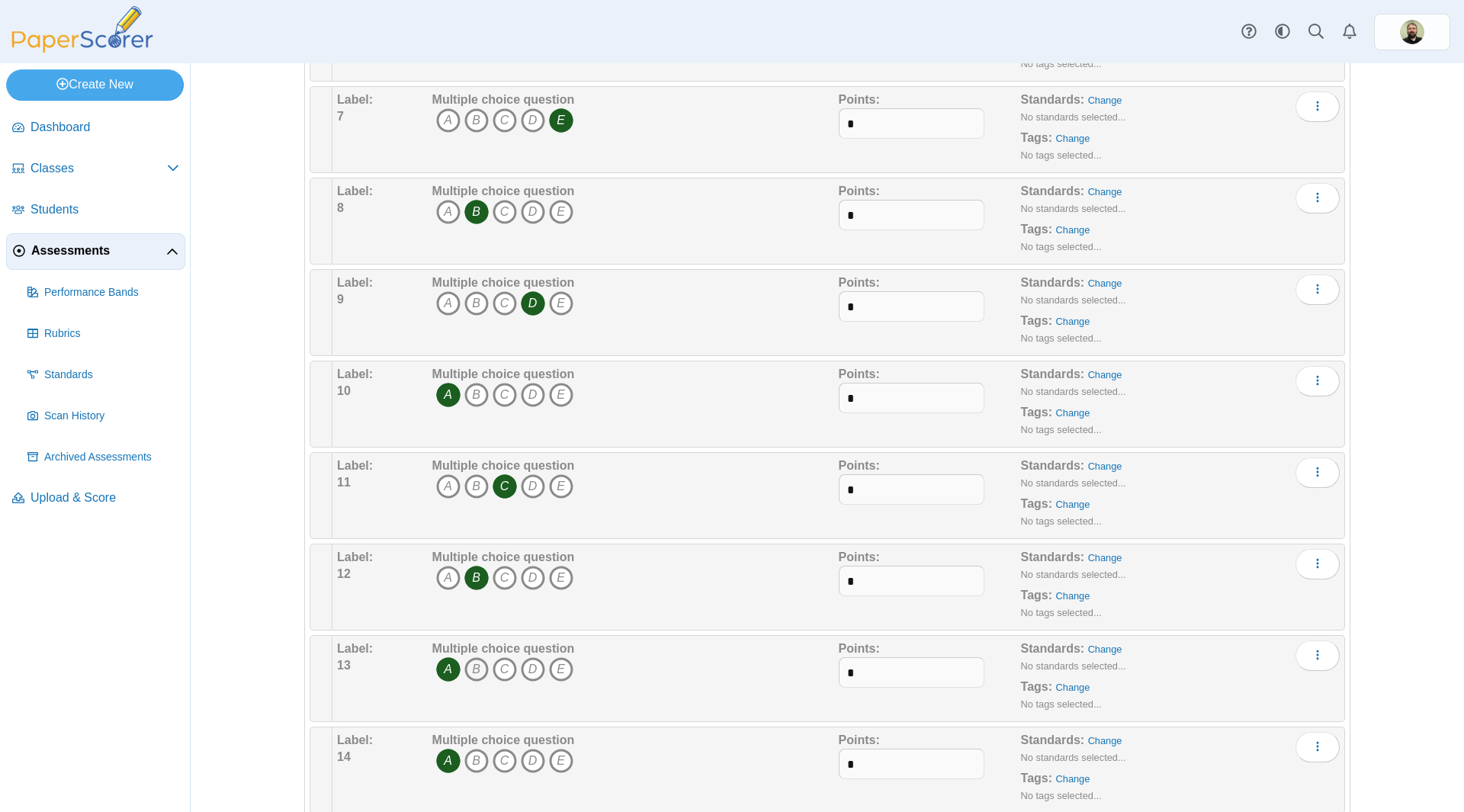
click at [470, 668] on icon "B" at bounding box center [476, 669] width 24 height 24
click at [1321, 657] on button "More options" at bounding box center [1318, 656] width 44 height 31
click at [658, 669] on div "Multiple choice question A B C D E" at bounding box center [633, 678] width 410 height 76
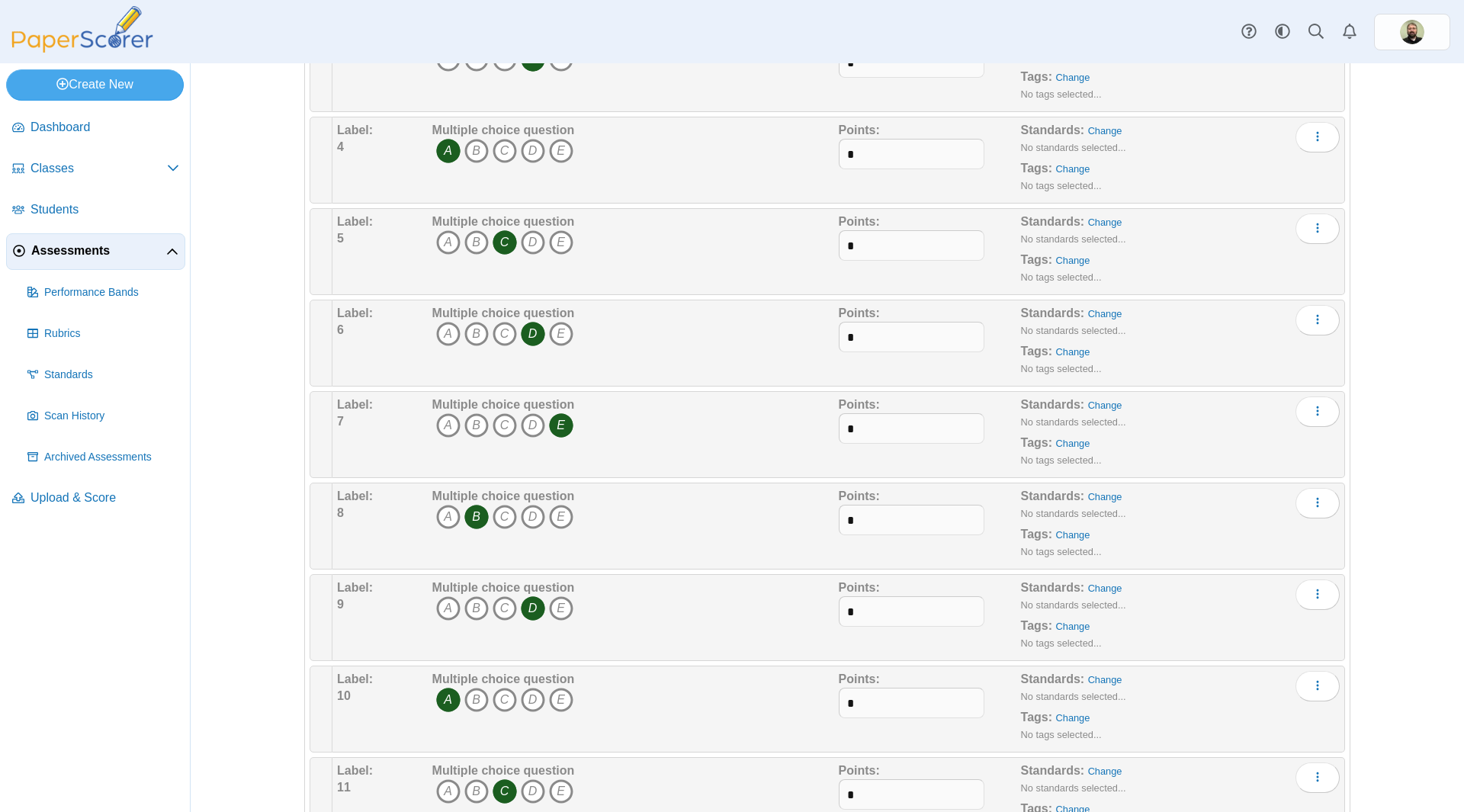
scroll to position [0, 0]
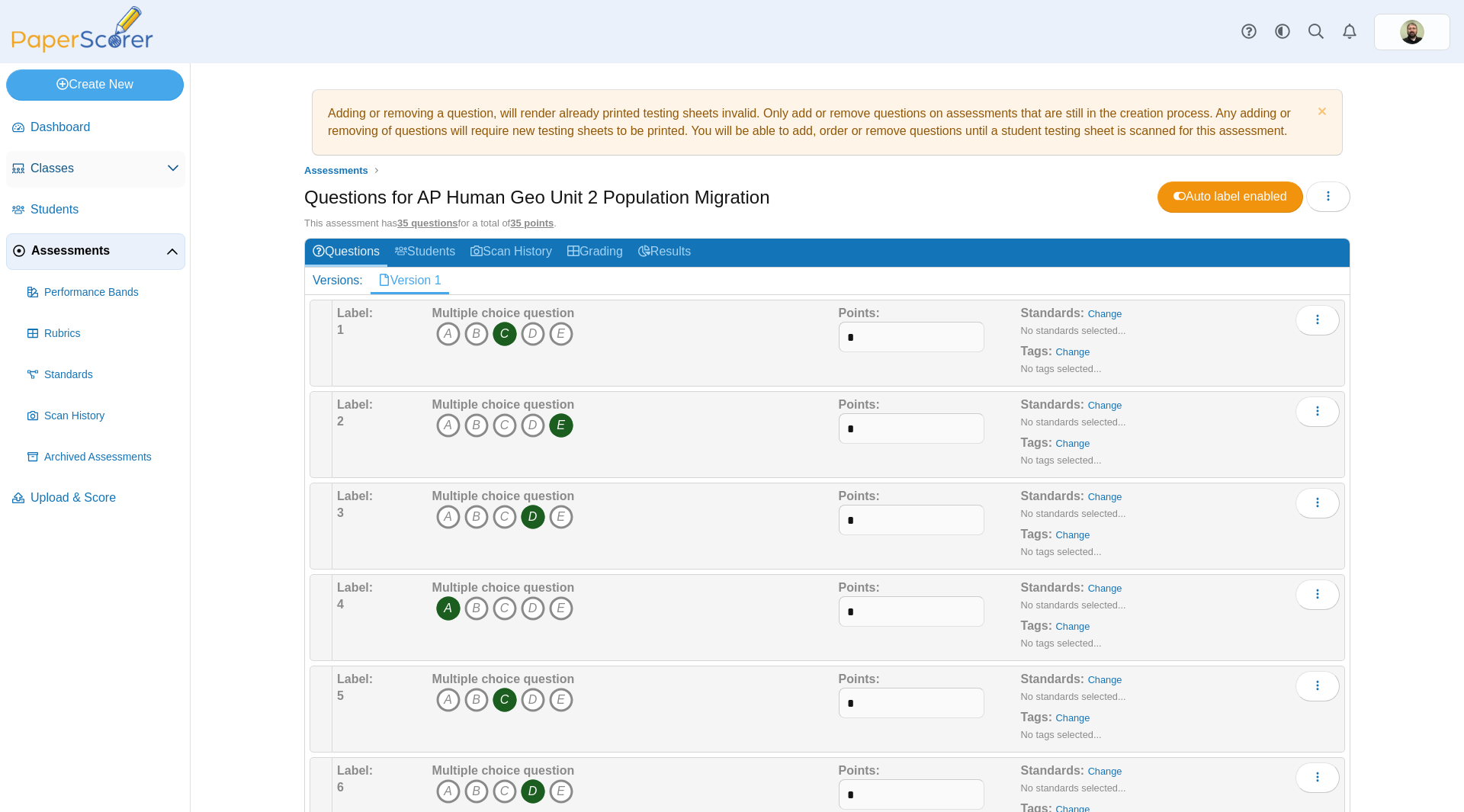
click at [56, 171] on span "Classes" at bounding box center [99, 168] width 137 height 16
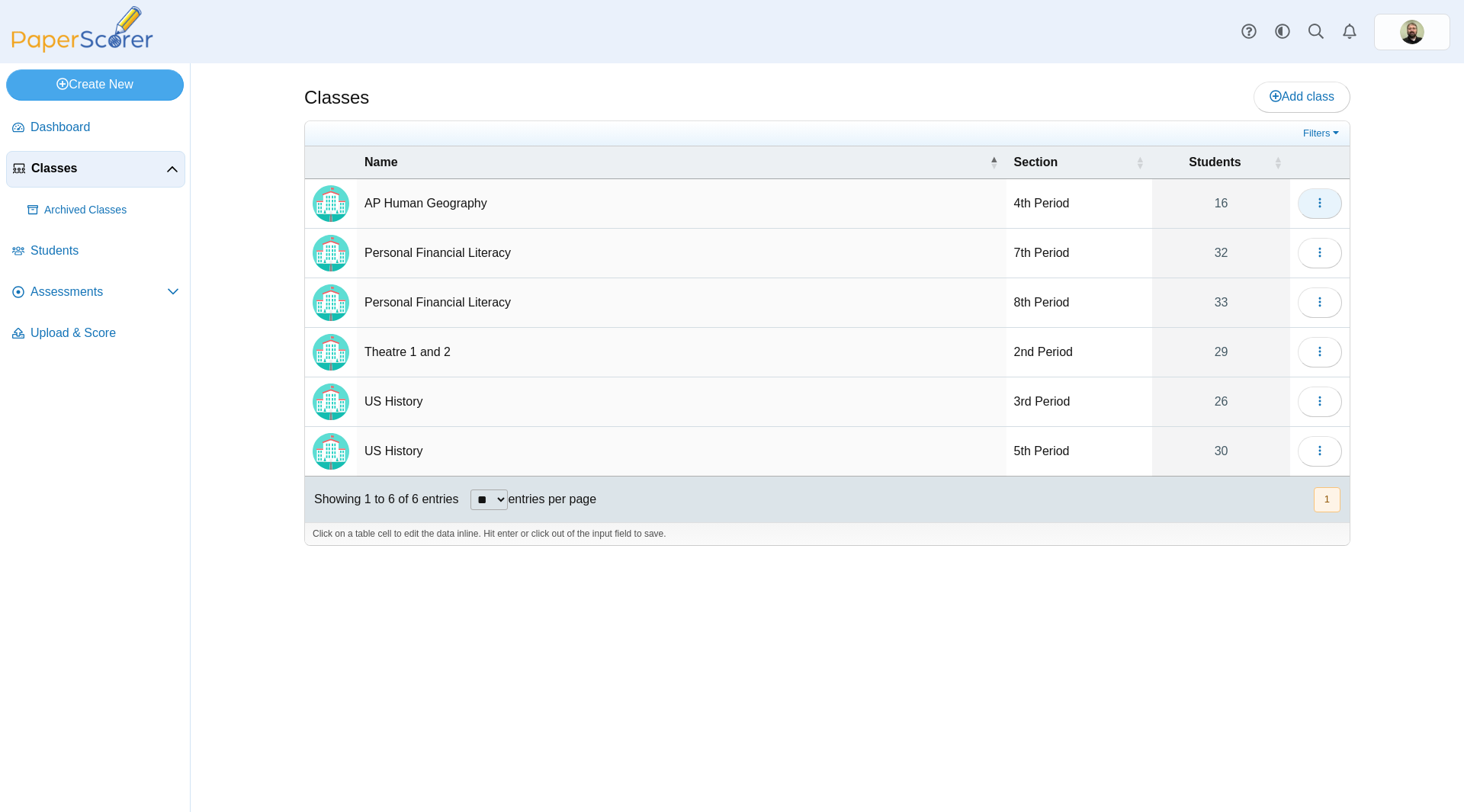
click at [1327, 207] on button "button" at bounding box center [1320, 203] width 44 height 31
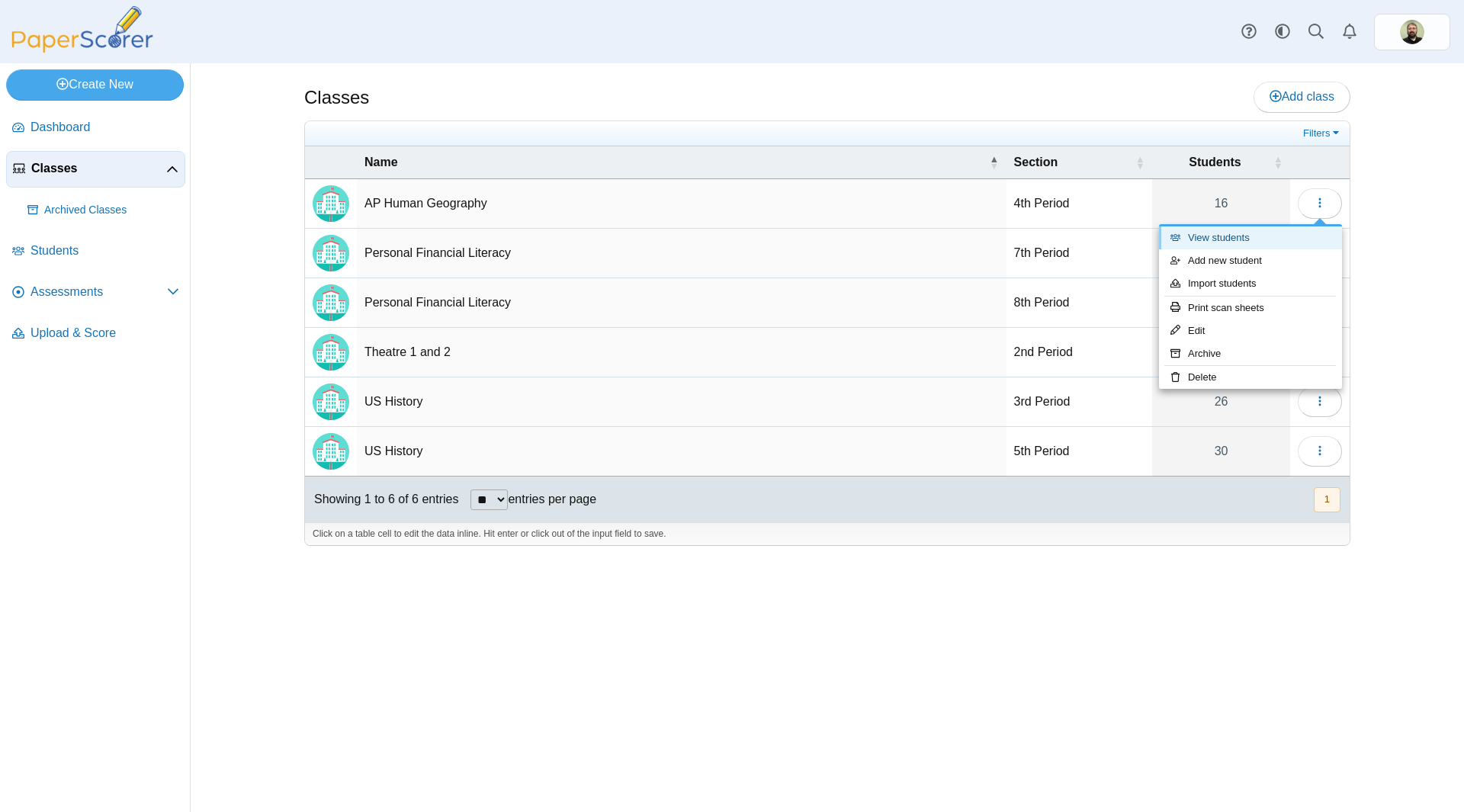
click at [1220, 239] on link "View students" at bounding box center [1251, 238] width 183 height 23
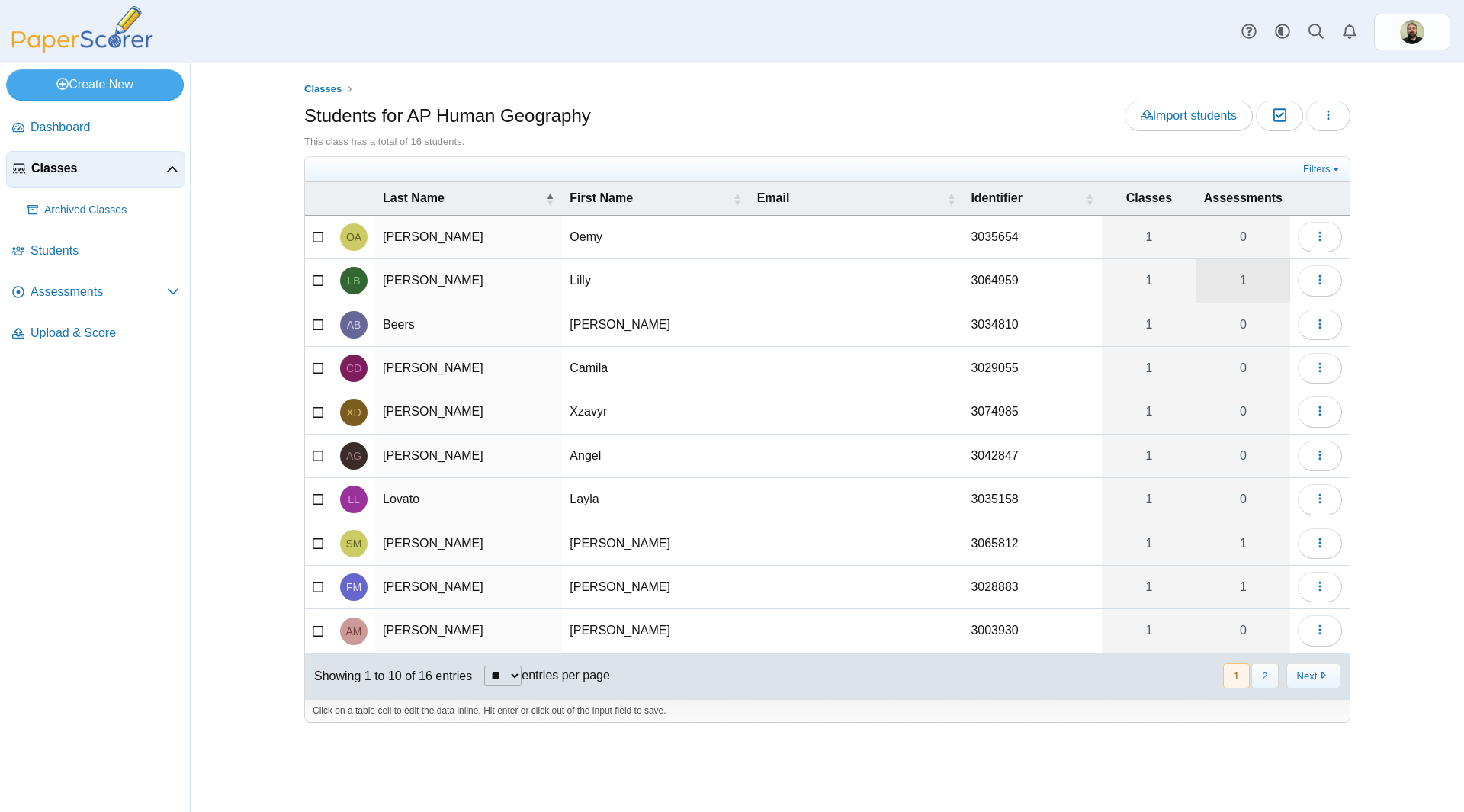
click at [1242, 275] on link "1" at bounding box center [1243, 281] width 94 height 42
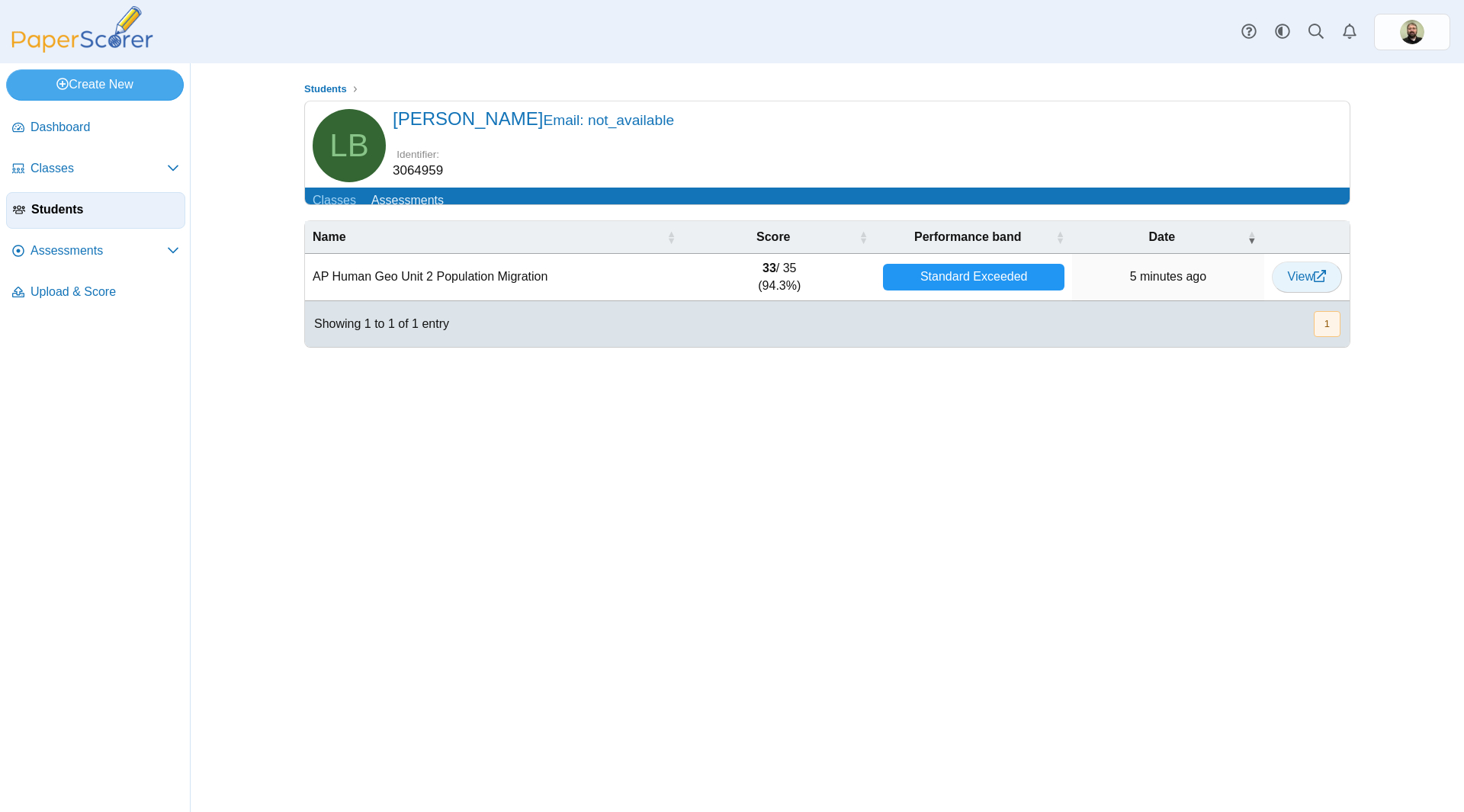
click at [1311, 292] on link "View" at bounding box center [1307, 277] width 70 height 31
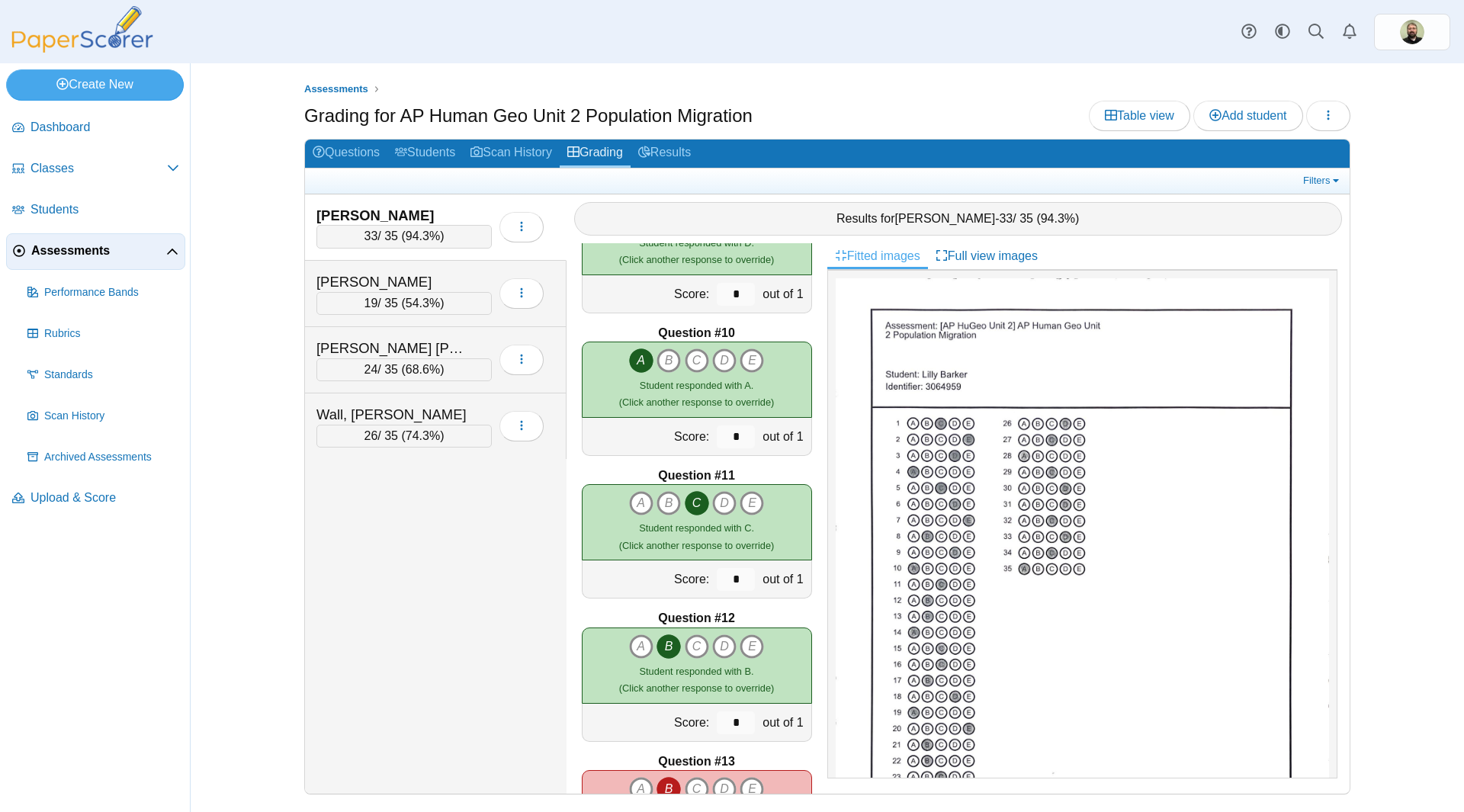
scroll to position [1372, 0]
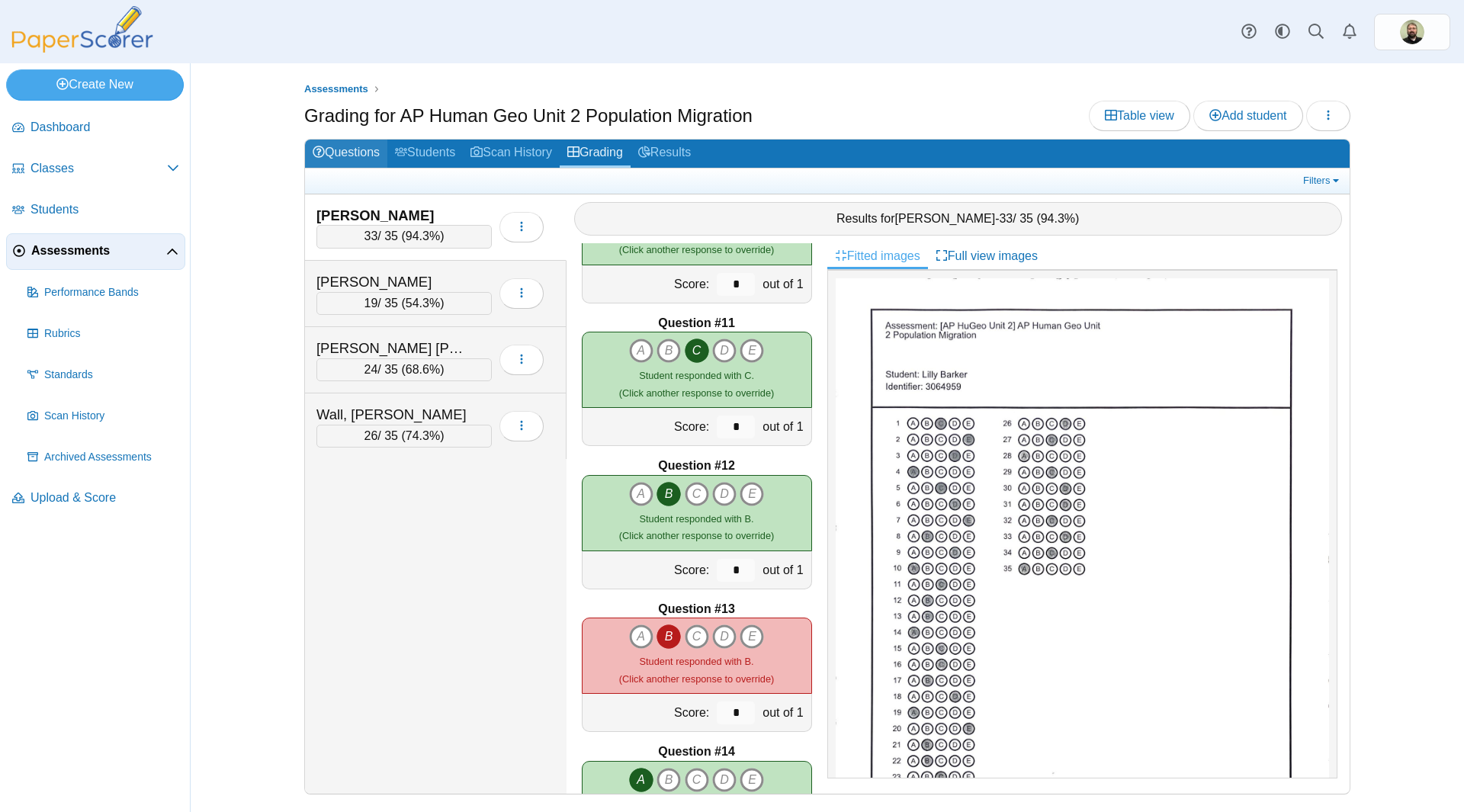
click at [323, 151] on icon at bounding box center [318, 151] width 13 height 13
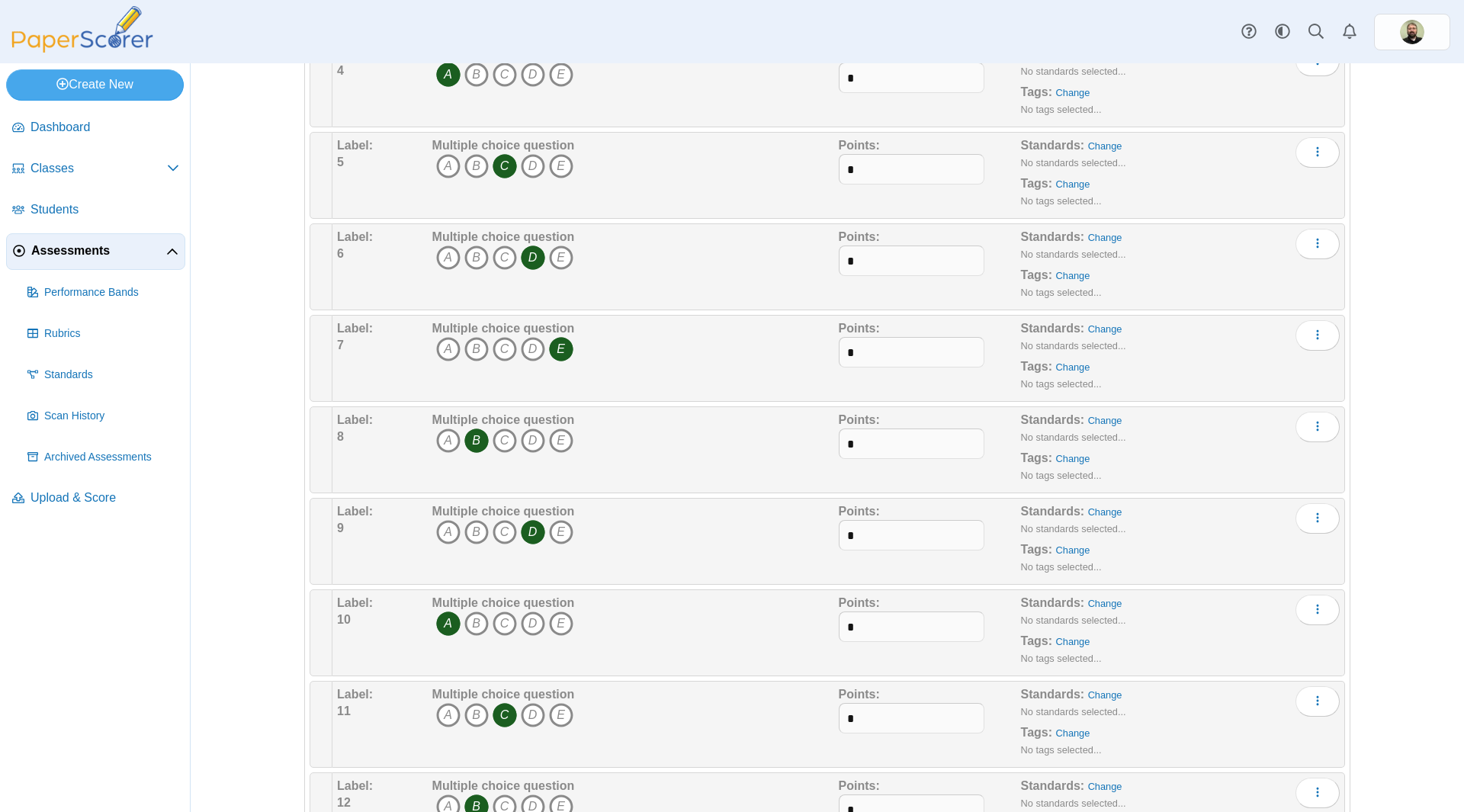
scroll to position [687, 0]
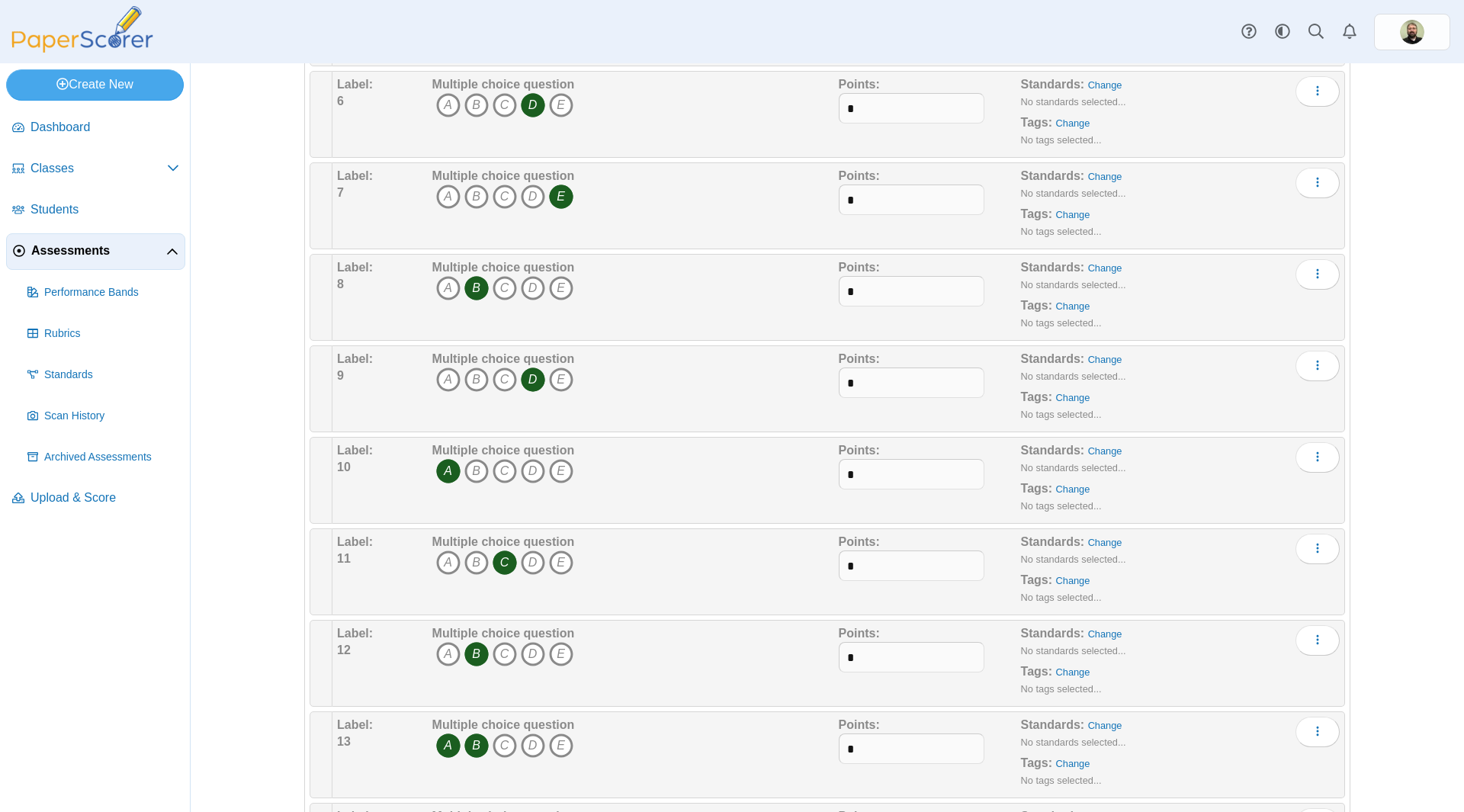
click at [469, 749] on icon "B" at bounding box center [476, 745] width 24 height 24
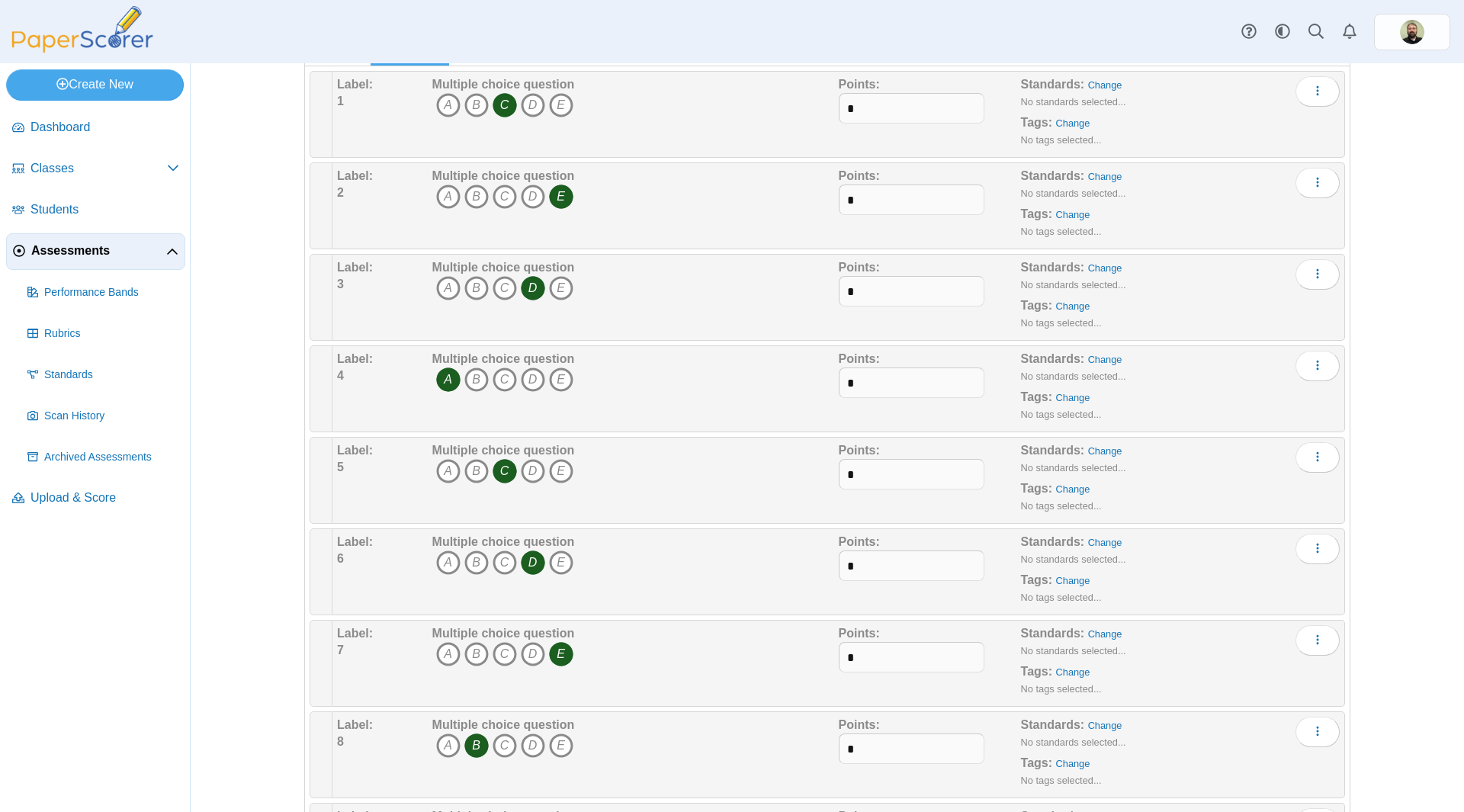
scroll to position [0, 0]
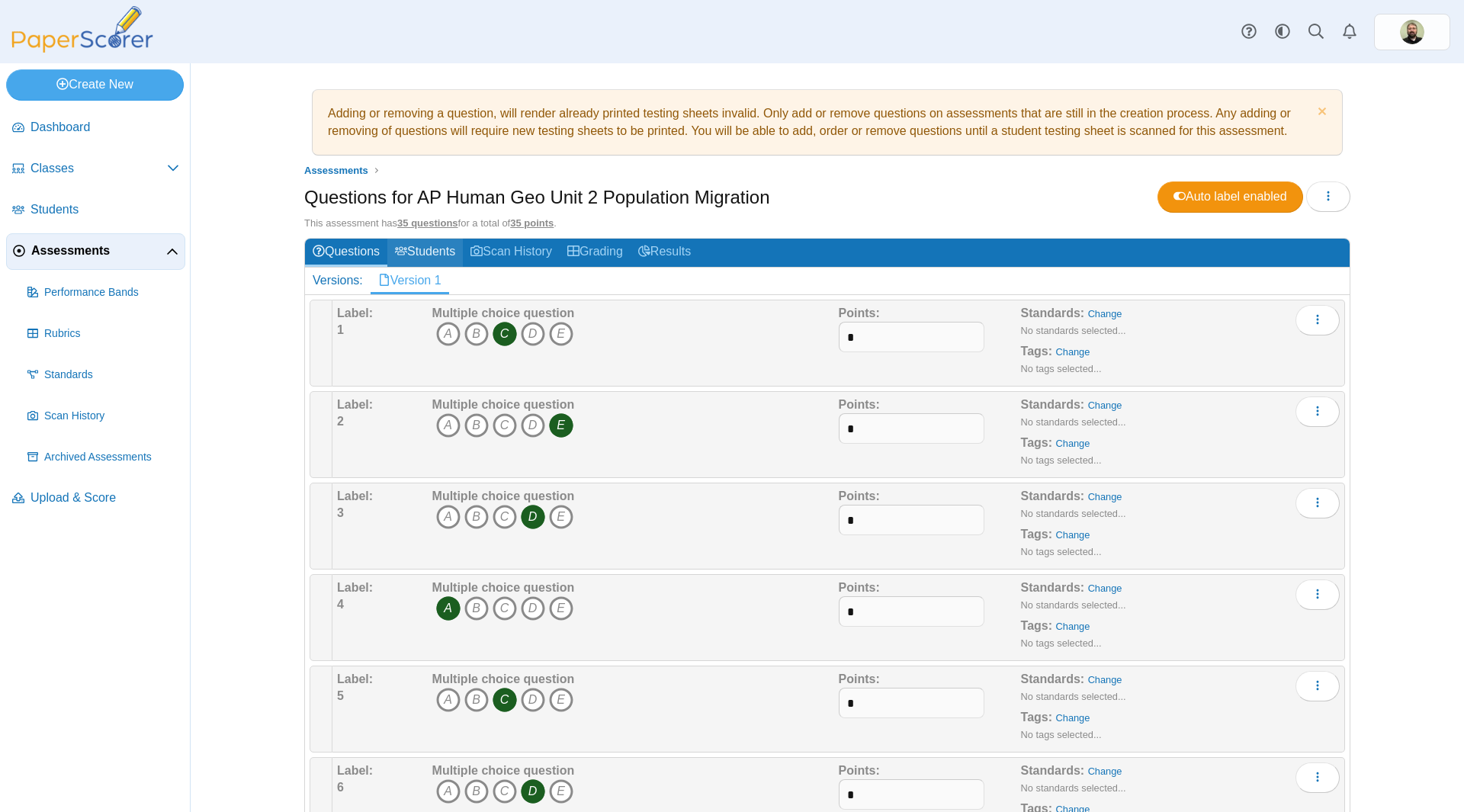
click at [428, 251] on link "Students" at bounding box center [425, 253] width 75 height 28
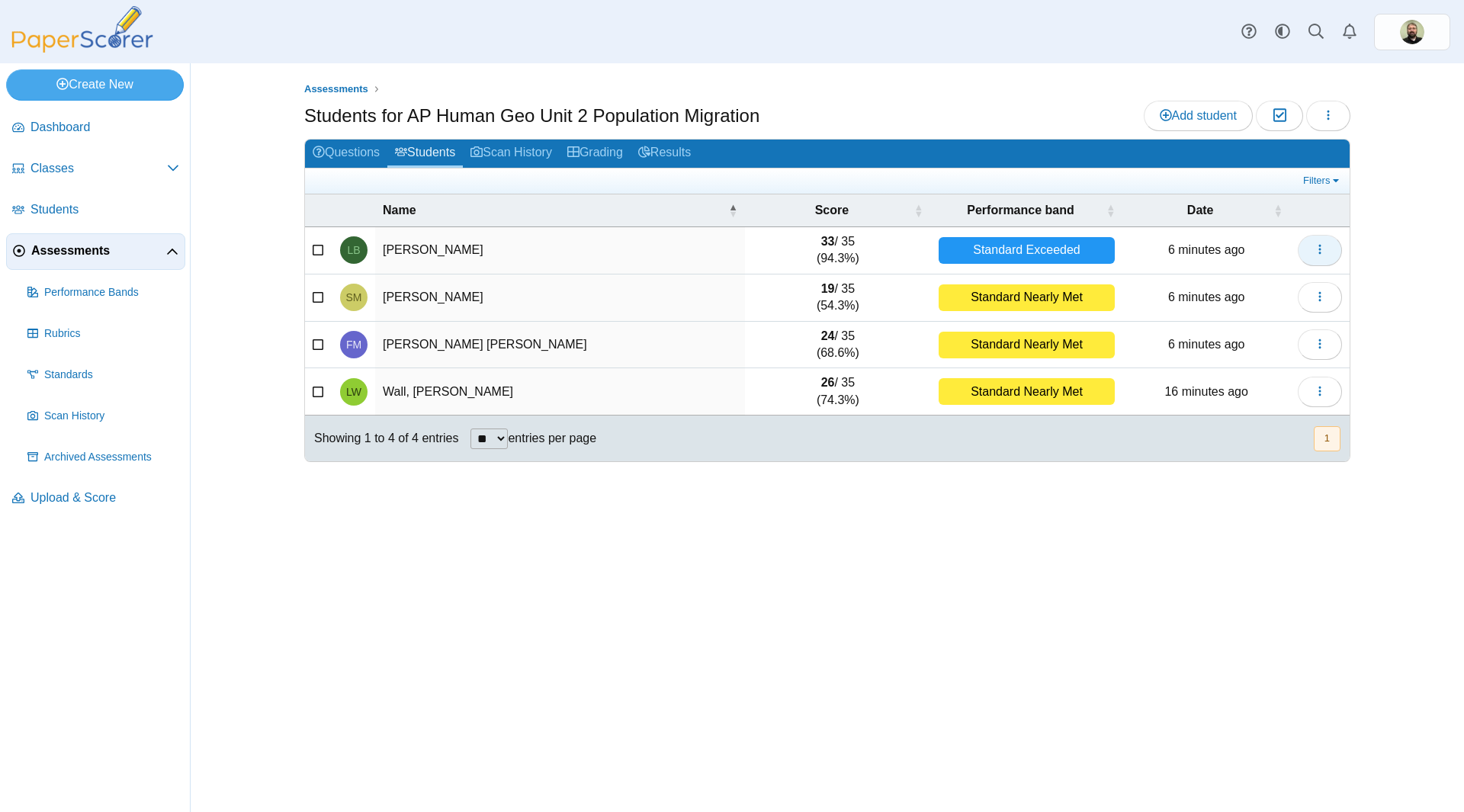
click at [1323, 247] on icon "button" at bounding box center [1320, 249] width 13 height 13
click at [722, 254] on td "[PERSON_NAME]" at bounding box center [560, 251] width 370 height 47
click at [407, 248] on td "[PERSON_NAME]" at bounding box center [560, 251] width 370 height 47
click at [993, 246] on div "Standard Exceeded" at bounding box center [1027, 251] width 176 height 27
click at [840, 244] on td "33 / 35 (94.3%)" at bounding box center [838, 251] width 185 height 47
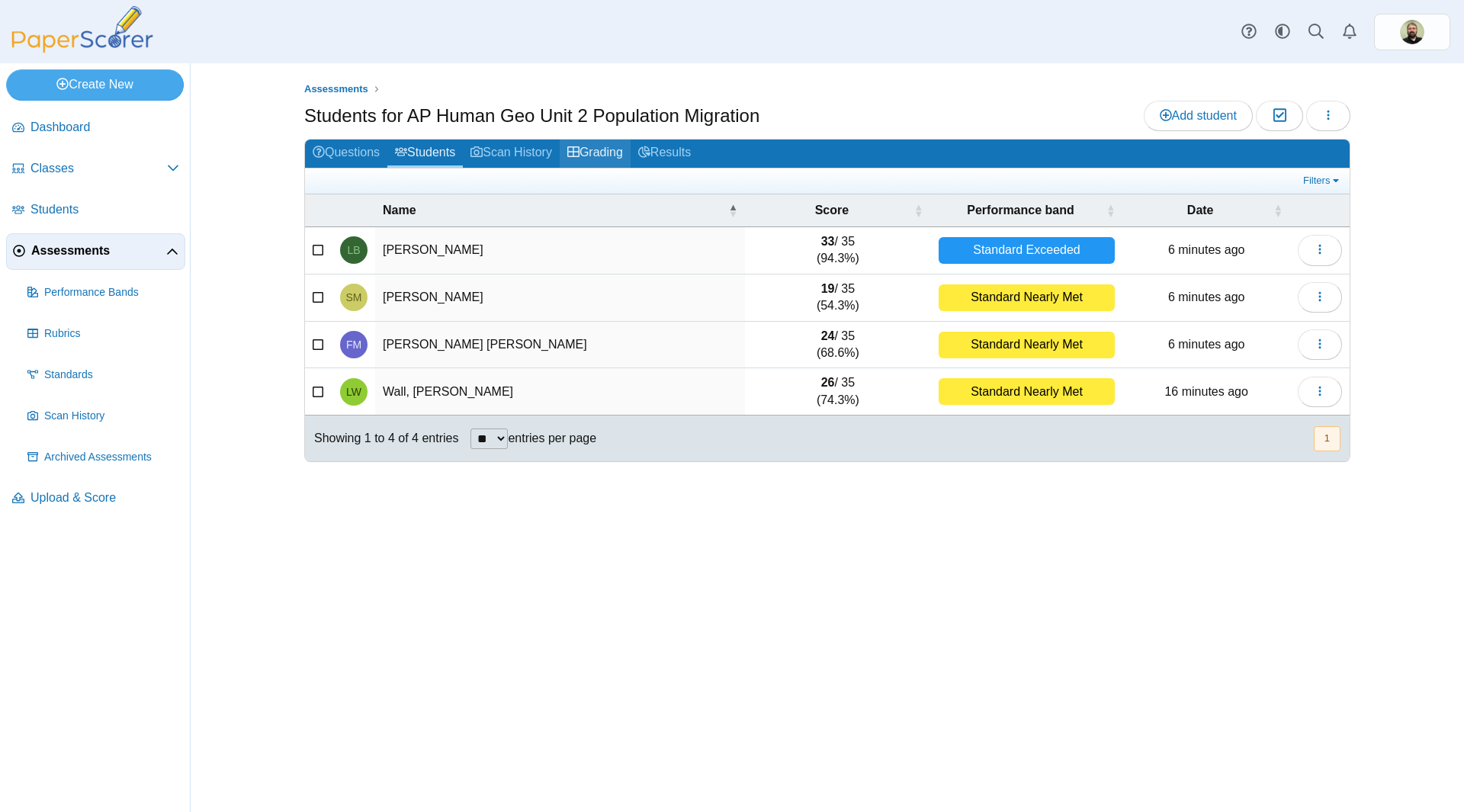
click at [614, 154] on link "Grading" at bounding box center [595, 153] width 71 height 28
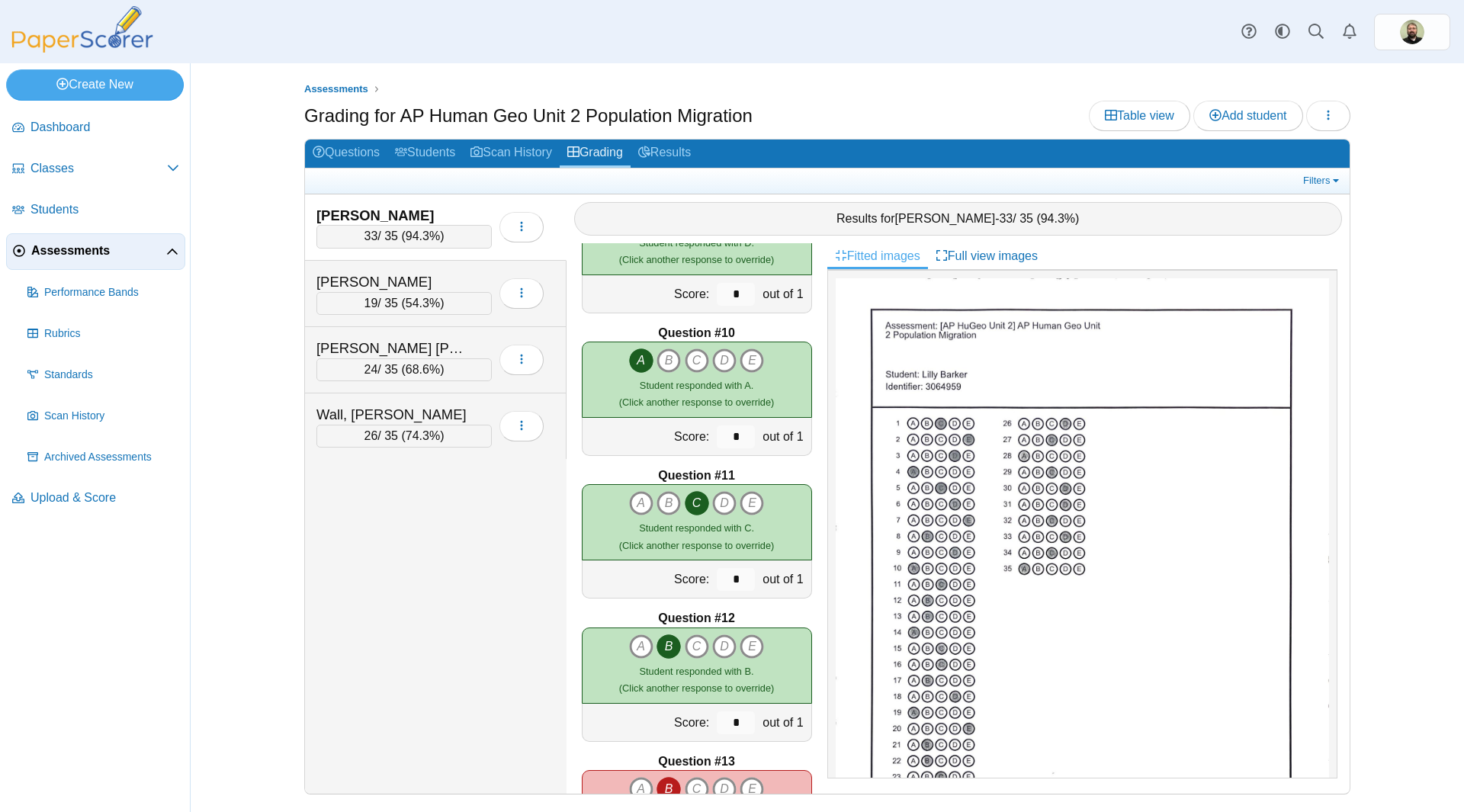
scroll to position [1449, 0]
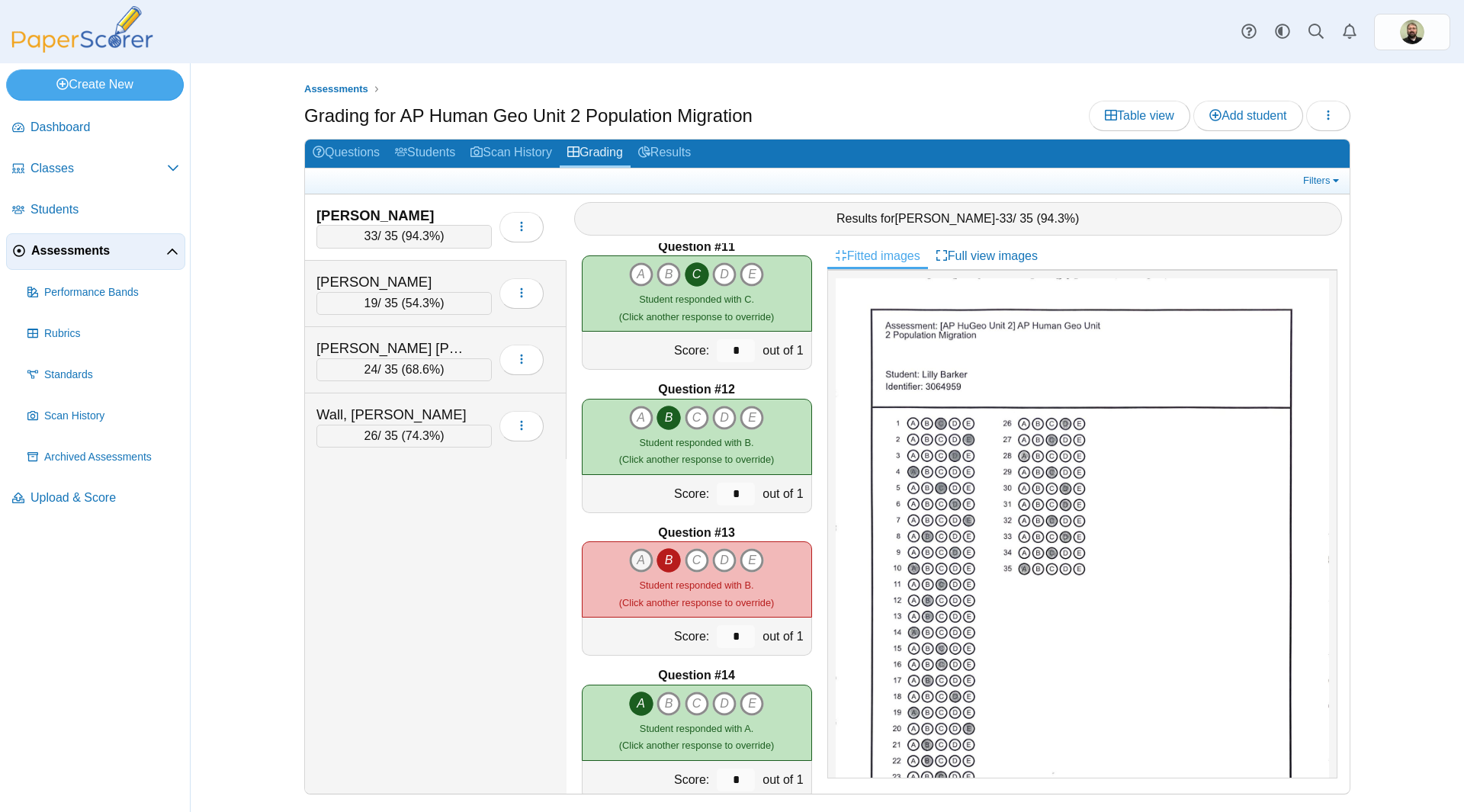
click at [634, 562] on icon "A" at bounding box center [640, 560] width 24 height 24
click at [665, 563] on icon "B" at bounding box center [668, 560] width 24 height 24
click at [636, 563] on icon "A" at bounding box center [640, 560] width 24 height 24
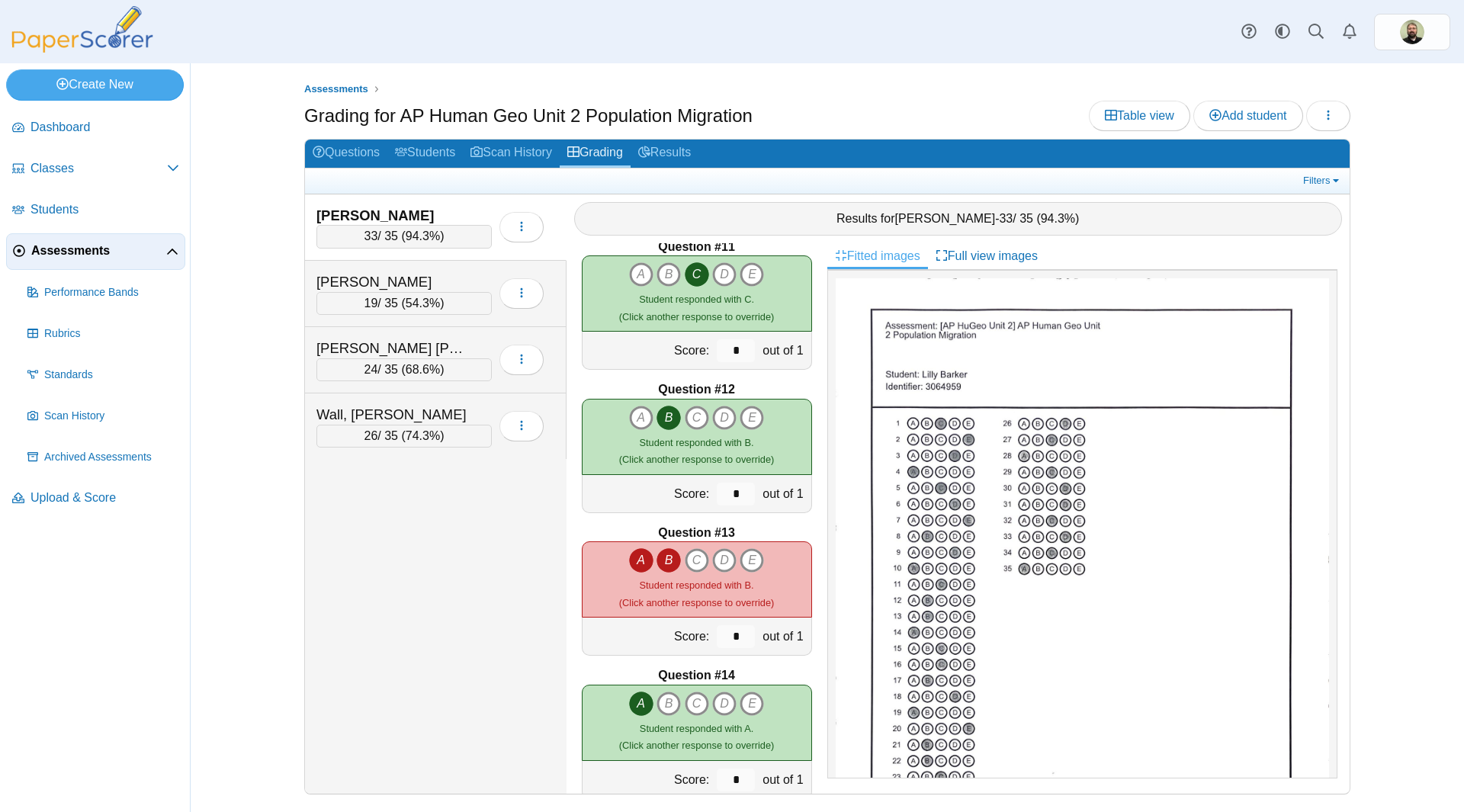
click at [664, 561] on icon "B" at bounding box center [668, 560] width 24 height 24
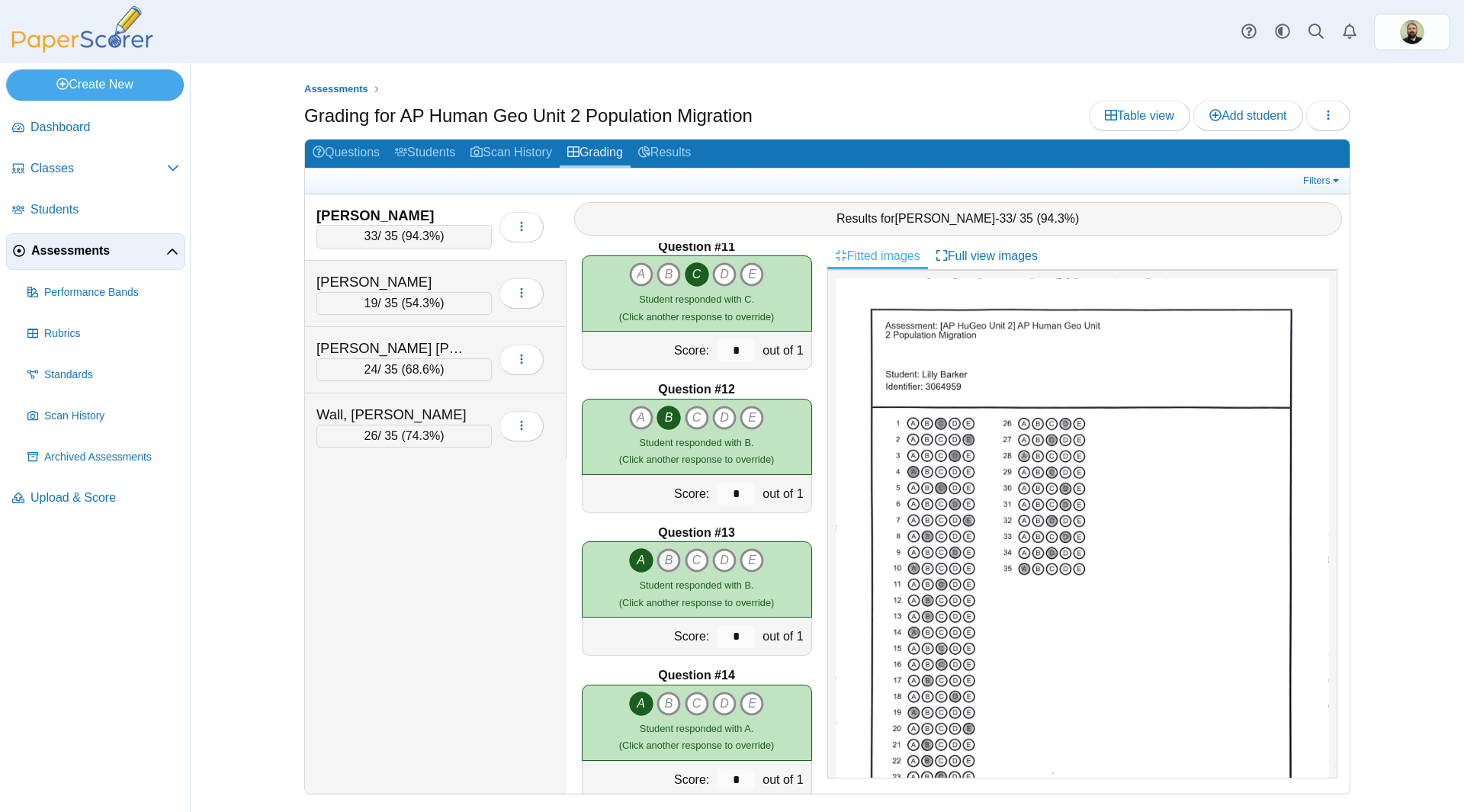
click at [664, 557] on icon "B" at bounding box center [668, 560] width 24 height 24
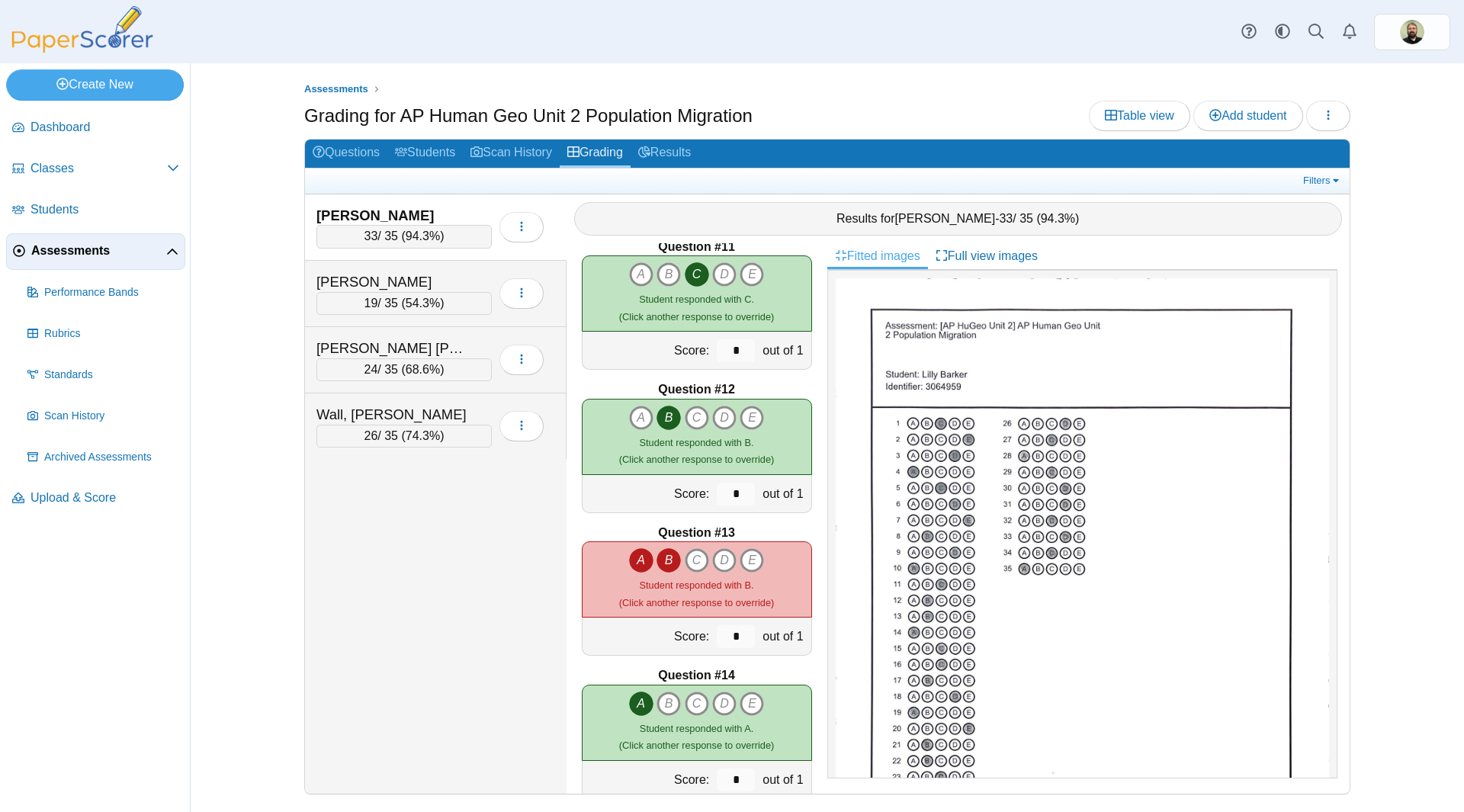
click at [643, 559] on icon "A" at bounding box center [640, 560] width 24 height 24
click at [511, 582] on div "Barker, Lilly 33 / 35 ( 94.3% ) 19 24" at bounding box center [435, 495] width 261 height 600
click at [421, 279] on div "Mazur, Sara" at bounding box center [393, 282] width 152 height 20
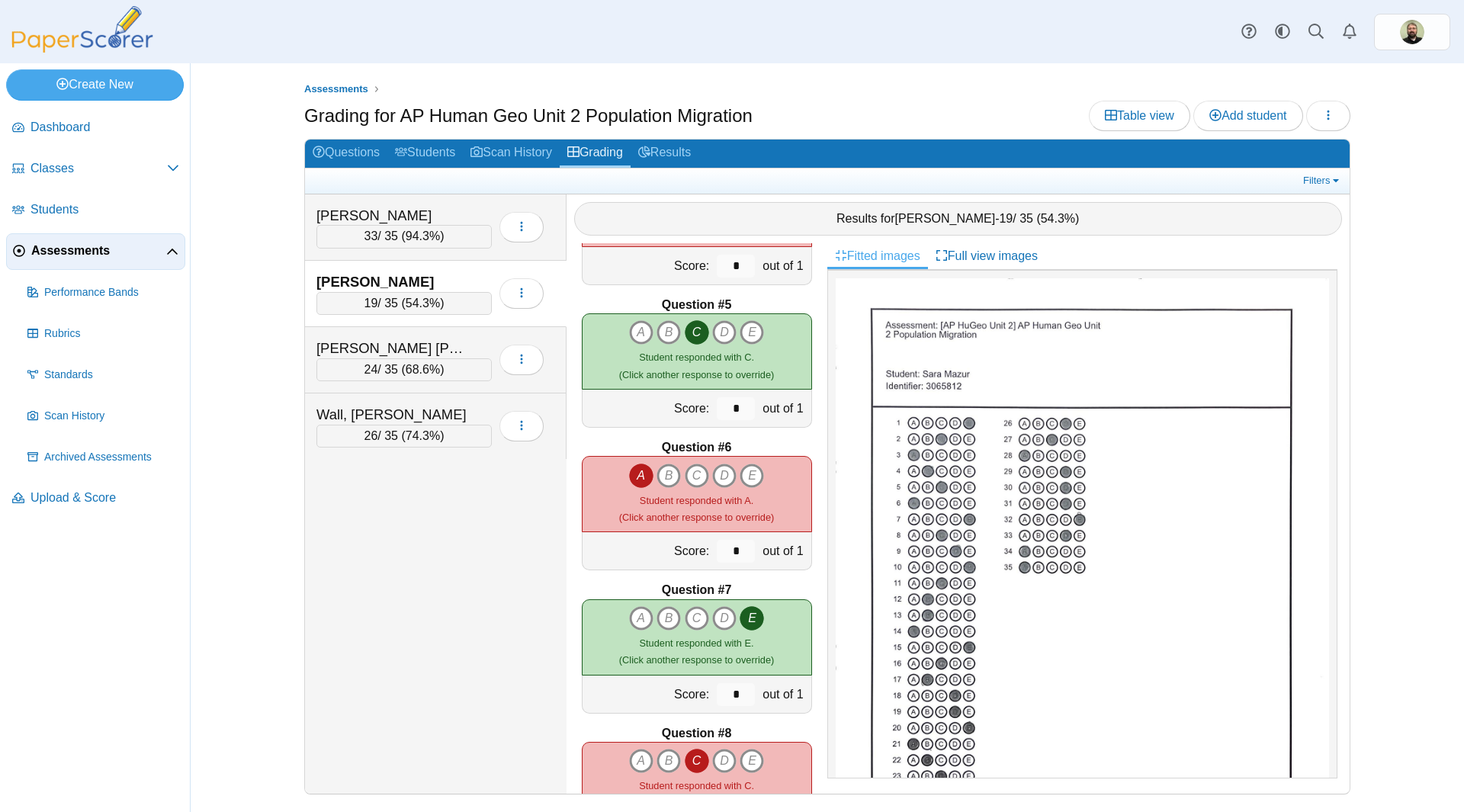
scroll to position [1068, 0]
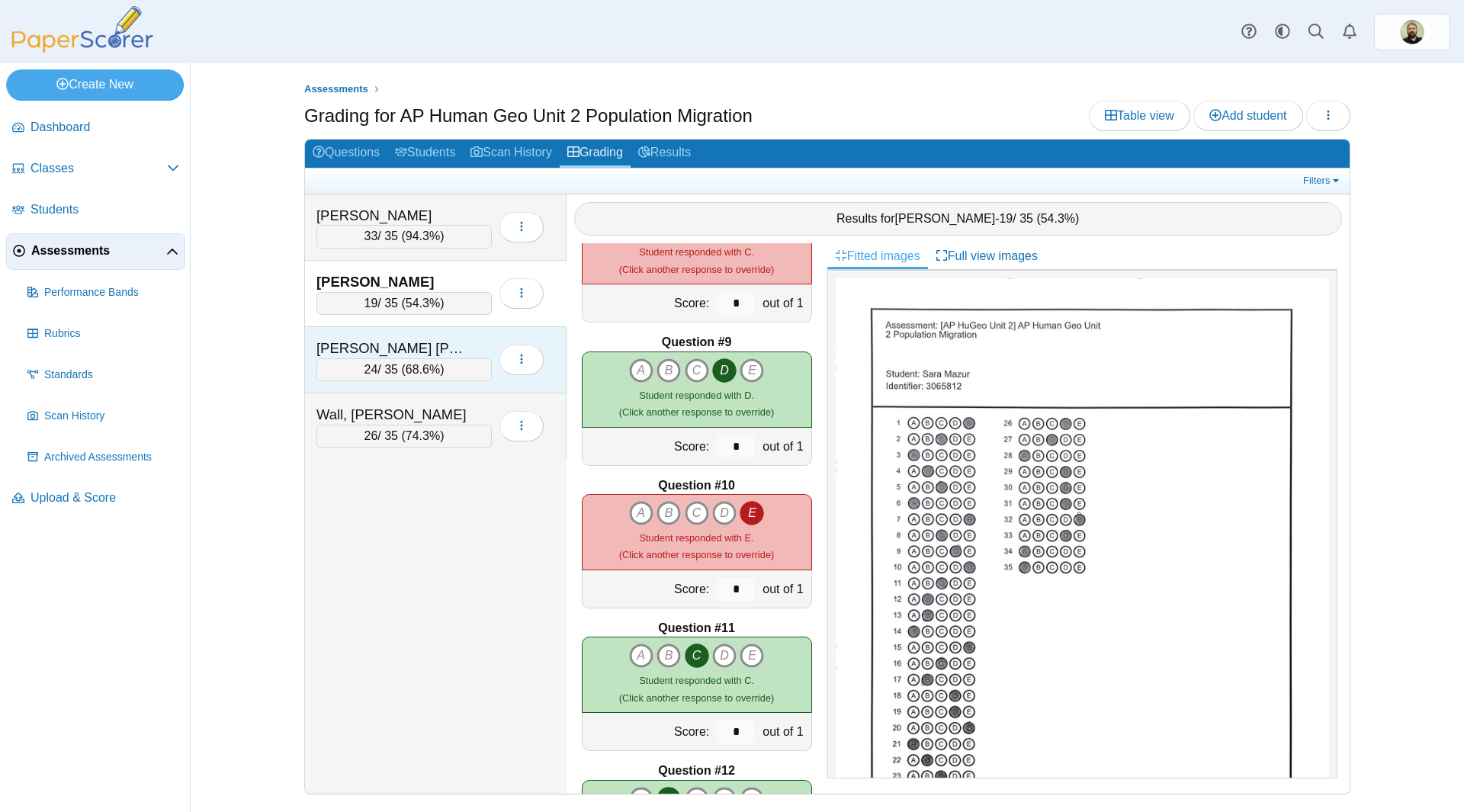
click at [401, 333] on div "Meza Veloz, Froylan 24 / 35 ( 68.6% ) Loading…" at bounding box center [435, 360] width 261 height 67
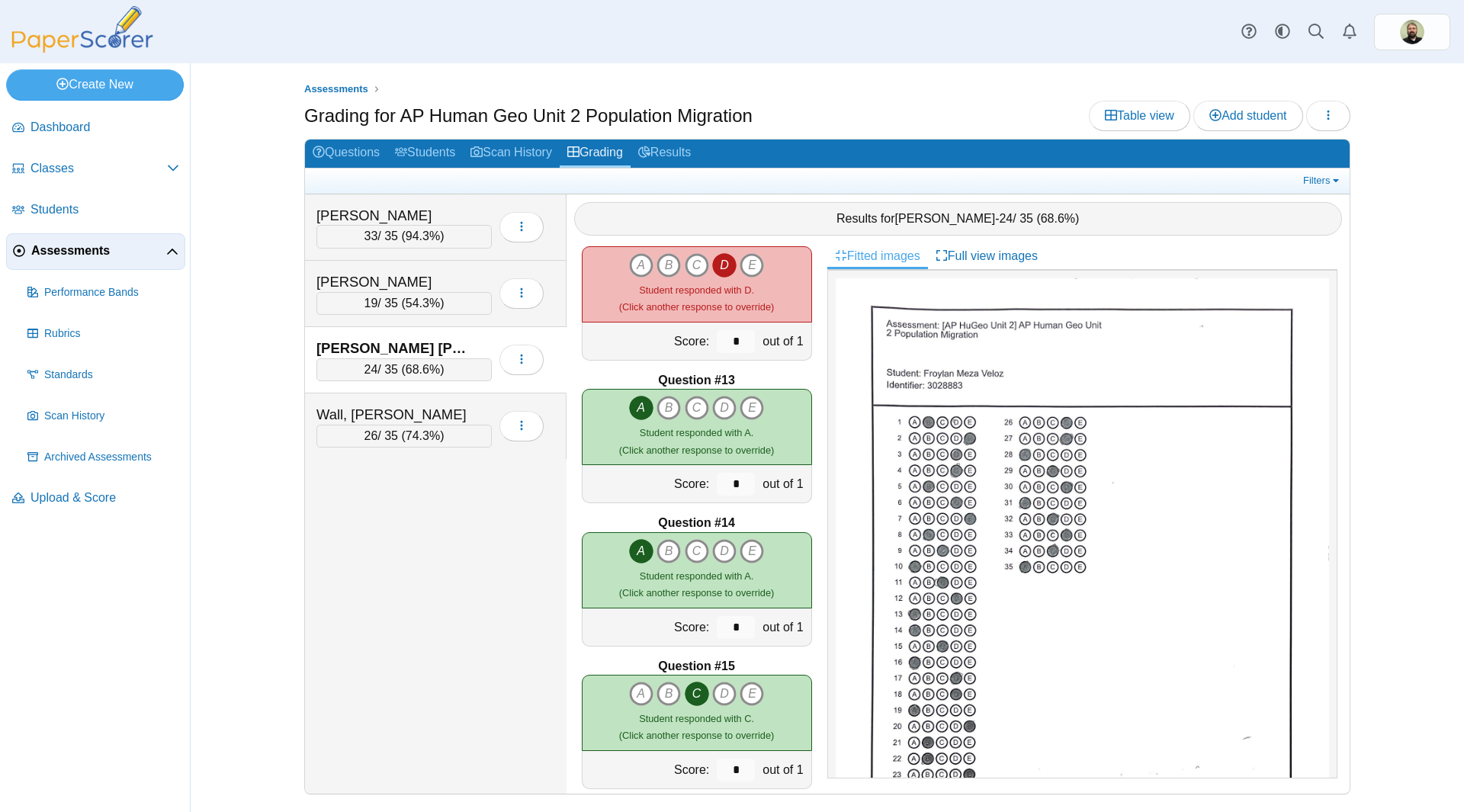
scroll to position [1526, 0]
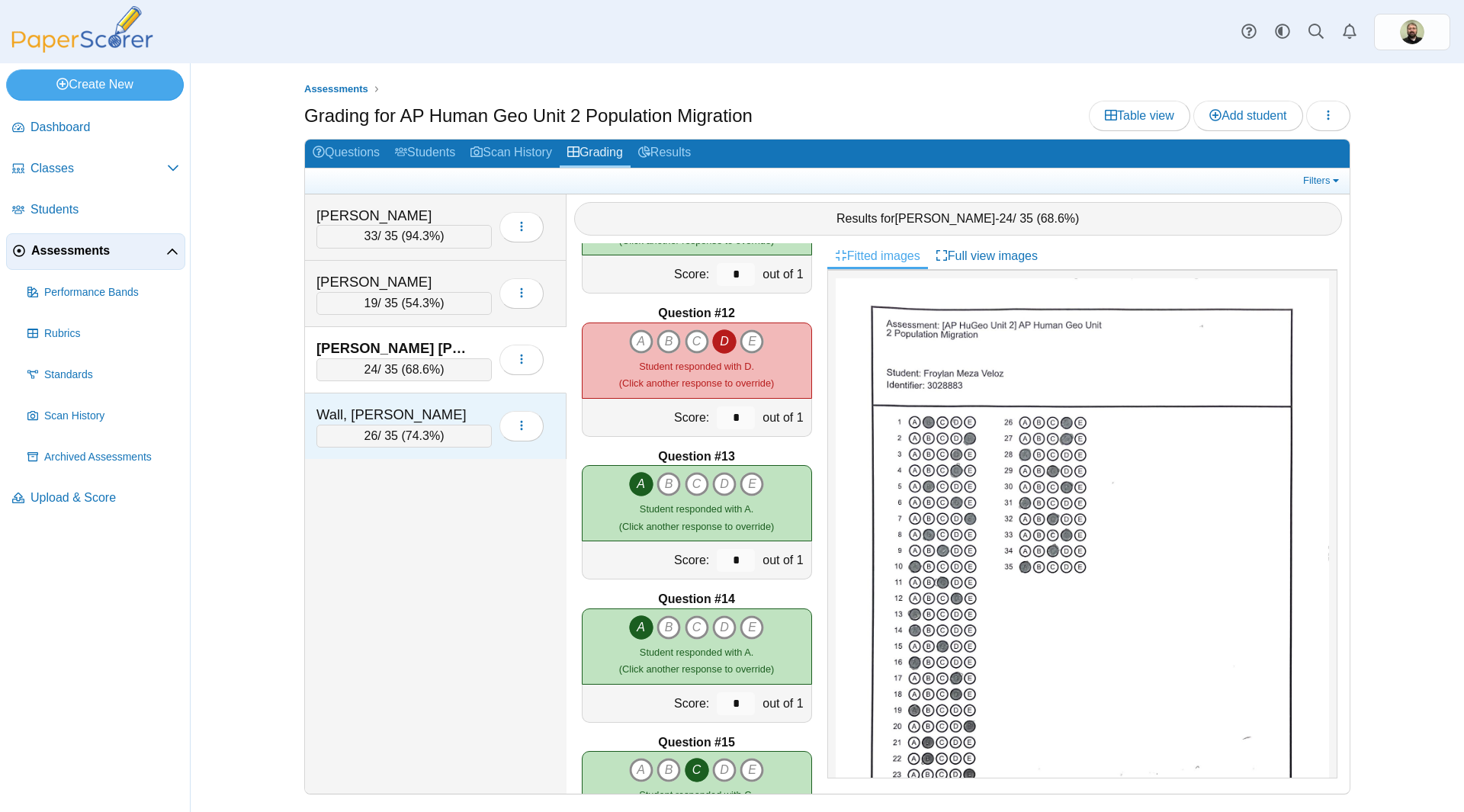
click at [393, 407] on div "Wall, Logan" at bounding box center [393, 415] width 152 height 20
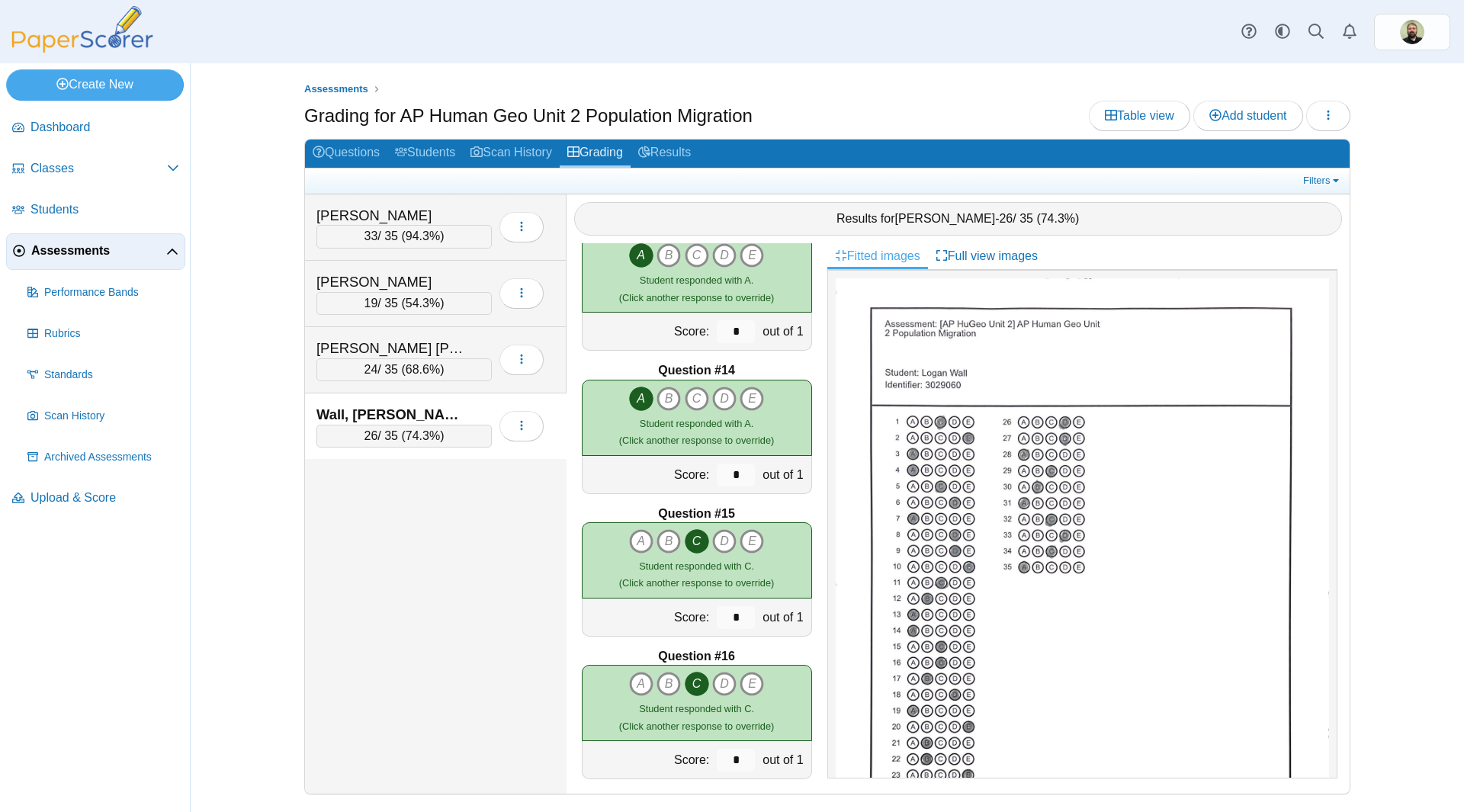
scroll to position [1678, 0]
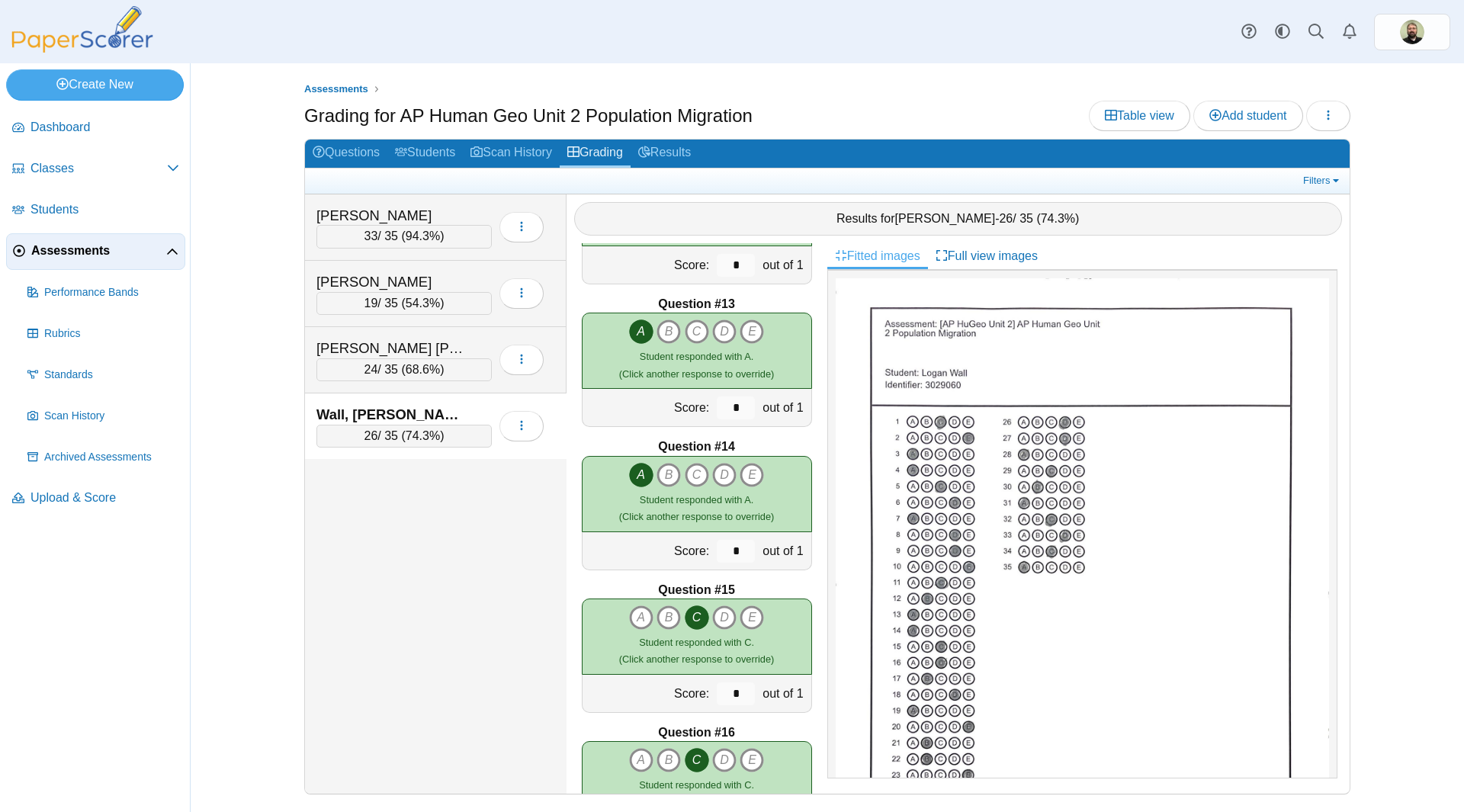
click at [378, 592] on div "Barker, Lilly 33 / 35 ( 94.3% ) 19 24" at bounding box center [435, 495] width 261 height 600
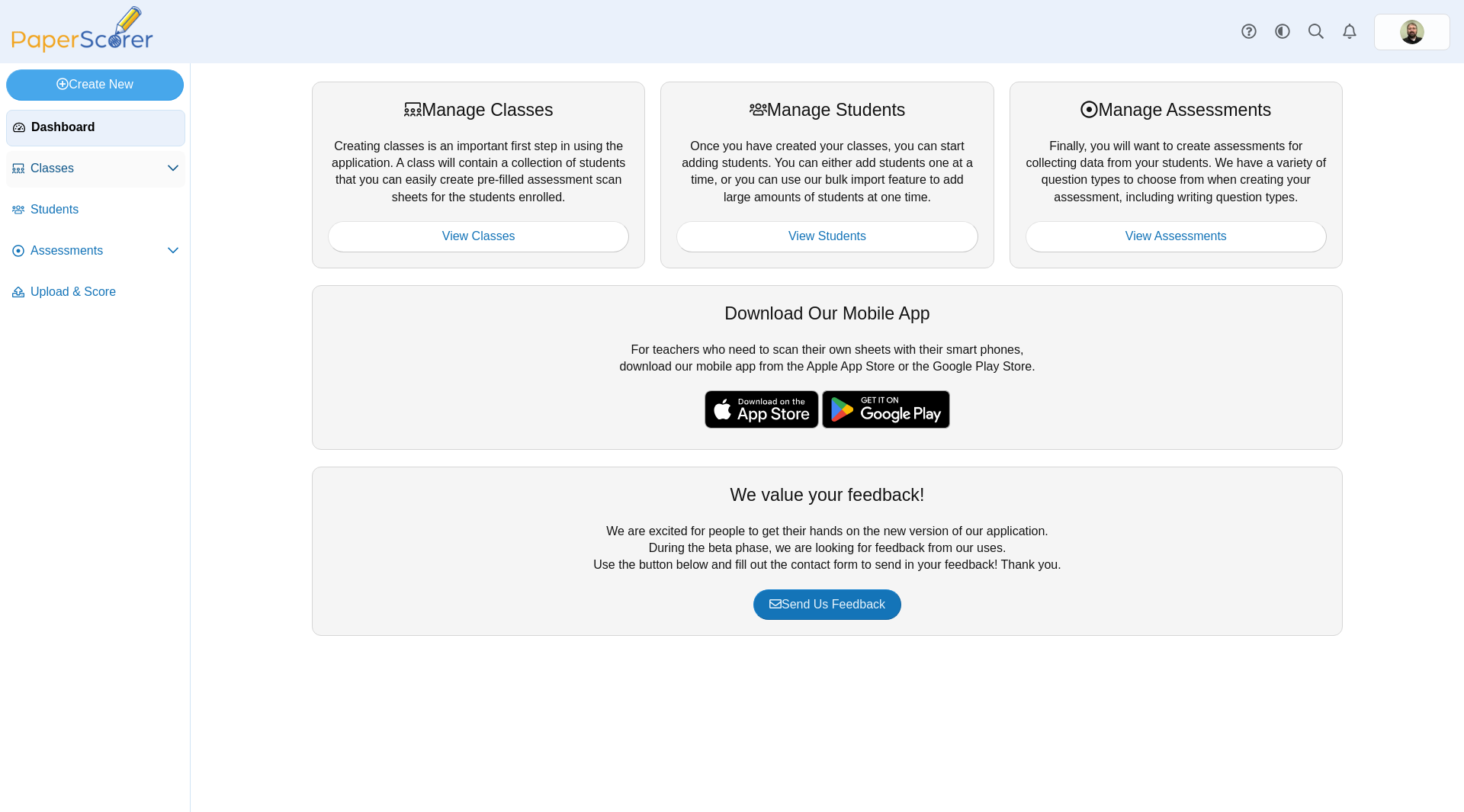
click at [52, 170] on span "Classes" at bounding box center [99, 168] width 137 height 16
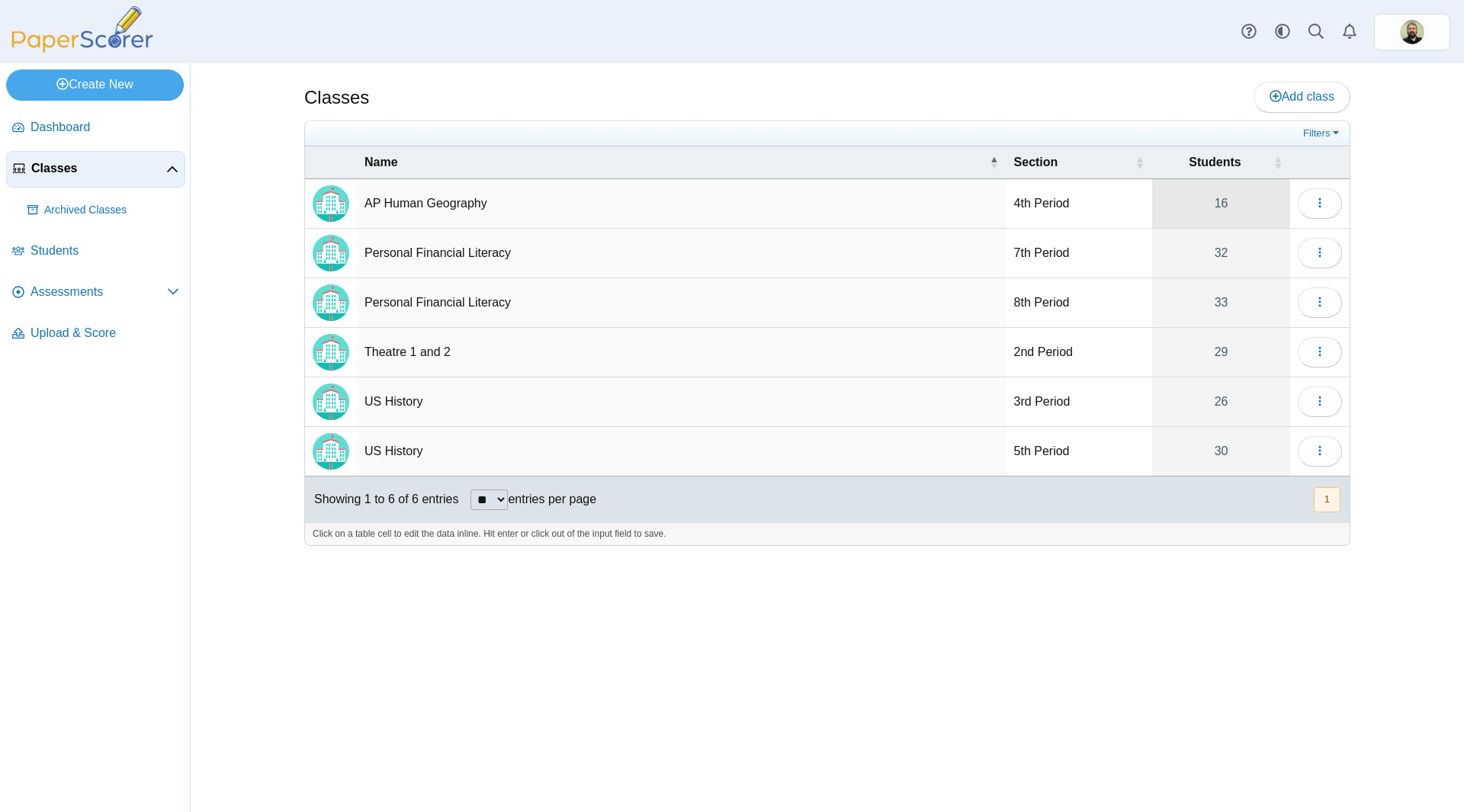
click at [1255, 203] on link "16" at bounding box center [1221, 203] width 138 height 49
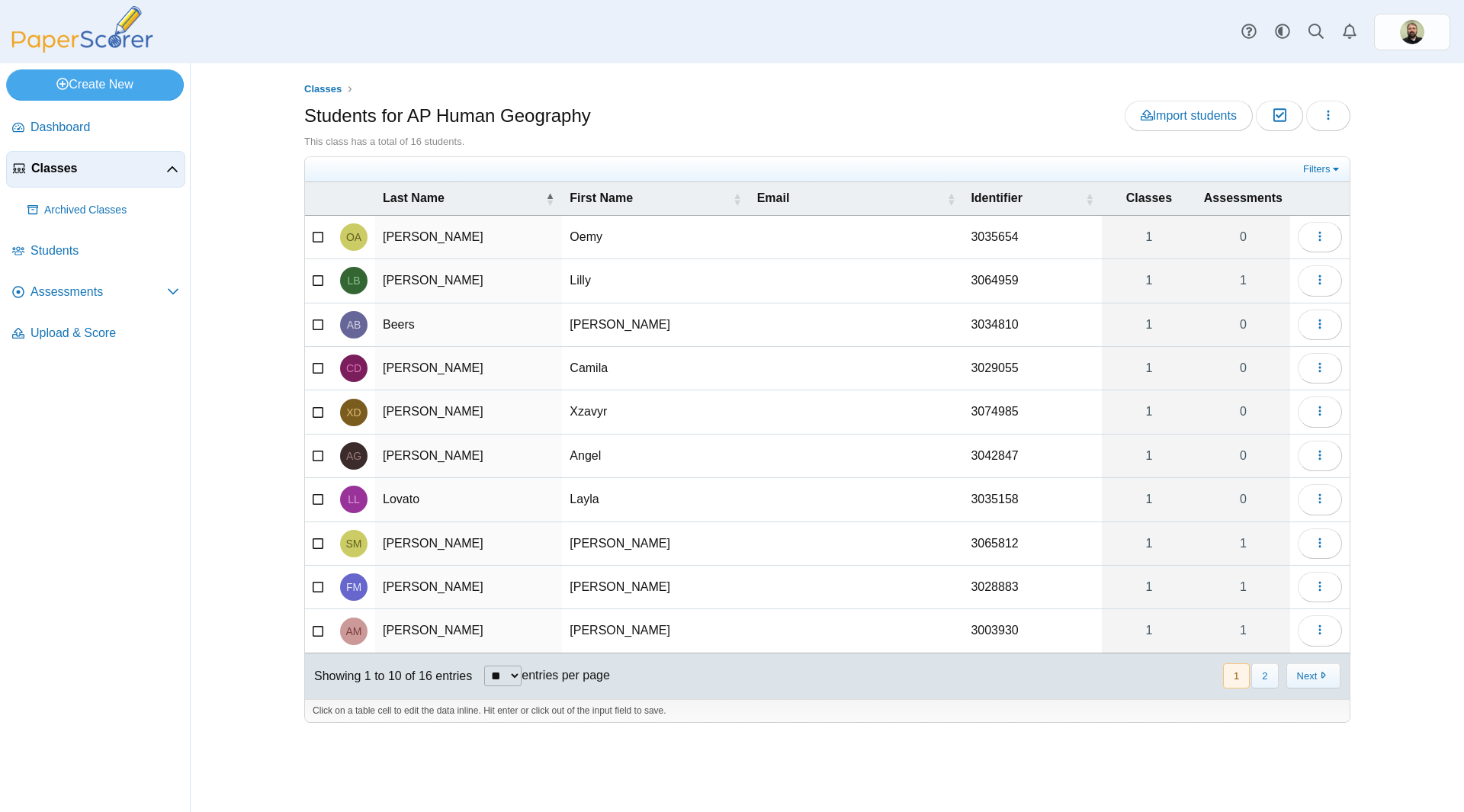
click at [516, 676] on select "** ** ** ***" at bounding box center [502, 675] width 38 height 20
select select "**"
click at [484, 665] on select "** ** ** ***" at bounding box center [502, 675] width 38 height 20
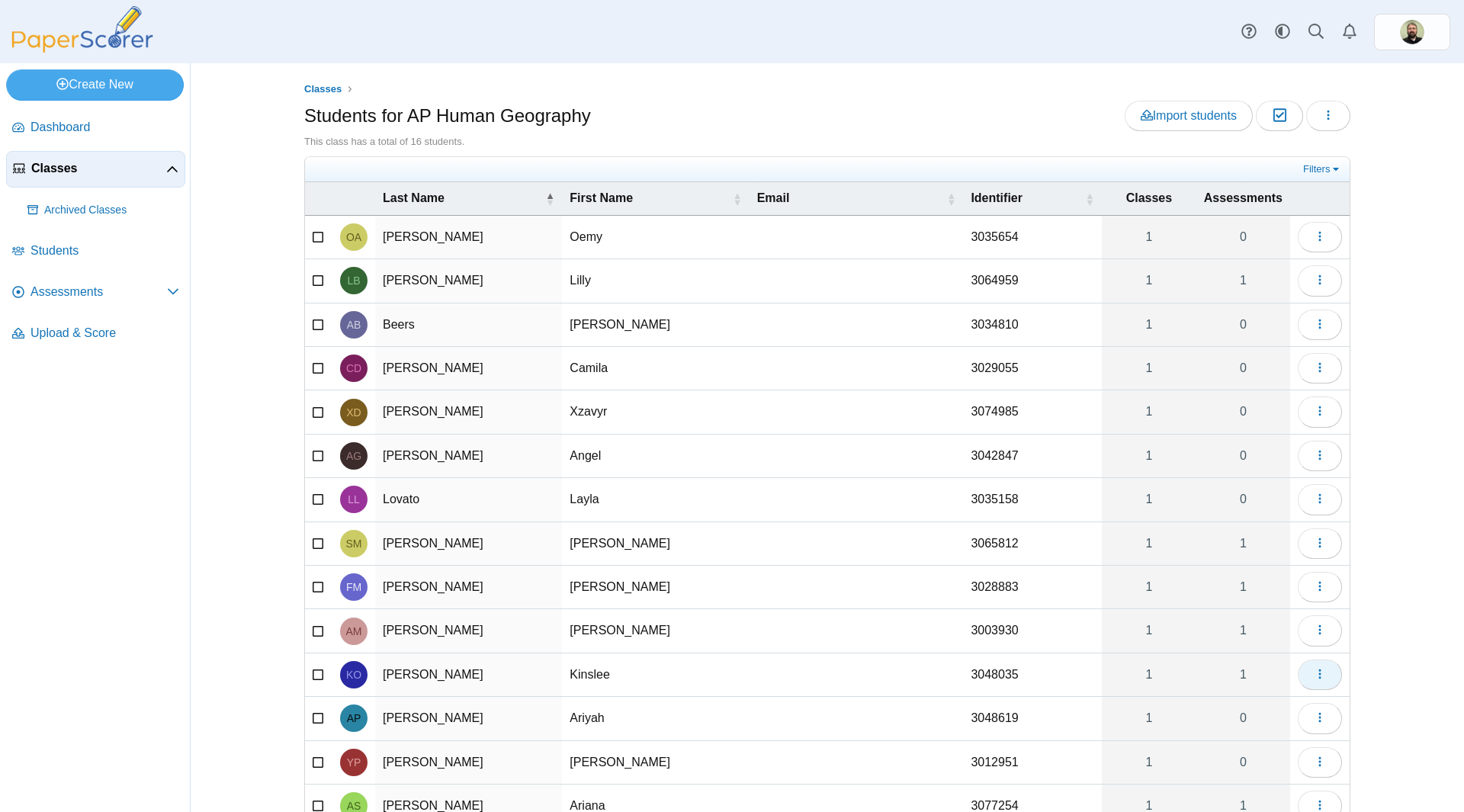
click at [1315, 676] on icon "button" at bounding box center [1320, 674] width 13 height 13
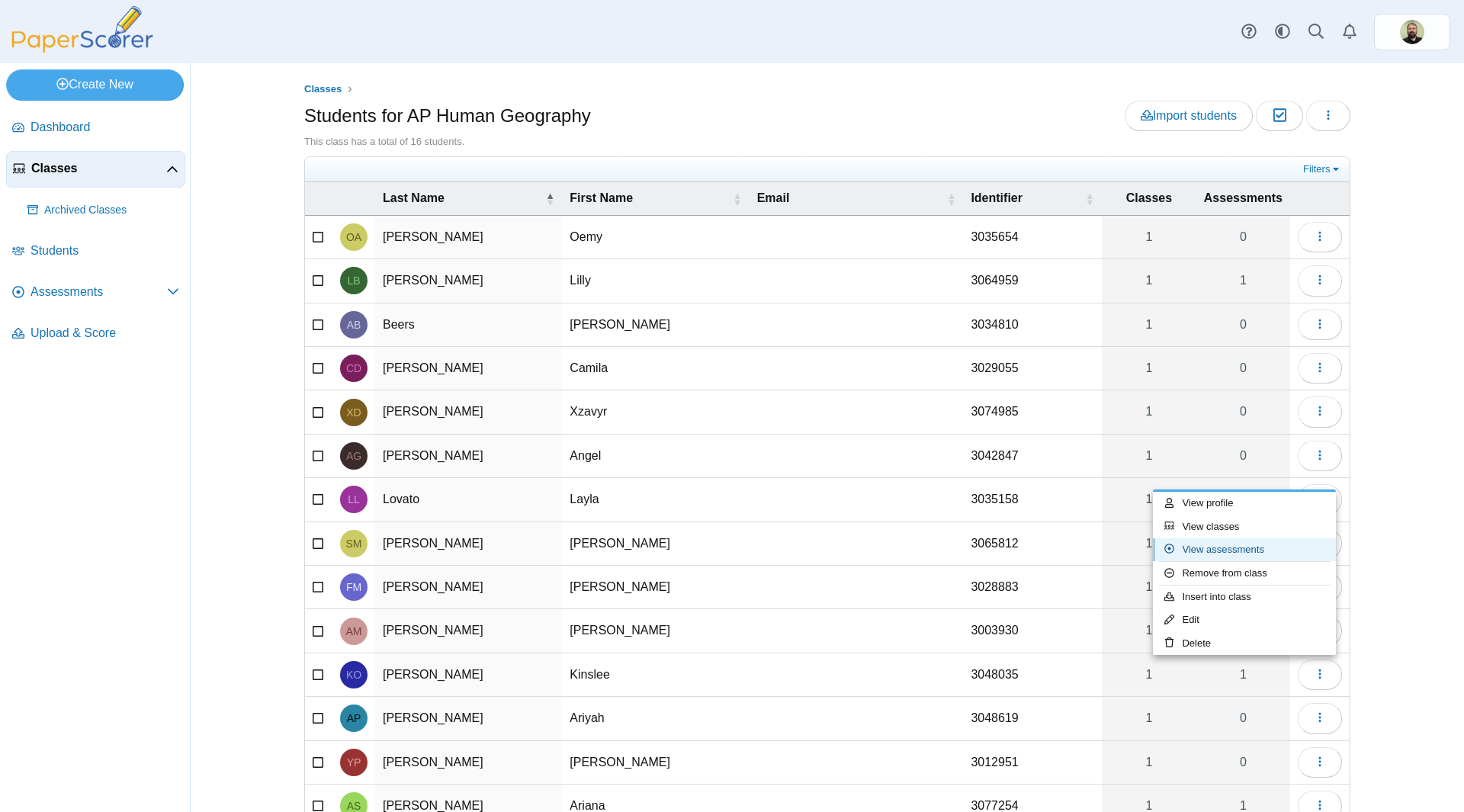
click at [1213, 549] on link "View assessments" at bounding box center [1245, 550] width 183 height 23
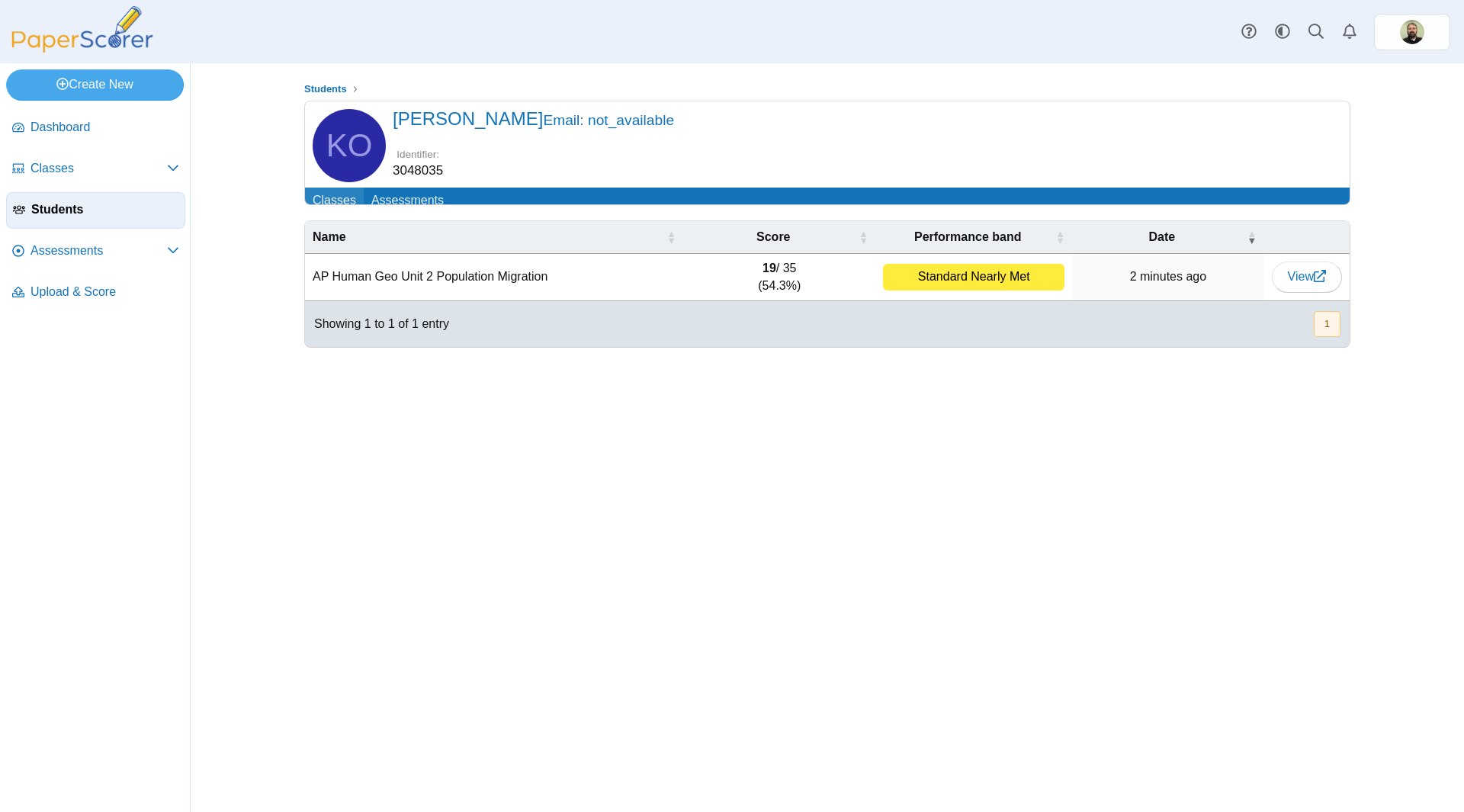
click at [334, 199] on link "Classes" at bounding box center [334, 202] width 59 height 28
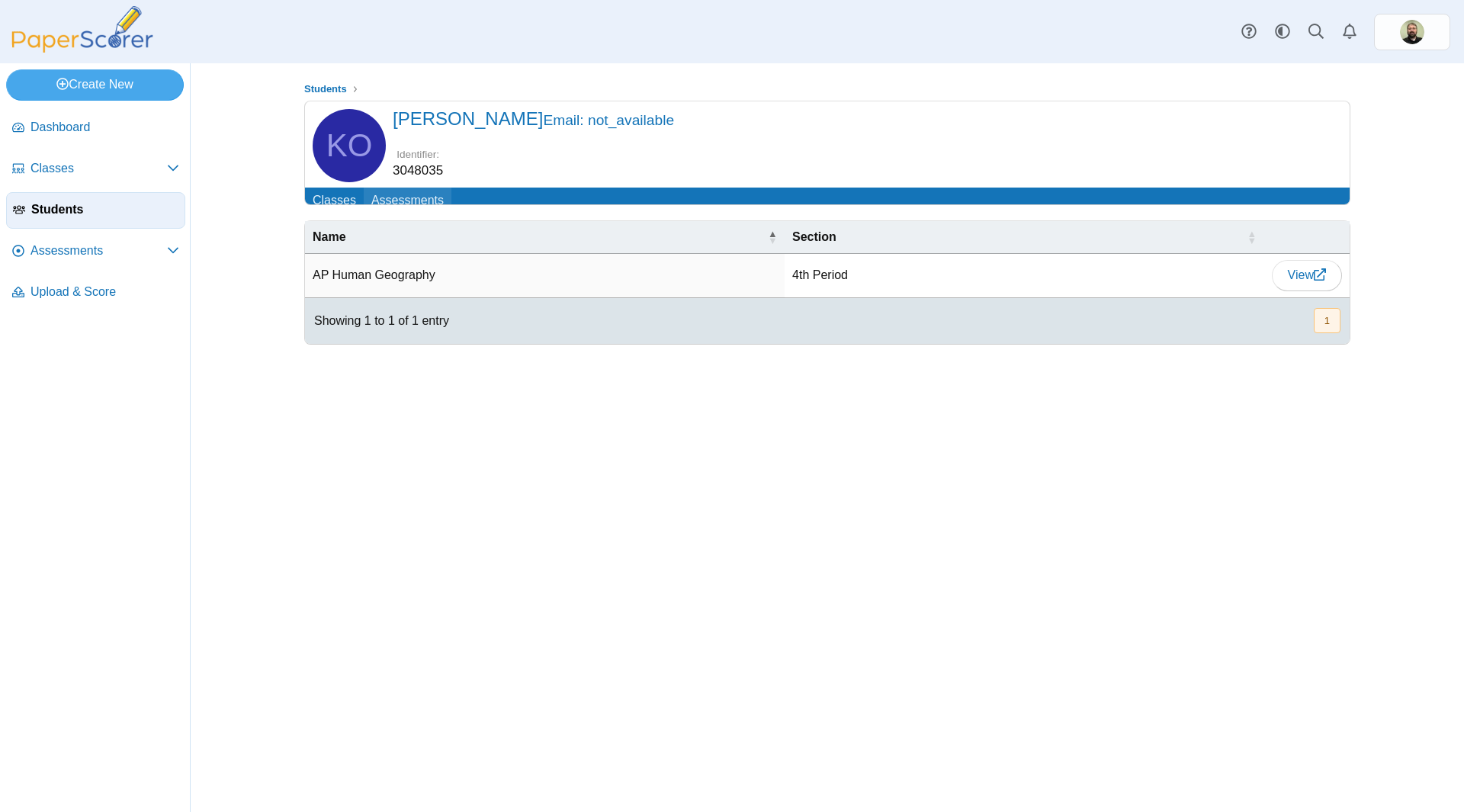
click at [395, 203] on link "Assessments" at bounding box center [407, 202] width 88 height 28
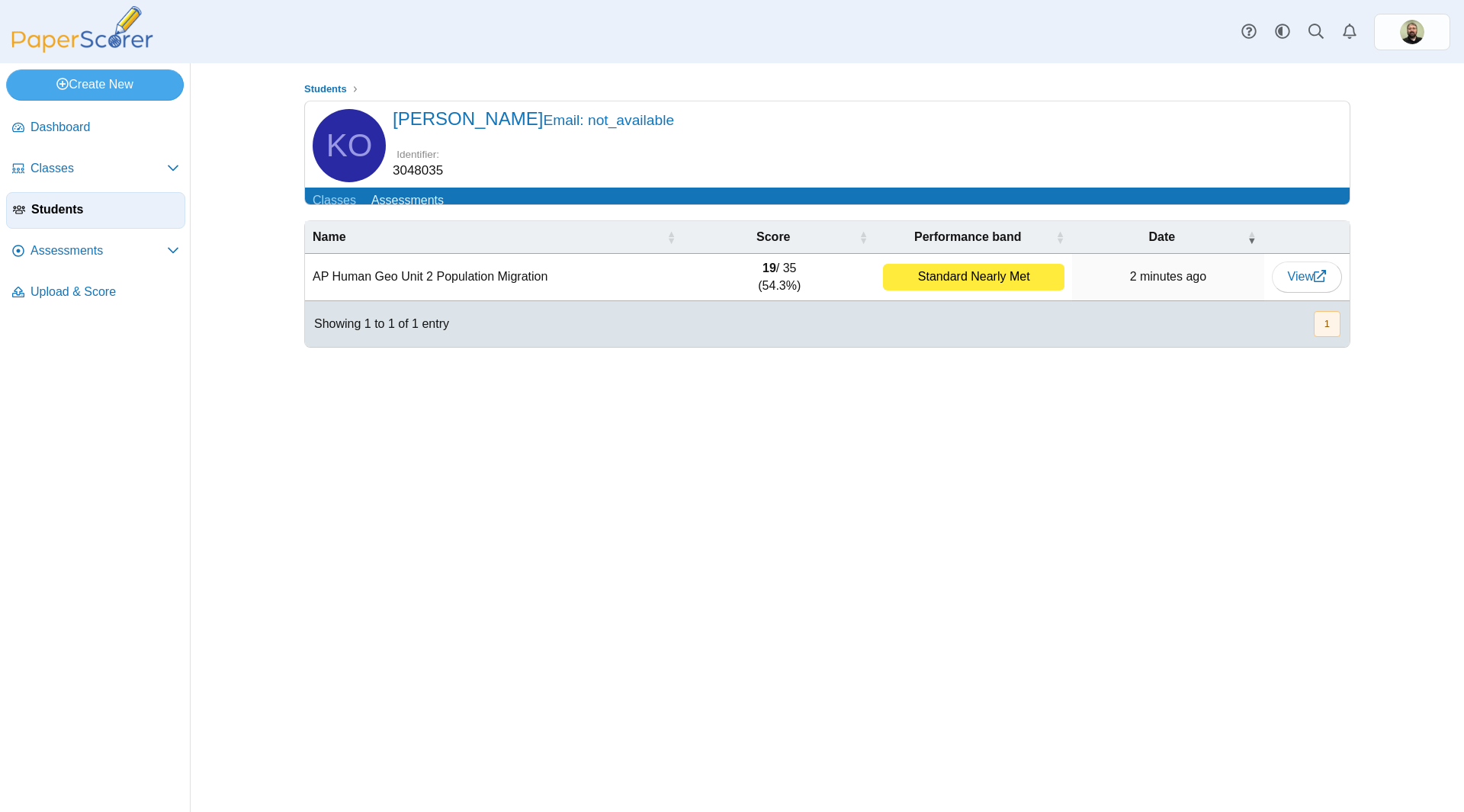
click at [943, 290] on div "Standard Nearly Met" at bounding box center [974, 278] width 181 height 27
click at [1311, 283] on span "View" at bounding box center [1308, 276] width 39 height 13
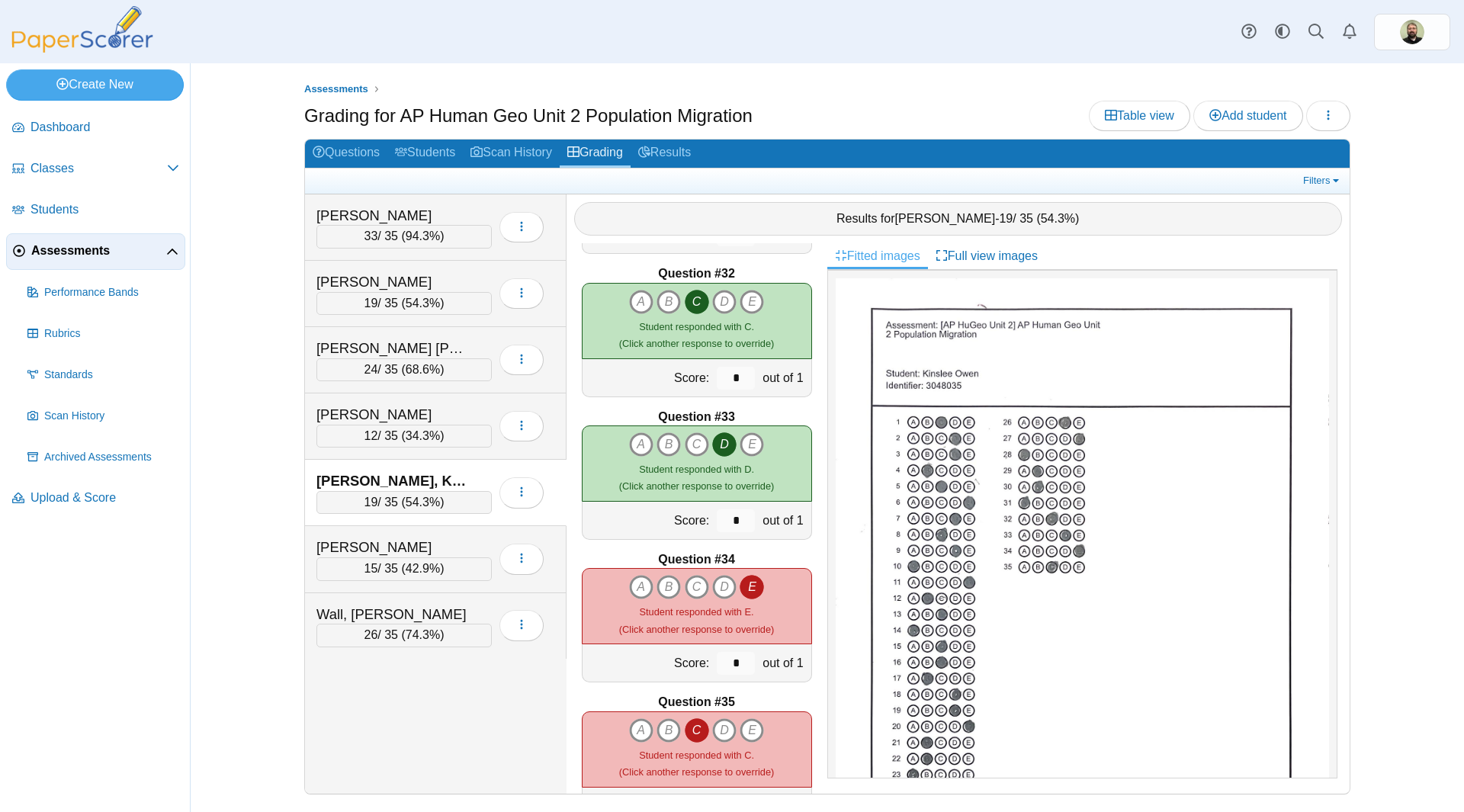
scroll to position [4482, 0]
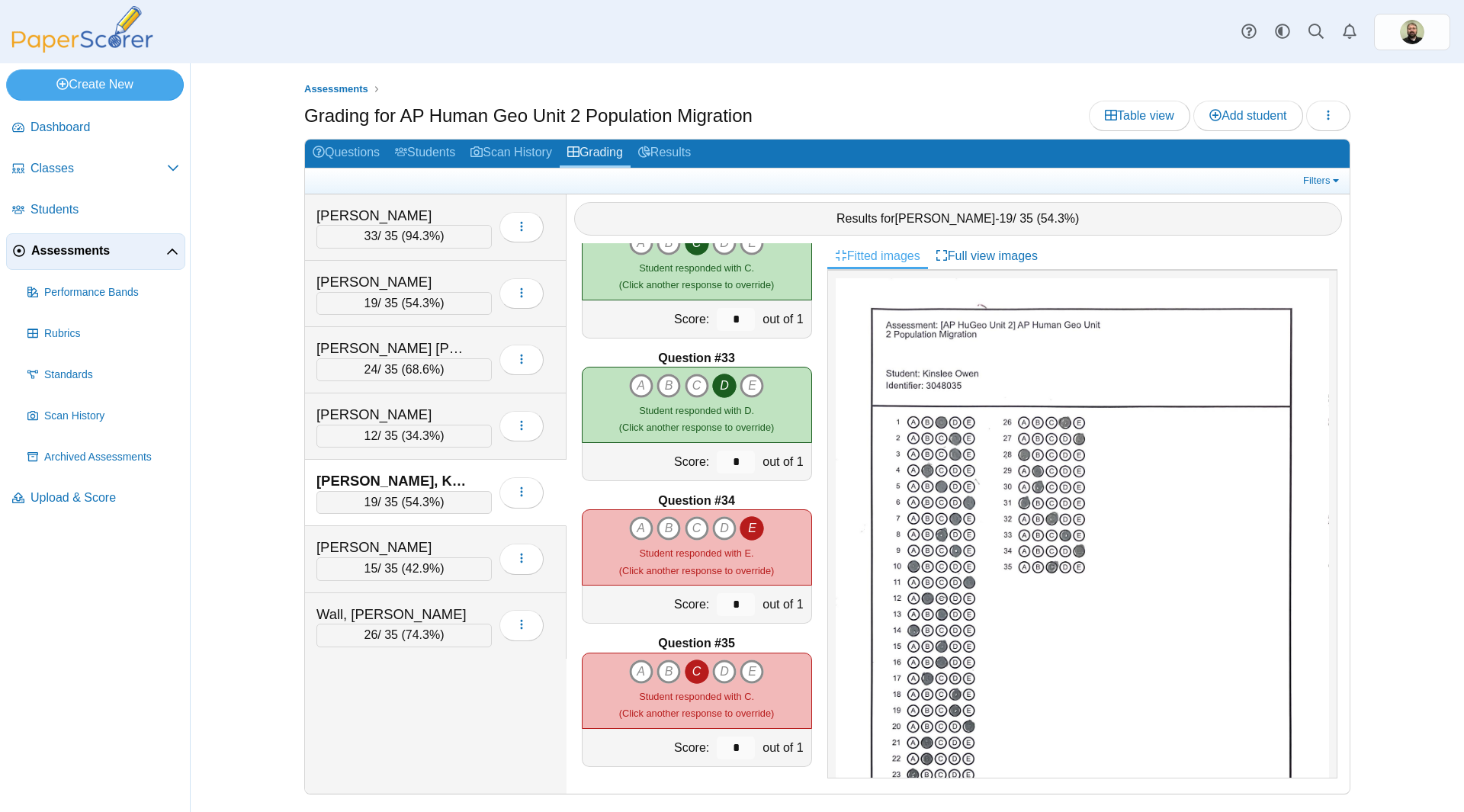
click at [436, 720] on div "Barker, Lilly 33 / 35 ( 94.3% ) 19 24" at bounding box center [435, 495] width 261 height 600
click at [1421, 260] on div "Assessments Grading for AP Human Geo Unit 2 Population Migration Table view Add…" at bounding box center [827, 438] width 1274 height 749
